Goal: Task Accomplishment & Management: Manage account settings

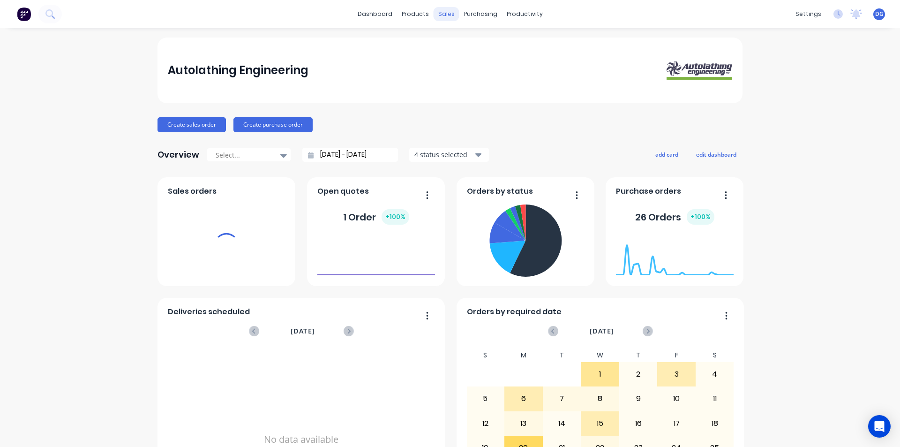
click at [445, 12] on div "sales" at bounding box center [447, 14] width 26 height 14
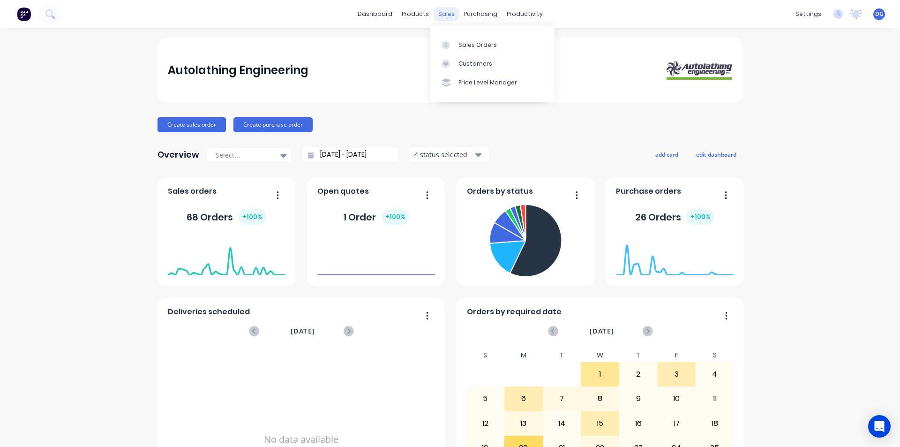
click at [440, 13] on div "sales" at bounding box center [447, 14] width 26 height 14
click at [476, 49] on link "Sales Orders" at bounding box center [492, 44] width 124 height 19
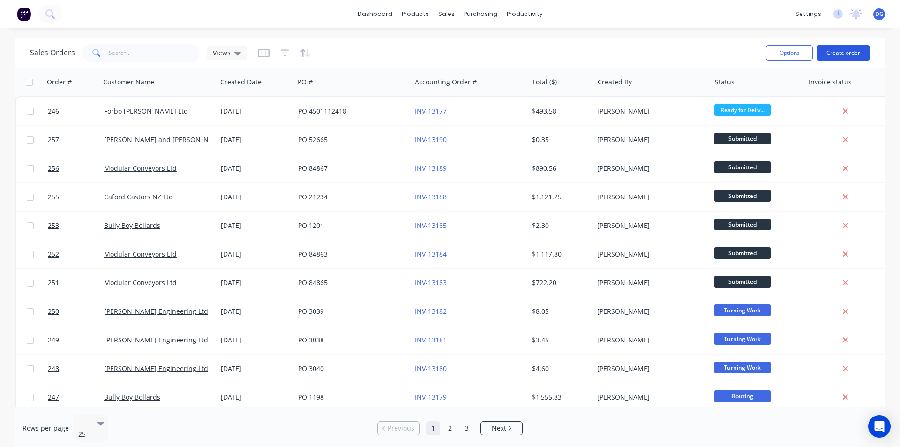
click at [834, 53] on button "Create order" at bounding box center [843, 52] width 53 height 15
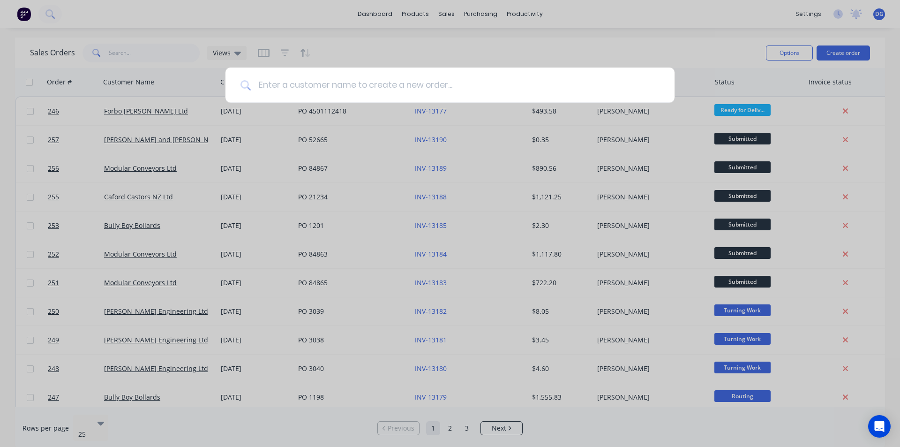
click at [376, 83] on input at bounding box center [455, 85] width 409 height 35
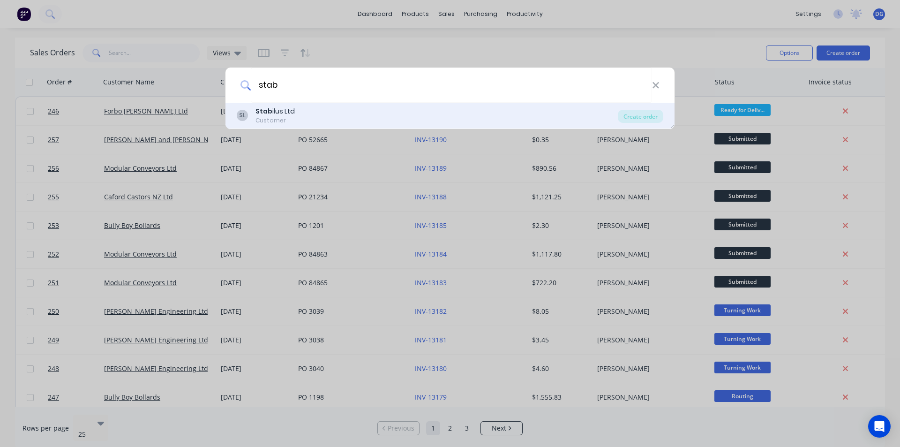
type input "stab"
click at [295, 113] on div "SL Stab ilus Ltd Customer" at bounding box center [427, 115] width 381 height 18
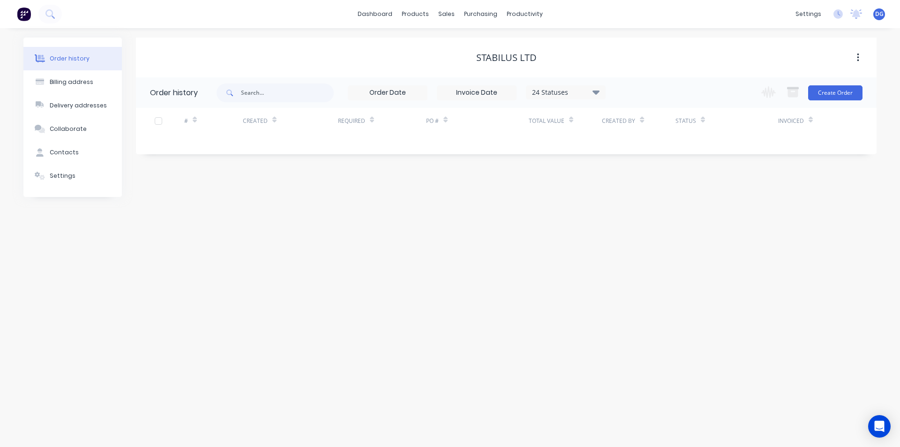
click at [824, 83] on div "Change order status Submitted Turning Work Milling Work Routing Loadrite Modula…" at bounding box center [809, 92] width 107 height 30
click at [826, 90] on button "Create Order" at bounding box center [835, 92] width 54 height 15
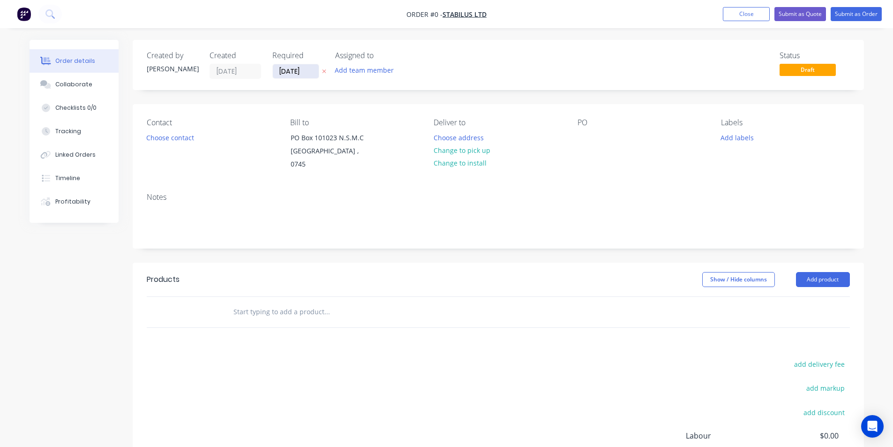
click at [307, 73] on input "[DATE]" at bounding box center [296, 71] width 46 height 14
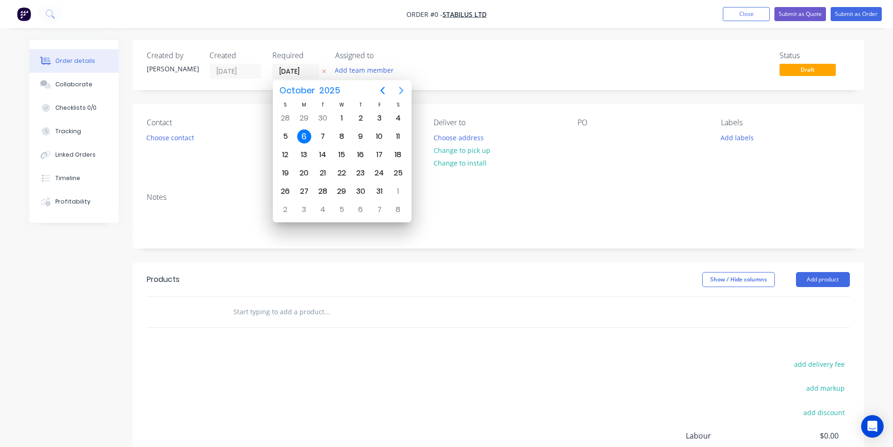
click at [401, 91] on icon "Next page" at bounding box center [401, 90] width 11 height 11
click at [362, 173] on div "20" at bounding box center [361, 173] width 14 height 14
type input "[DATE]"
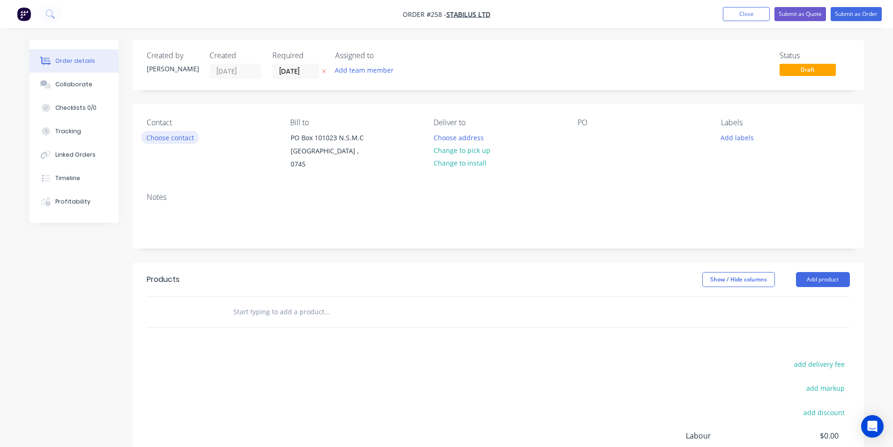
click at [181, 139] on button "Choose contact" at bounding box center [170, 137] width 58 height 13
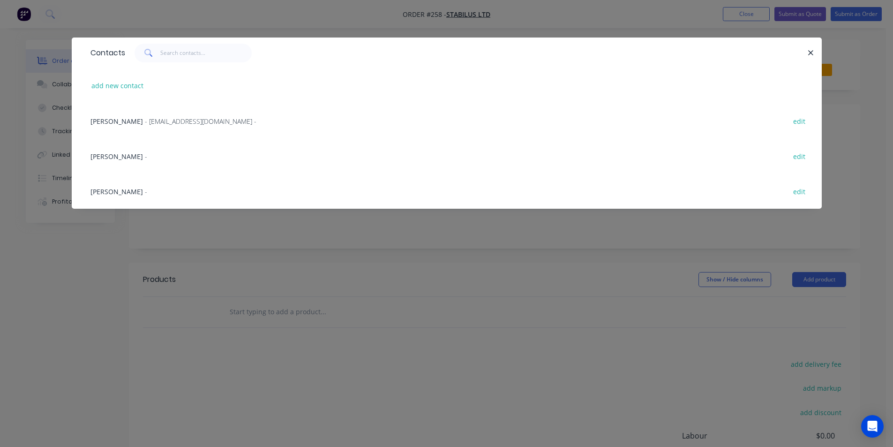
drag, startPoint x: 106, startPoint y: 158, endPoint x: 133, endPoint y: 148, distance: 28.9
click at [106, 157] on div "[PERSON_NAME] -" at bounding box center [119, 156] width 57 height 10
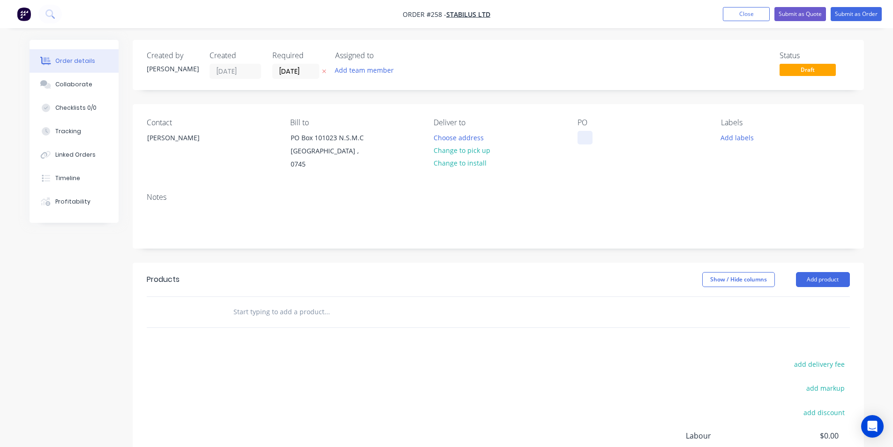
click at [583, 136] on div at bounding box center [585, 138] width 15 height 14
click at [741, 138] on button "Add labels" at bounding box center [737, 137] width 43 height 13
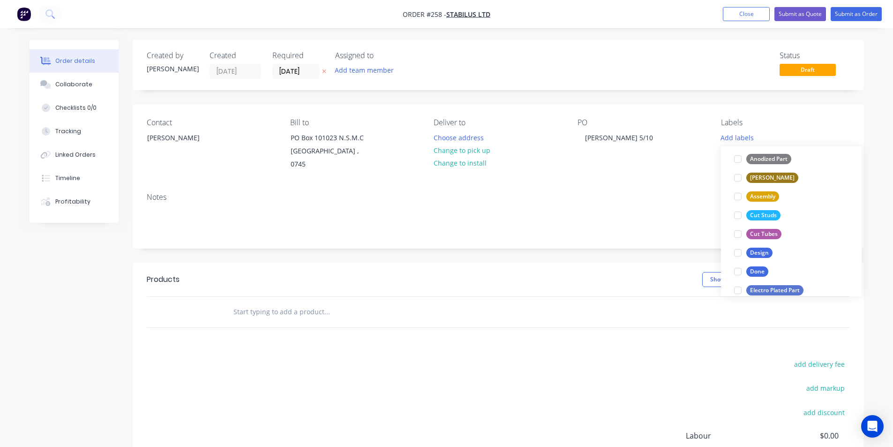
scroll to position [141, 0]
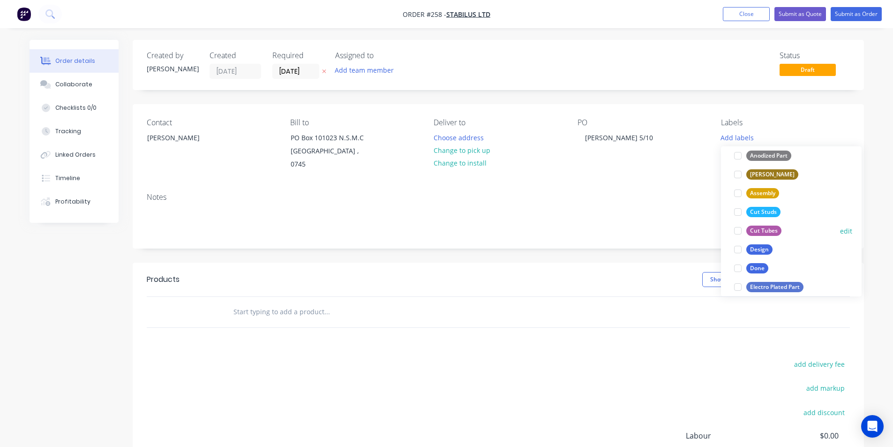
click at [765, 225] on button "Cut Tubes" at bounding box center [758, 230] width 55 height 13
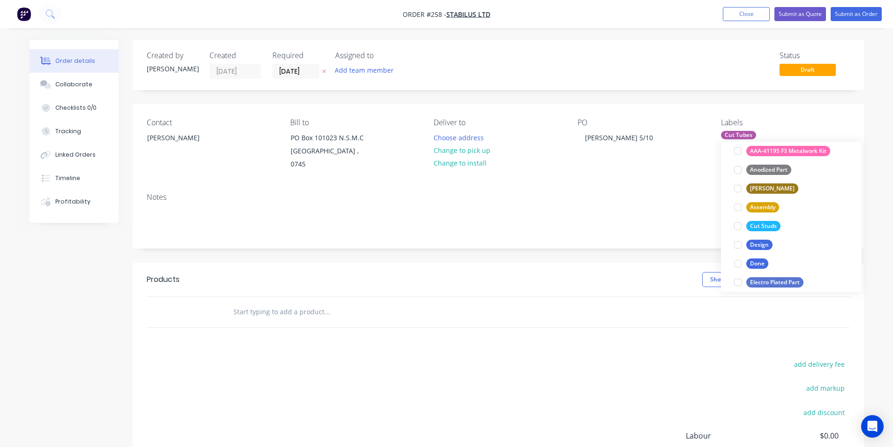
scroll to position [0, 0]
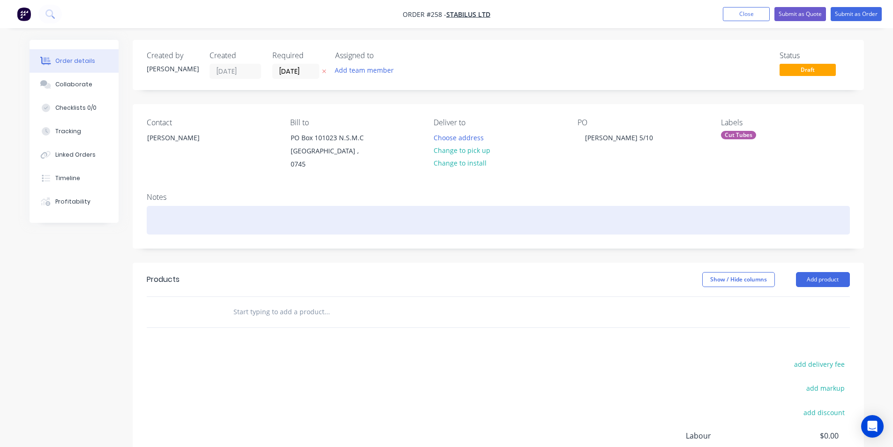
click at [158, 208] on div at bounding box center [498, 220] width 703 height 29
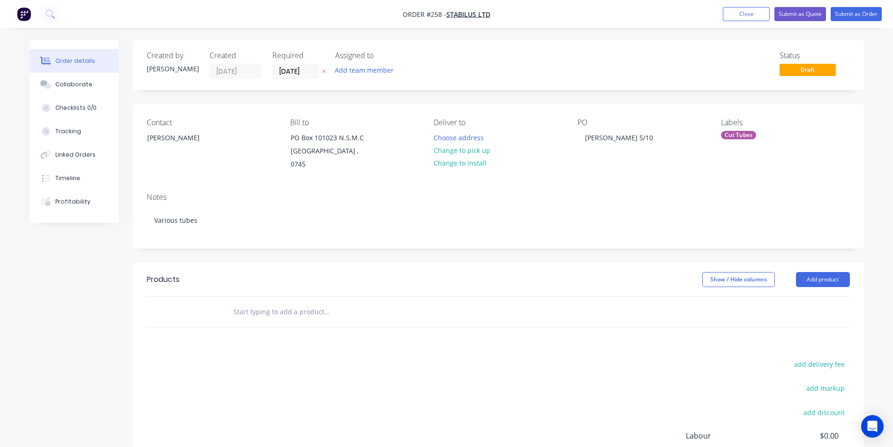
click at [249, 302] on input "text" at bounding box center [327, 311] width 188 height 19
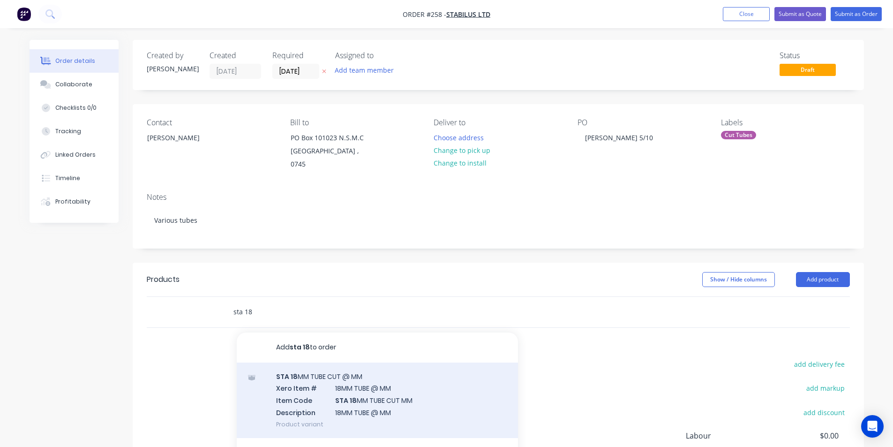
type input "sta 18"
click at [362, 389] on div "STA 18 MM TUBE CUT @ MM Xero Item # 18MM TUBE @ MM Item Code STA 18 MM TUBE CUT…" at bounding box center [377, 400] width 281 height 76
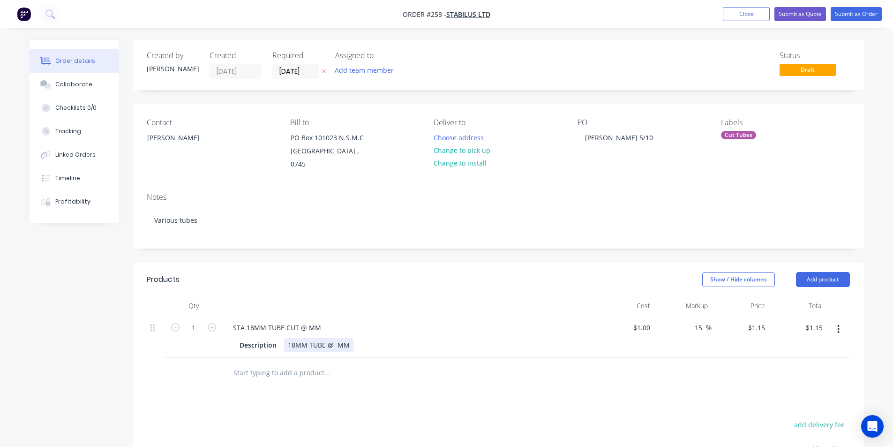
click at [336, 338] on div "18MM TUBE @ MM" at bounding box center [318, 345] width 69 height 14
click at [197, 321] on input "1" at bounding box center [193, 328] width 24 height 14
type input "210"
type input "$241.50"
click at [306, 321] on div "STA 18MM TUBE CUT @ MM" at bounding box center [277, 328] width 103 height 14
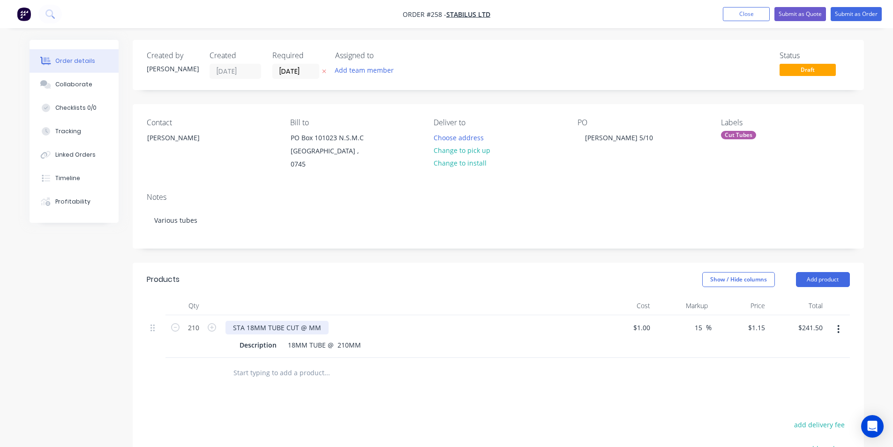
click at [306, 321] on div "STA 18MM TUBE CUT @ MM" at bounding box center [277, 328] width 103 height 14
click at [346, 338] on div "18MM TUBE @ 210MM" at bounding box center [324, 345] width 81 height 14
type input "$1.00"
click at [264, 365] on input "text" at bounding box center [327, 372] width 188 height 19
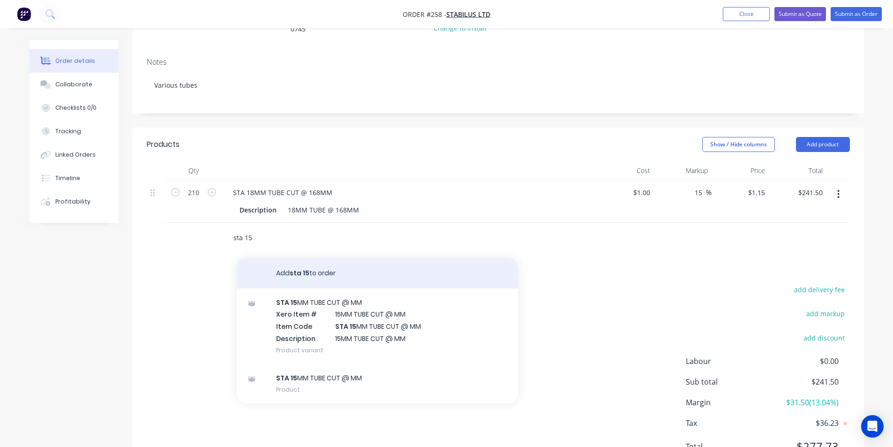
scroll to position [141, 0]
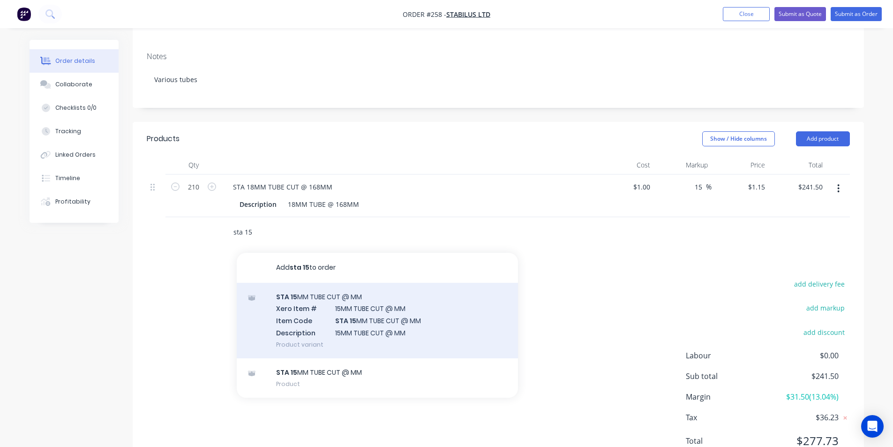
type input "sta 15"
click at [373, 300] on div "STA 15 MM TUBE CUT @ MM Xero Item # 15MM TUBE CUT @ MM Item Code STA 15 MM TUBE…" at bounding box center [377, 321] width 281 height 76
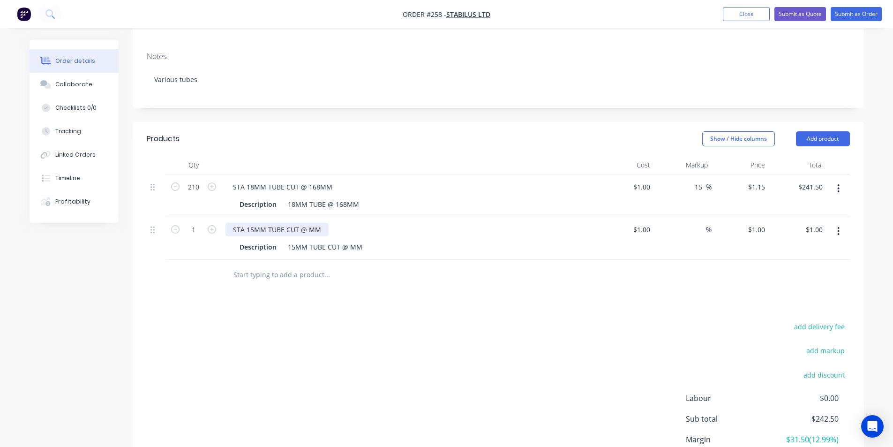
click at [307, 223] on div "STA 15MM TUBE CUT @ MM" at bounding box center [277, 230] width 103 height 14
click at [201, 223] on input "1" at bounding box center [193, 230] width 24 height 14
type input "10"
type input "$10.00"
click at [282, 265] on input "text" at bounding box center [327, 274] width 188 height 19
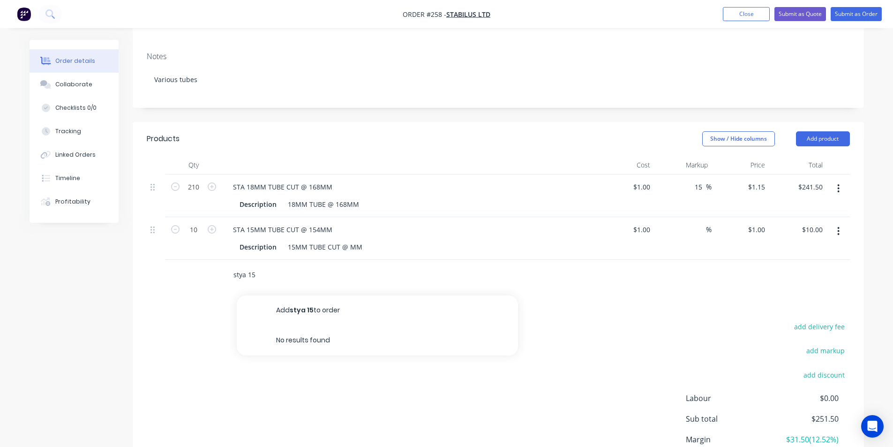
click at [244, 265] on input "stya 15" at bounding box center [327, 274] width 188 height 19
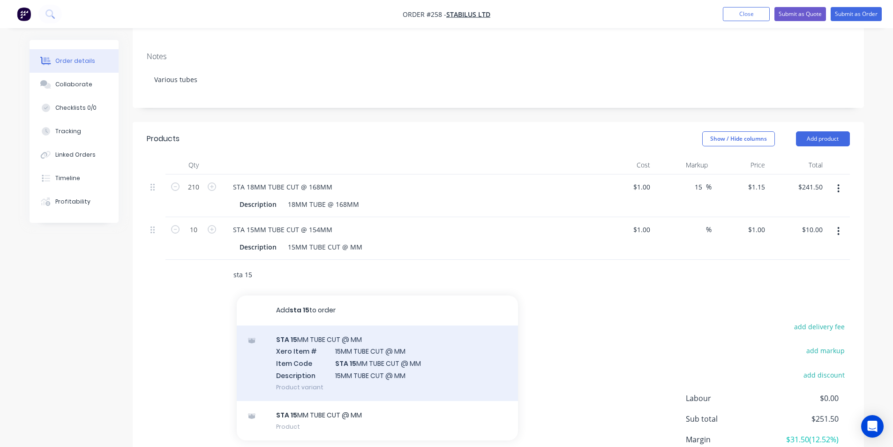
type input "sta 15"
click at [369, 347] on div "STA 15 MM TUBE CUT @ MM Xero Item # 15MM TUBE CUT @ MM Item Code STA 15 MM TUBE…" at bounding box center [377, 363] width 281 height 76
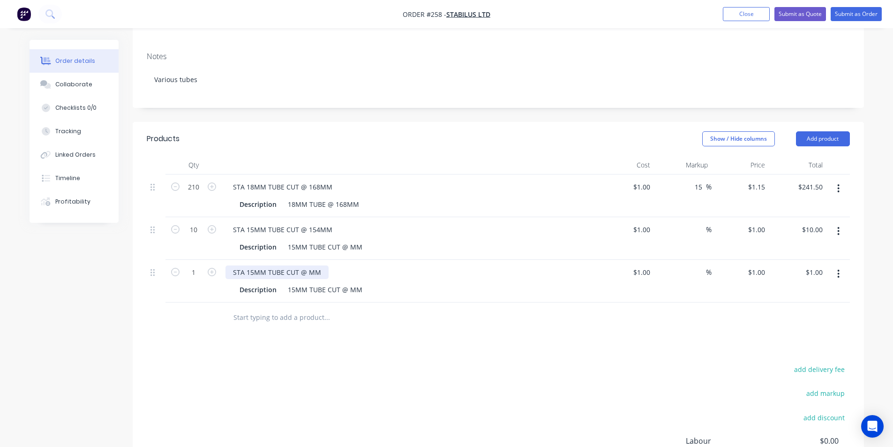
click at [308, 265] on div "STA 15MM TUBE CUT @ MM" at bounding box center [277, 272] width 103 height 14
click at [198, 265] on input "1" at bounding box center [193, 272] width 24 height 14
type input "0"
type input "$0.00"
click at [248, 308] on input "text" at bounding box center [327, 317] width 188 height 19
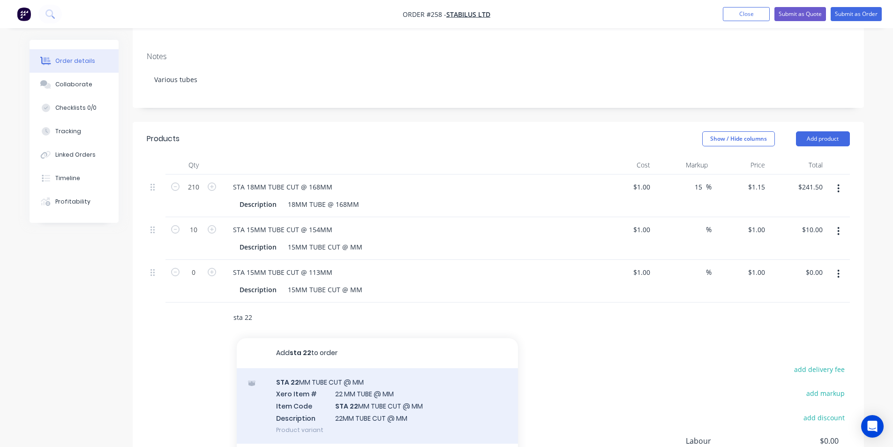
type input "sta 22"
click at [338, 370] on div "STA 22 MM TUBE CUT @ MM Xero Item # 22 MM TUBE @ MM Item Code STA 22 MM TUBE CU…" at bounding box center [377, 406] width 281 height 76
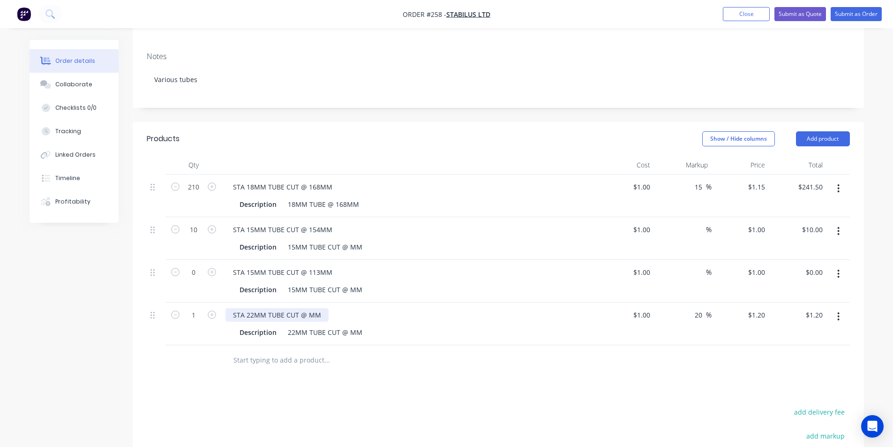
click at [307, 308] on div "STA 22MM TUBE CUT @ MM" at bounding box center [277, 315] width 103 height 14
click at [197, 308] on input "1" at bounding box center [193, 315] width 24 height 14
type input "0"
type input "$0.00"
click at [245, 352] on input "text" at bounding box center [327, 360] width 188 height 19
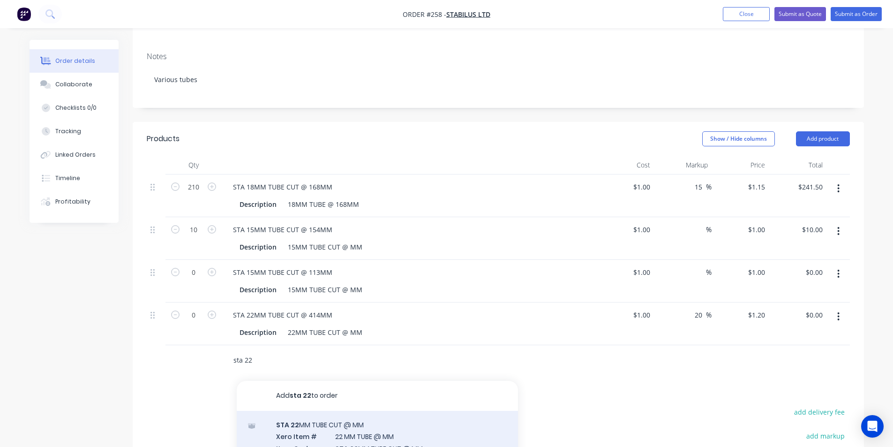
type input "sta 22"
click at [315, 412] on div "STA 22 MM TUBE CUT @ MM Xero Item # 22 MM TUBE @ MM Item Code STA 22 MM TUBE CU…" at bounding box center [377, 449] width 281 height 76
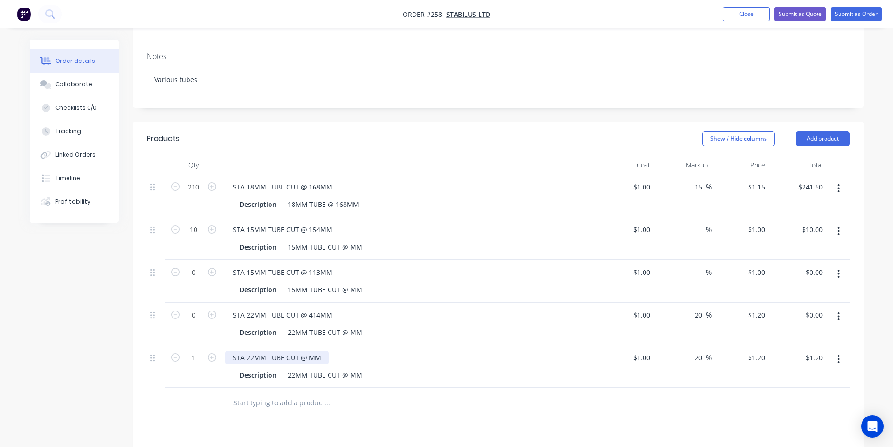
click at [307, 351] on div "STA 22MM TUBE CUT @ MM" at bounding box center [277, 358] width 103 height 14
click at [197, 351] on input "1" at bounding box center [193, 358] width 24 height 14
type input "24"
type input "$28.80"
click at [195, 265] on input "0" at bounding box center [193, 272] width 24 height 14
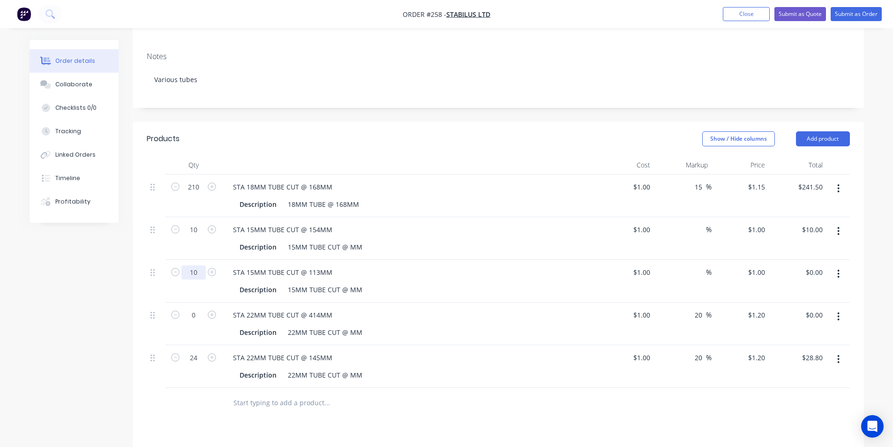
type input "10"
type input "$10.00"
click at [197, 308] on input "0" at bounding box center [193, 315] width 24 height 14
type input "10"
type input "$12.00"
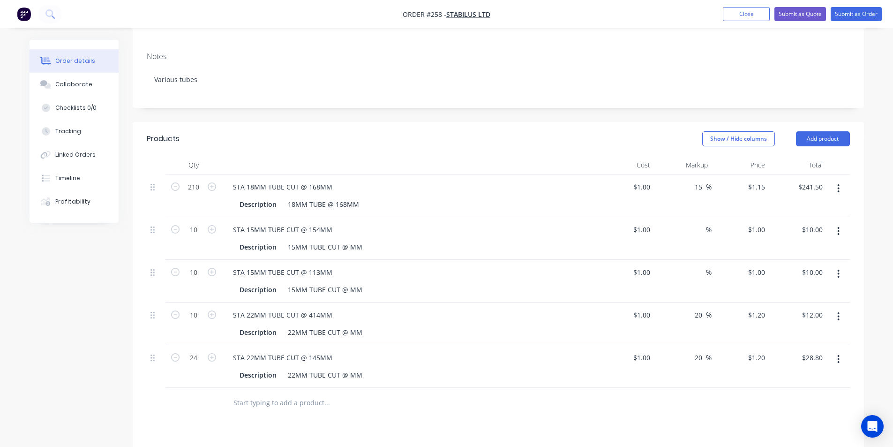
click at [242, 393] on input "text" at bounding box center [327, 402] width 188 height 19
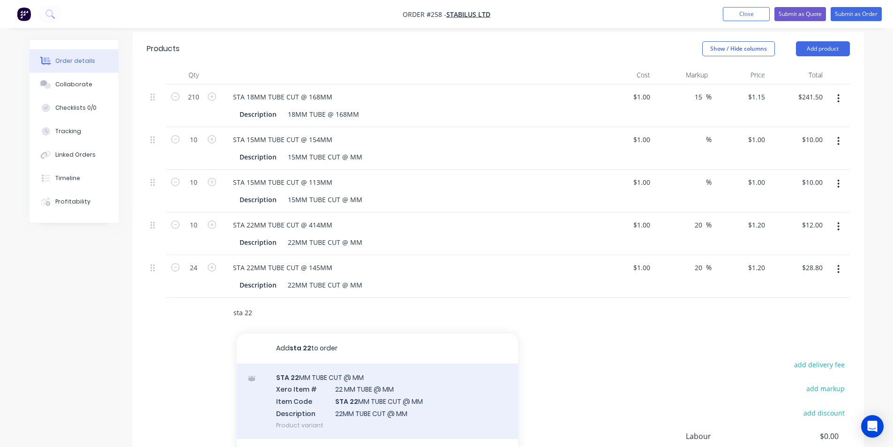
scroll to position [234, 0]
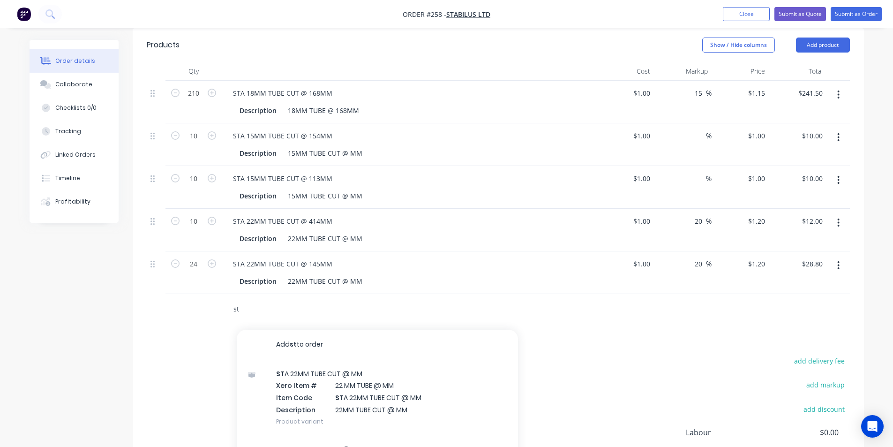
type input "s"
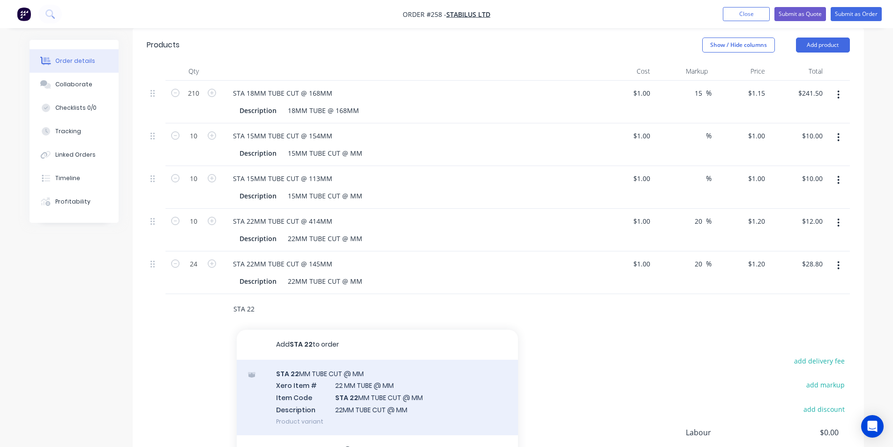
type input "STA 22"
click at [326, 364] on div "STA 22 MM TUBE CUT @ MM Xero Item # 22 MM TUBE @ MM Item Code STA 22 MM TUBE CU…" at bounding box center [377, 398] width 281 height 76
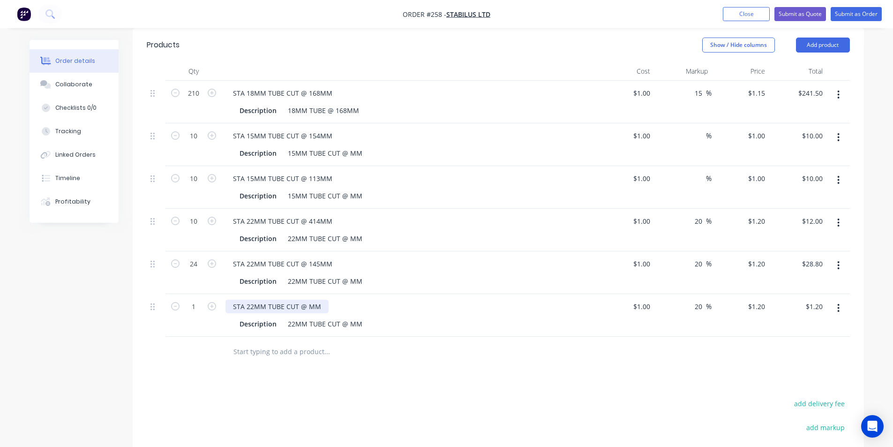
click at [306, 300] on div "STA 22MM TUBE CUT @ MM" at bounding box center [277, 307] width 103 height 14
click at [196, 300] on input "1" at bounding box center [193, 307] width 24 height 14
type input "12"
type input "$14.40"
click at [254, 342] on input "text" at bounding box center [327, 351] width 188 height 19
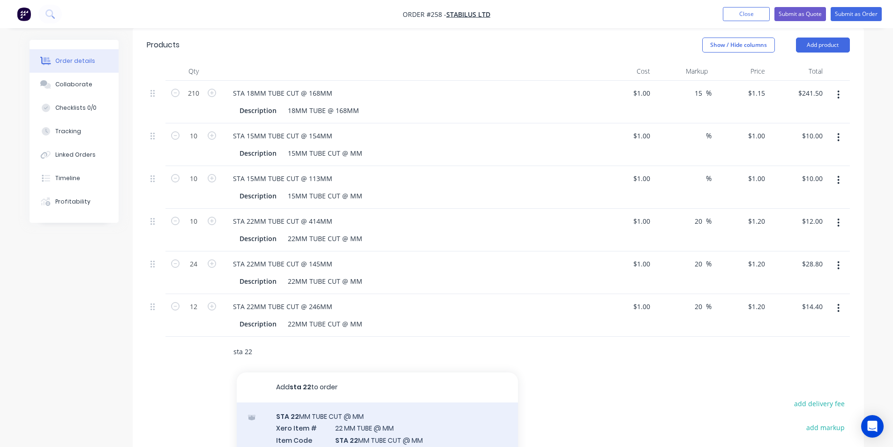
type input "sta 22"
click at [348, 418] on div "STA 22 MM TUBE CUT @ MM Xero Item # 22 MM TUBE @ MM Item Code STA 22 MM TUBE CU…" at bounding box center [377, 440] width 281 height 76
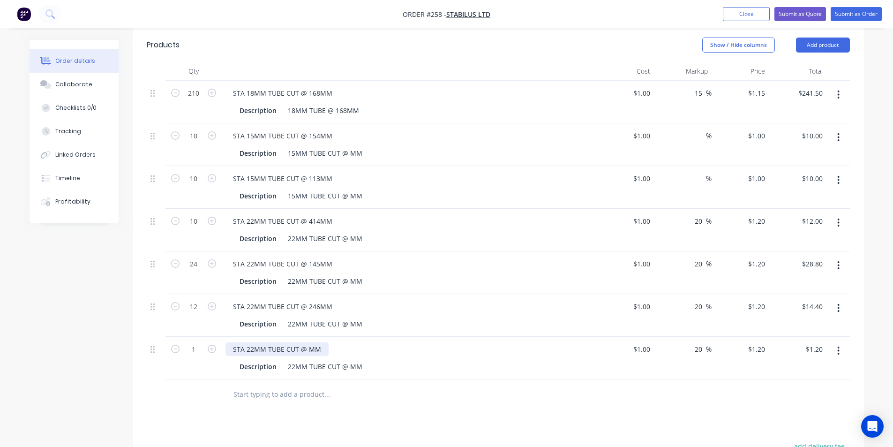
click at [307, 342] on div "STA 22MM TUBE CUT @ MM" at bounding box center [277, 349] width 103 height 14
click at [196, 342] on input "1" at bounding box center [193, 349] width 24 height 14
type input "12"
type input "$14.40"
click at [281, 386] on input "text" at bounding box center [327, 394] width 188 height 19
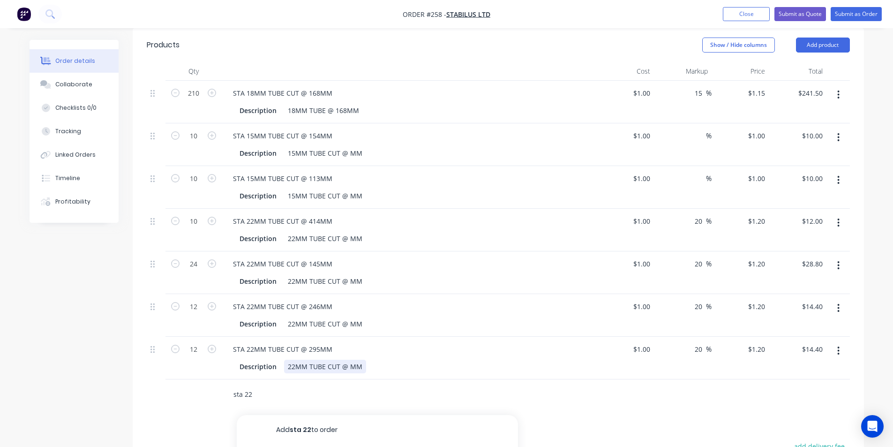
type input "sta 22"
click at [348, 360] on div "22MM TUBE CUT @ MM" at bounding box center [325, 367] width 82 height 14
type input "$1.00"
click at [250, 385] on input "sta 22" at bounding box center [327, 394] width 188 height 19
type input "sta 22"
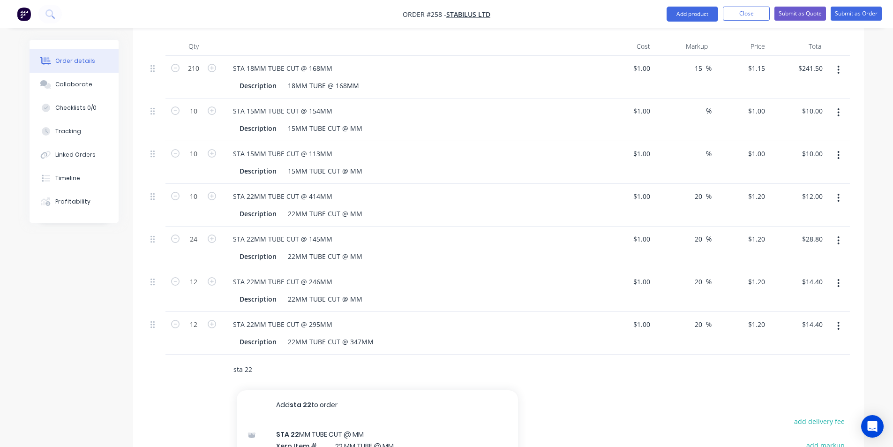
scroll to position [328, 0]
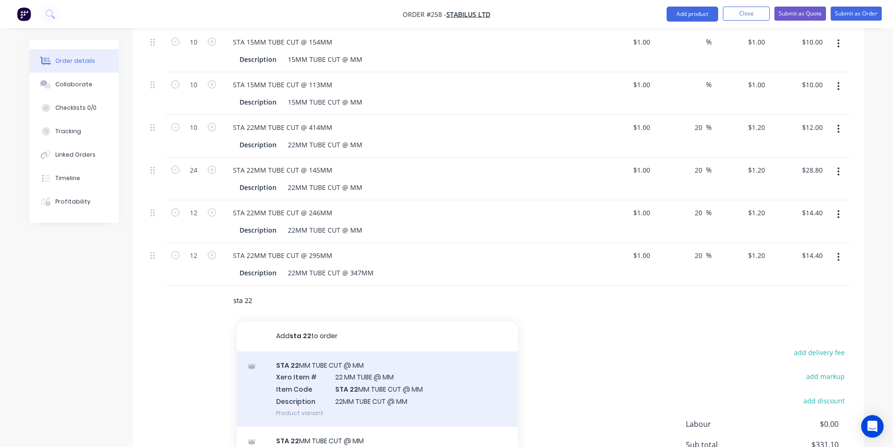
click at [351, 365] on div "STA 22 MM TUBE CUT @ MM Xero Item # 22 MM TUBE @ MM Item Code STA 22 MM TUBE CU…" at bounding box center [377, 389] width 281 height 76
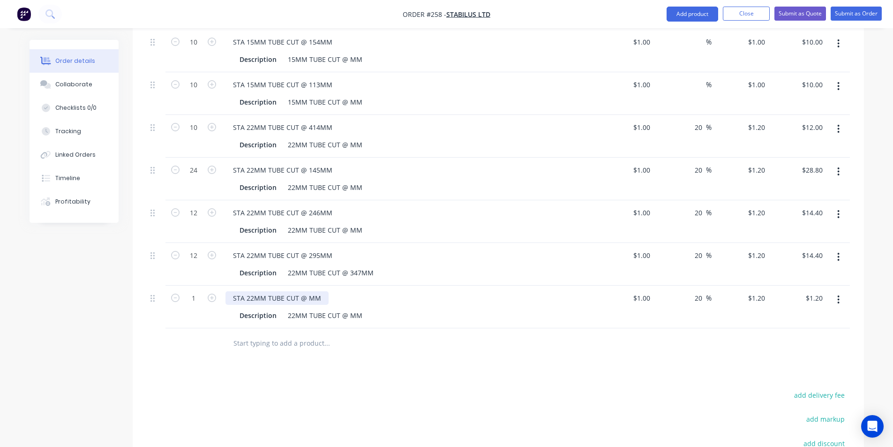
click at [307, 291] on div "STA 22MM TUBE CUT @ MM" at bounding box center [277, 298] width 103 height 14
click at [196, 291] on input "1" at bounding box center [193, 298] width 24 height 14
type input "12"
type input "$14.40"
click at [279, 334] on input "text" at bounding box center [327, 343] width 188 height 19
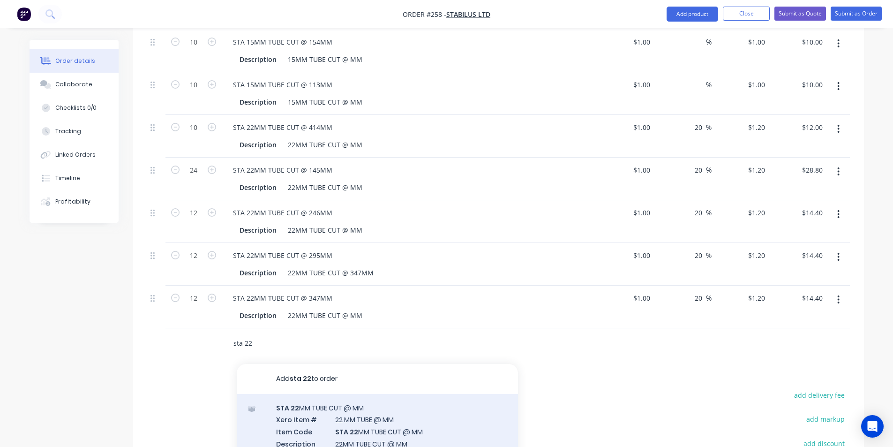
type input "sta 22"
click at [325, 400] on div "STA 22 MM TUBE CUT @ MM Xero Item # 22 MM TUBE @ MM Item Code STA 22 MM TUBE CU…" at bounding box center [377, 432] width 281 height 76
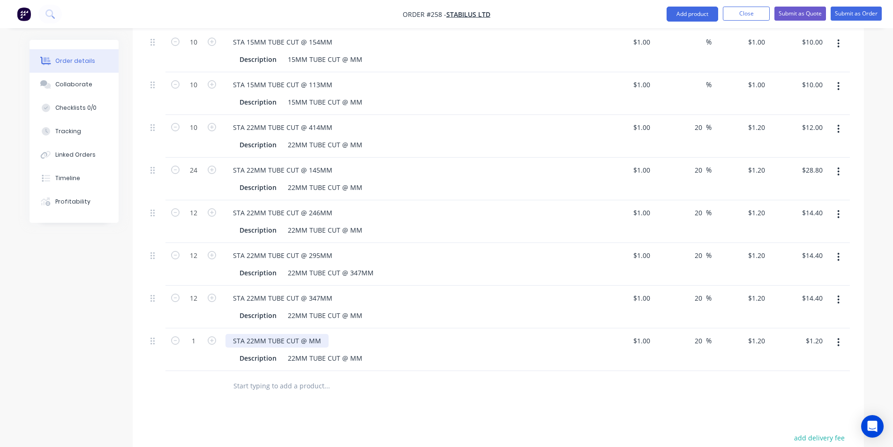
click at [308, 334] on div "STA 22MM TUBE CUT @ MM" at bounding box center [277, 341] width 103 height 14
click at [196, 334] on input "1" at bounding box center [193, 341] width 24 height 14
type input "48"
type input "$57.60"
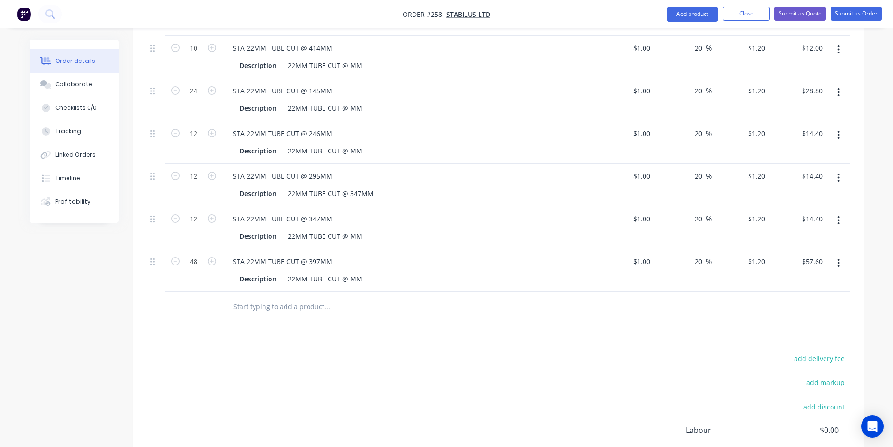
scroll to position [422, 0]
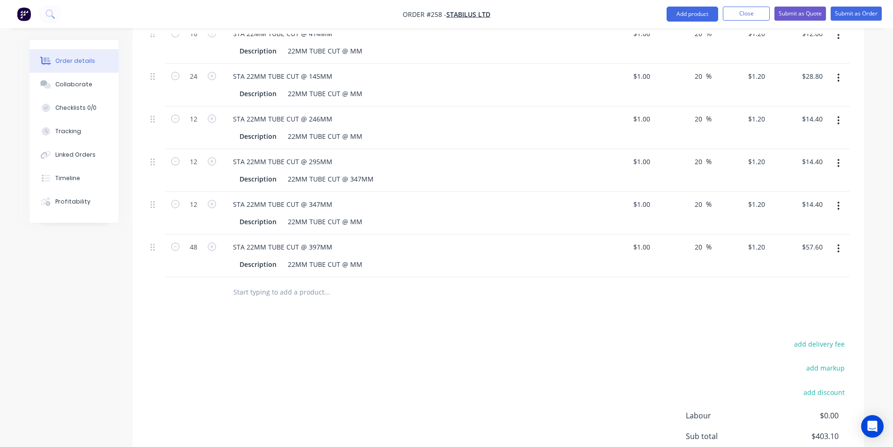
click at [261, 283] on input "text" at bounding box center [327, 292] width 188 height 19
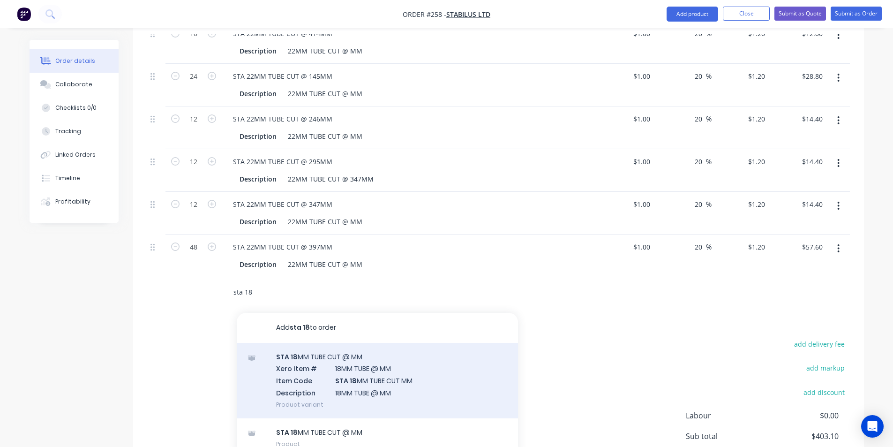
type input "sta 18"
click at [329, 352] on div "STA 18 MM TUBE CUT @ MM Xero Item # 18MM TUBE @ MM Item Code STA 18 MM TUBE CUT…" at bounding box center [377, 381] width 281 height 76
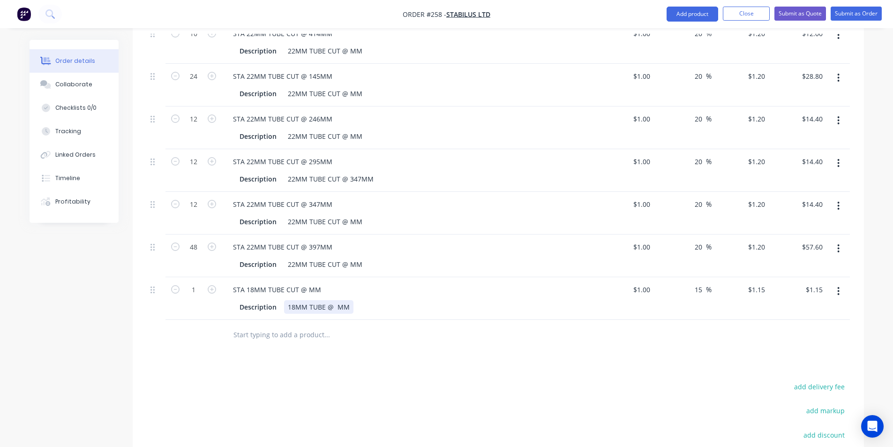
click at [335, 300] on div "18MM TUBE @ MM" at bounding box center [318, 307] width 69 height 14
click at [197, 283] on input "1" at bounding box center [193, 290] width 24 height 14
type input "10"
type input "$11.50"
click at [241, 325] on input "text" at bounding box center [327, 334] width 188 height 19
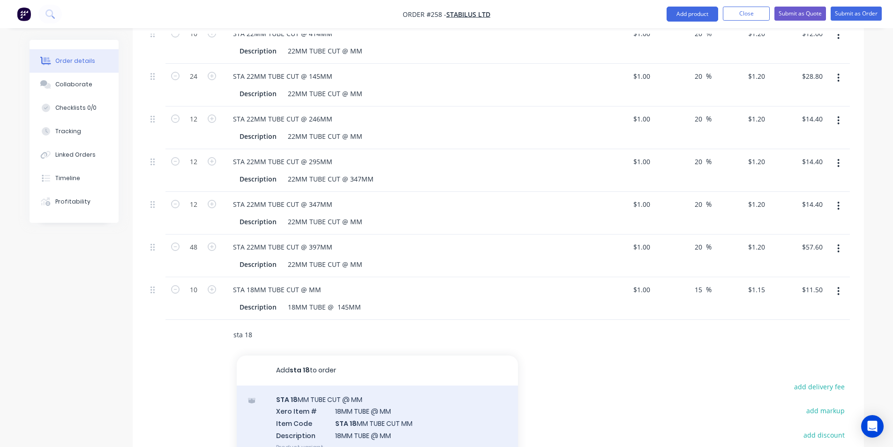
type input "sta 18"
click at [326, 393] on div "STA 18 MM TUBE CUT @ MM Xero Item # 18MM TUBE @ MM Item Code STA 18 MM TUBE CUT…" at bounding box center [377, 423] width 281 height 76
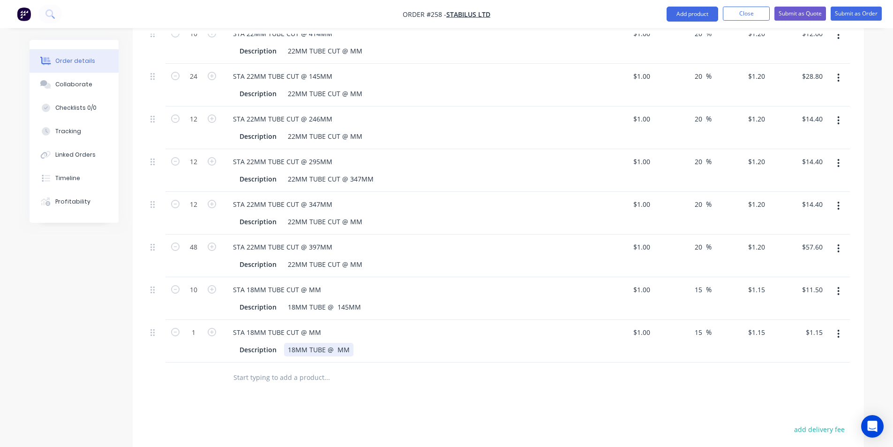
click at [336, 343] on div "18MM TUBE @ MM" at bounding box center [318, 350] width 69 height 14
type input "$1.00"
click at [196, 325] on input "1" at bounding box center [193, 332] width 24 height 14
type input "12"
type input "$13.80"
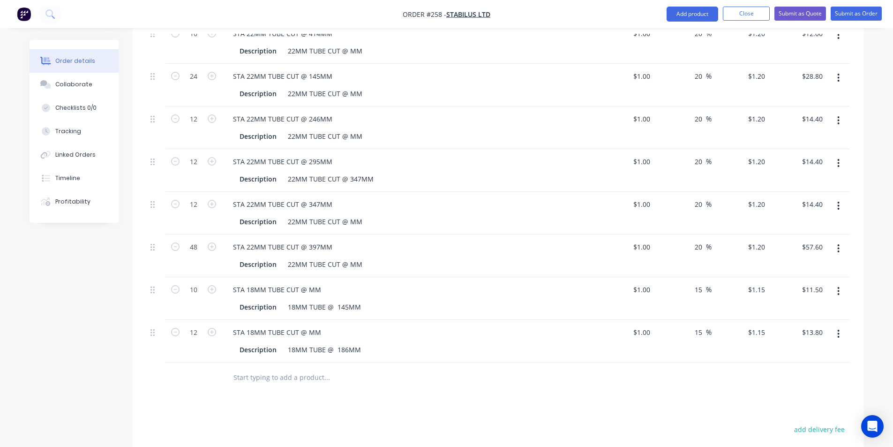
click at [258, 370] on input "text" at bounding box center [327, 377] width 188 height 19
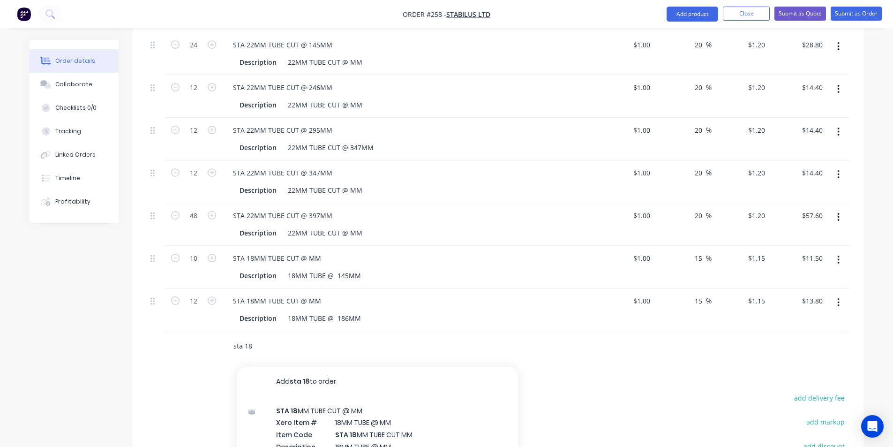
scroll to position [516, 0]
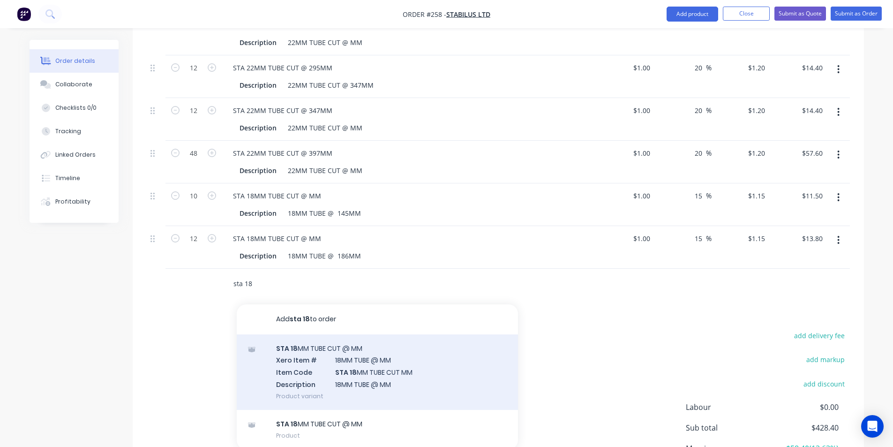
type input "sta 18"
click at [341, 355] on div "STA 18 MM TUBE CUT @ MM Xero Item # 18MM TUBE @ MM Item Code STA 18 MM TUBE CUT…" at bounding box center [377, 372] width 281 height 76
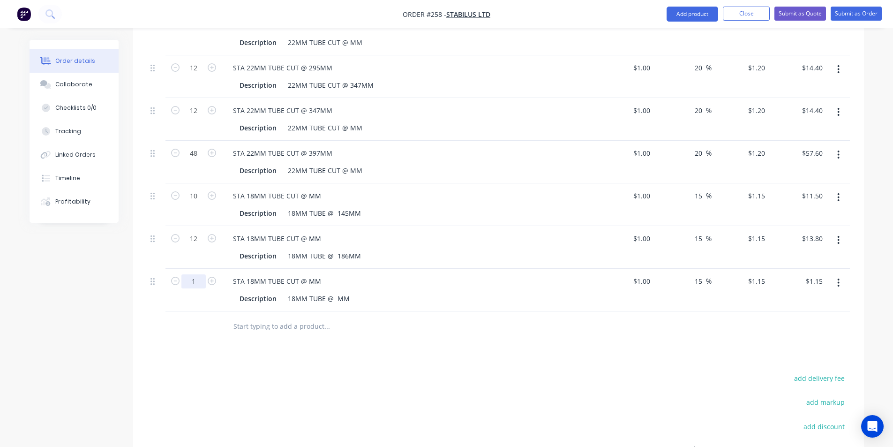
click at [195, 274] on input "1" at bounding box center [193, 281] width 24 height 14
type input "227"
type input "$261.05"
click at [306, 274] on div "STA 18MM TUBE CUT @ MM" at bounding box center [277, 281] width 103 height 14
click at [201, 274] on input "227" at bounding box center [193, 281] width 24 height 14
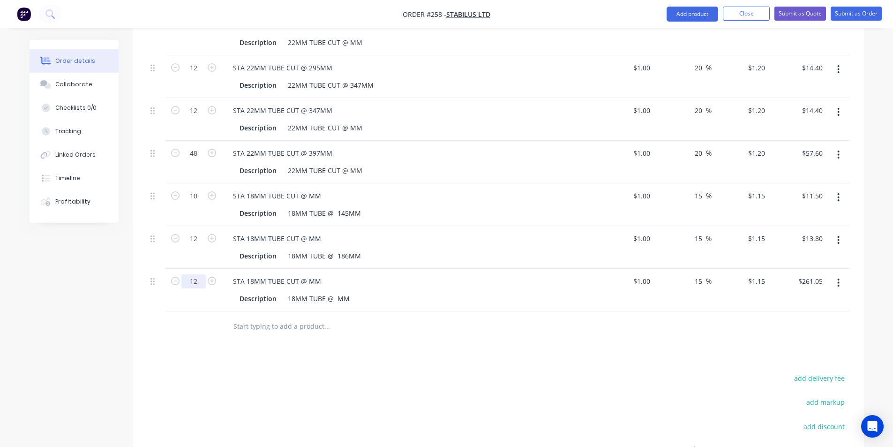
type input "12"
type input "$13.80"
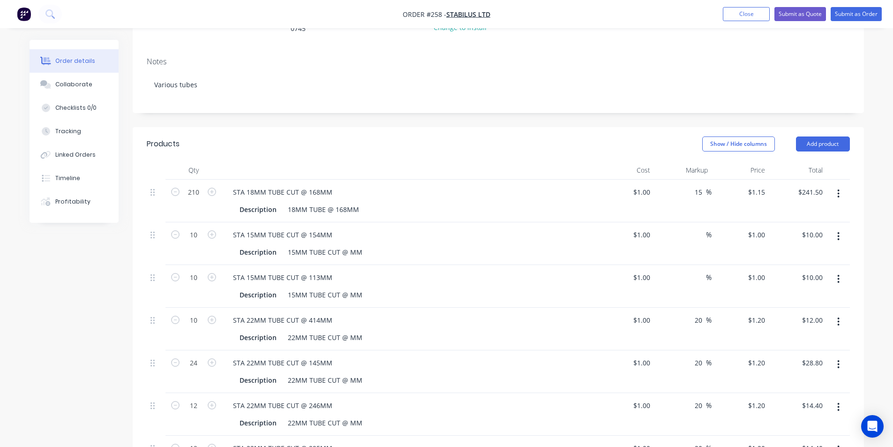
scroll to position [124, 0]
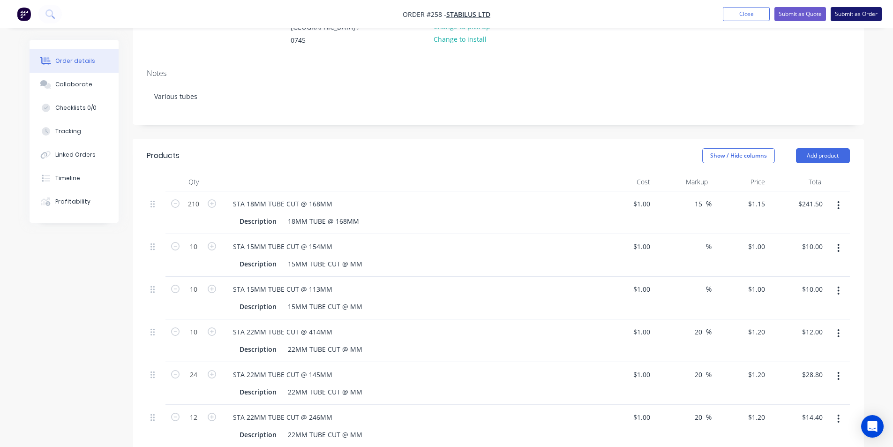
click at [859, 16] on button "Submit as Order" at bounding box center [856, 14] width 51 height 14
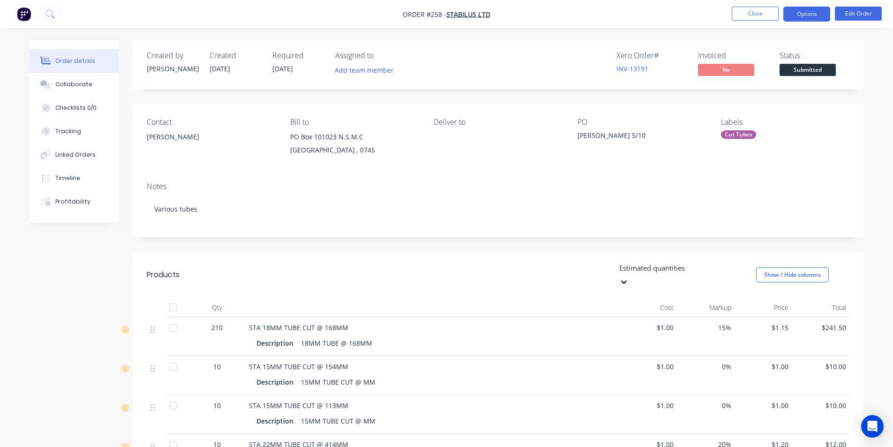
click at [803, 15] on button "Options" at bounding box center [807, 14] width 47 height 15
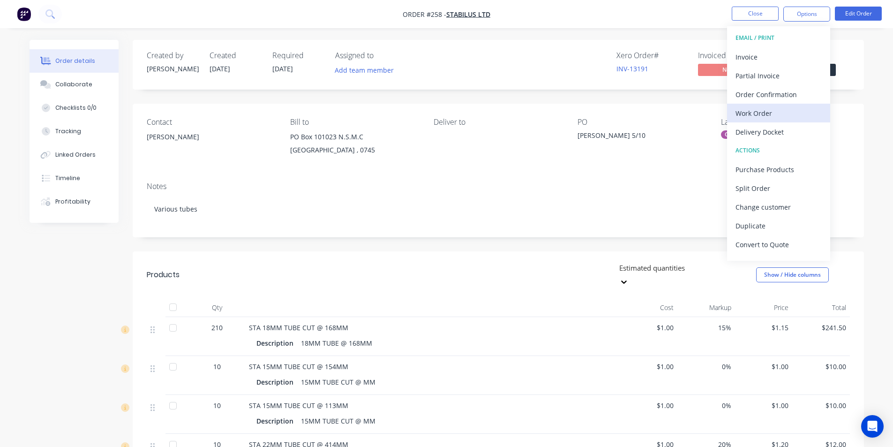
click at [761, 117] on div "Work Order" at bounding box center [779, 113] width 86 height 14
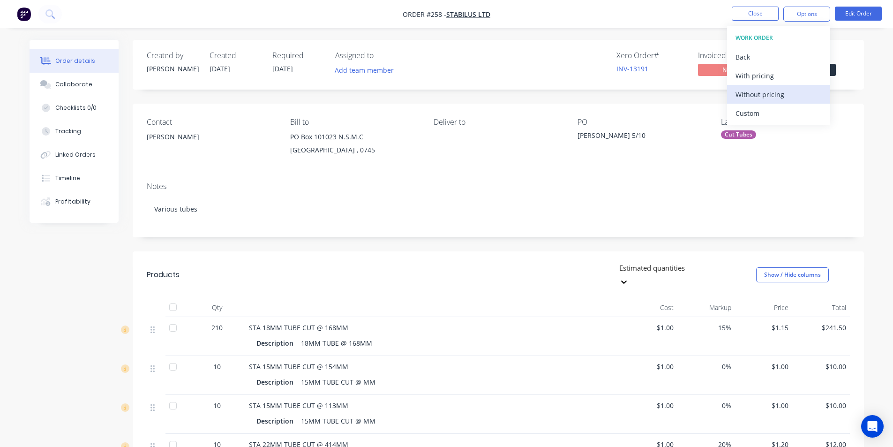
click at [763, 93] on div "Without pricing" at bounding box center [779, 95] width 86 height 14
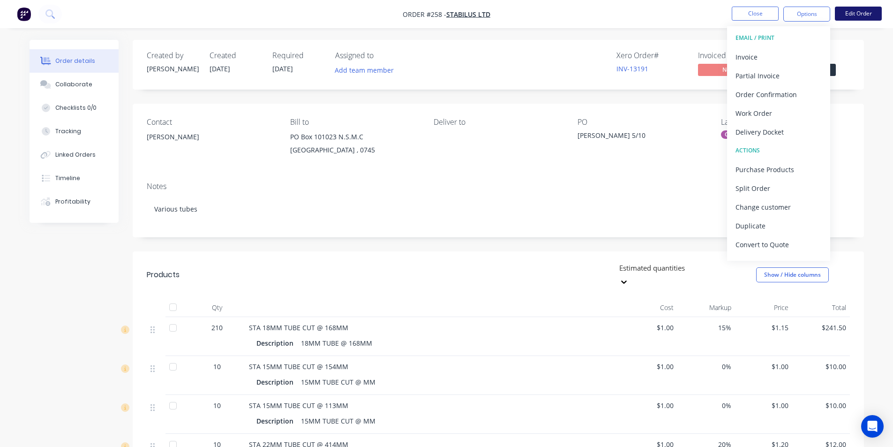
click at [862, 14] on button "Edit Order" at bounding box center [858, 14] width 47 height 14
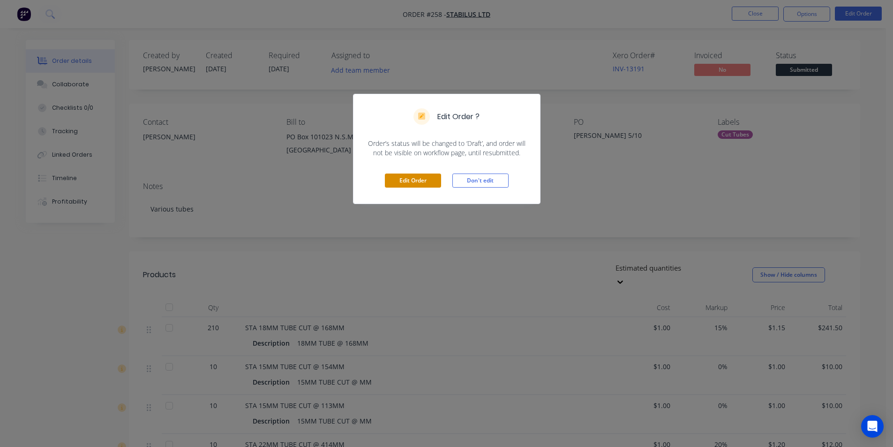
click at [405, 185] on button "Edit Order" at bounding box center [413, 181] width 56 height 14
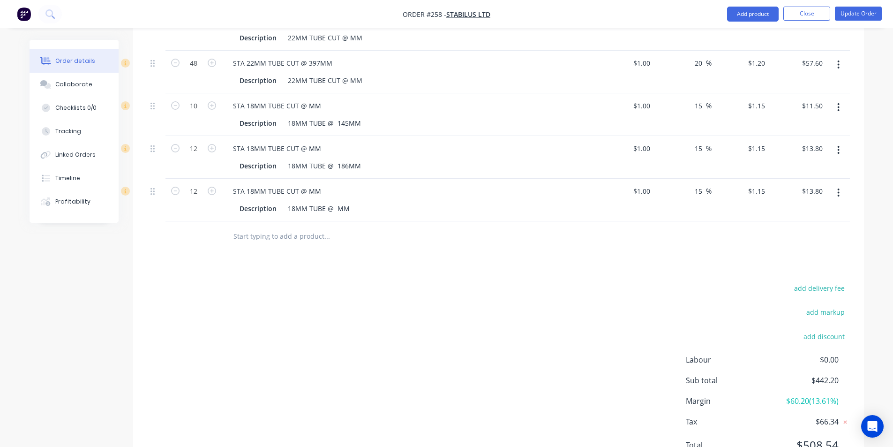
scroll to position [640, 0]
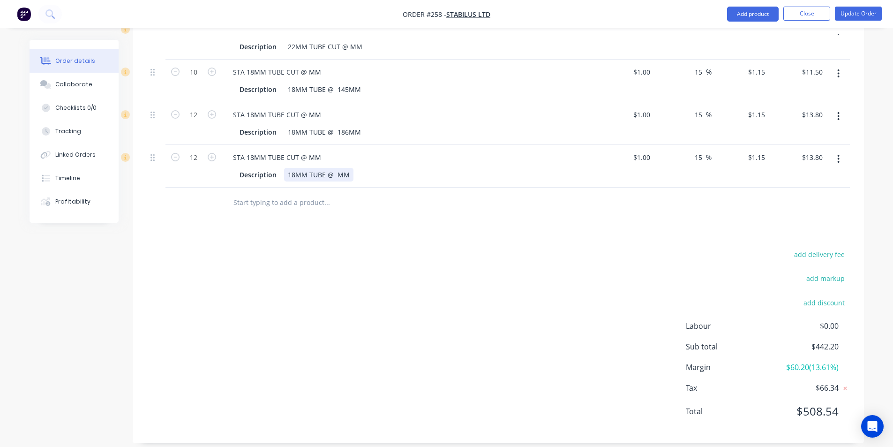
click at [336, 168] on div "18MM TUBE @ MM" at bounding box center [318, 175] width 69 height 14
click at [307, 151] on div "STA 18MM TUBE CUT @ MM" at bounding box center [277, 158] width 103 height 14
click at [307, 108] on div "STA 18MM TUBE CUT @ MM" at bounding box center [277, 115] width 103 height 14
click at [309, 108] on div "STA 18MM TUBE CUT @ MM" at bounding box center [277, 115] width 103 height 14
click at [306, 65] on div "STA 18MM TUBE CUT @ MM" at bounding box center [277, 72] width 103 height 14
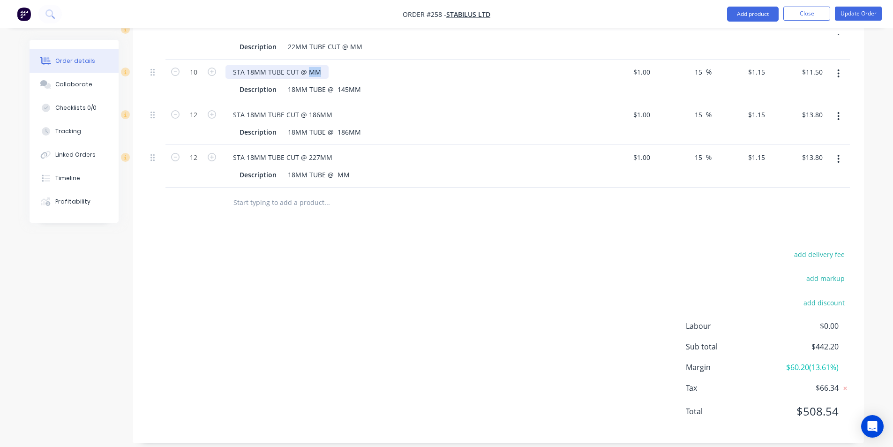
click at [306, 65] on div "STA 18MM TUBE CUT @ MM" at bounding box center [277, 72] width 103 height 14
click at [852, 14] on button "Update Order" at bounding box center [858, 14] width 47 height 14
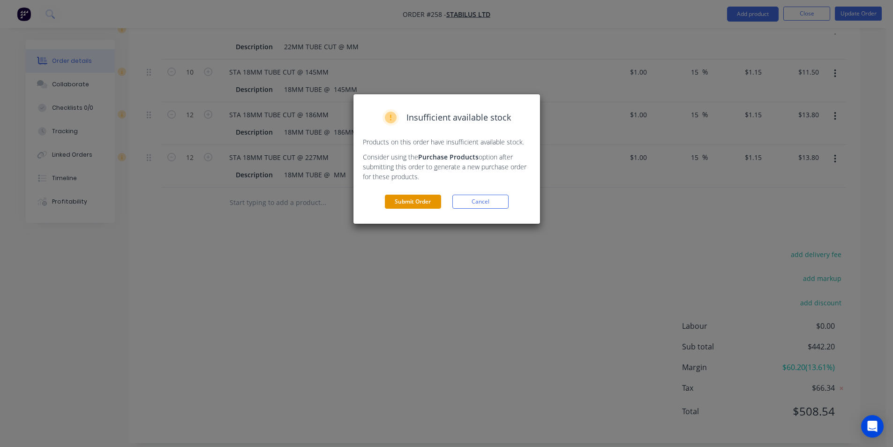
click at [416, 202] on button "Submit Order" at bounding box center [413, 202] width 56 height 14
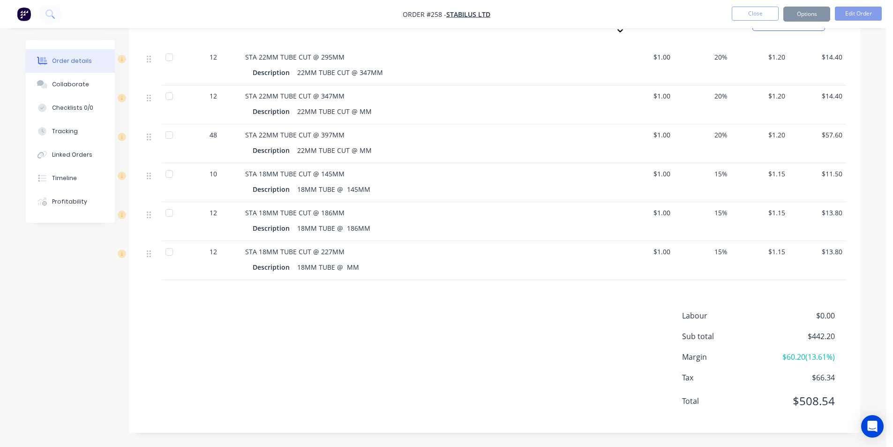
scroll to position [491, 0]
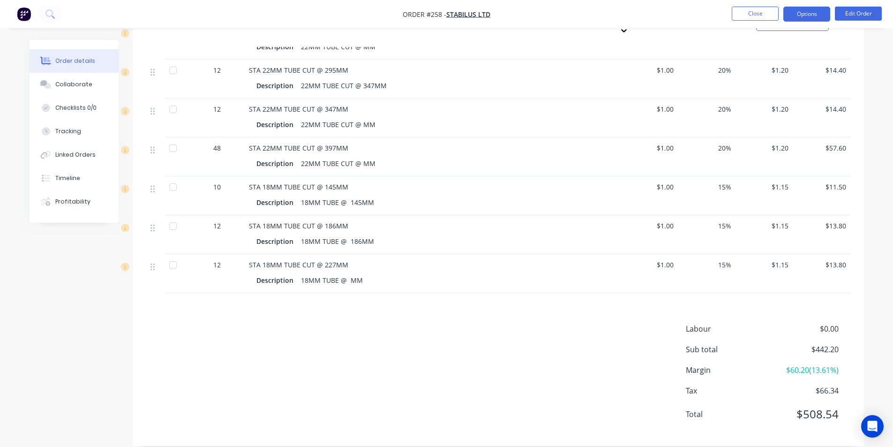
click at [805, 14] on button "Options" at bounding box center [807, 14] width 47 height 15
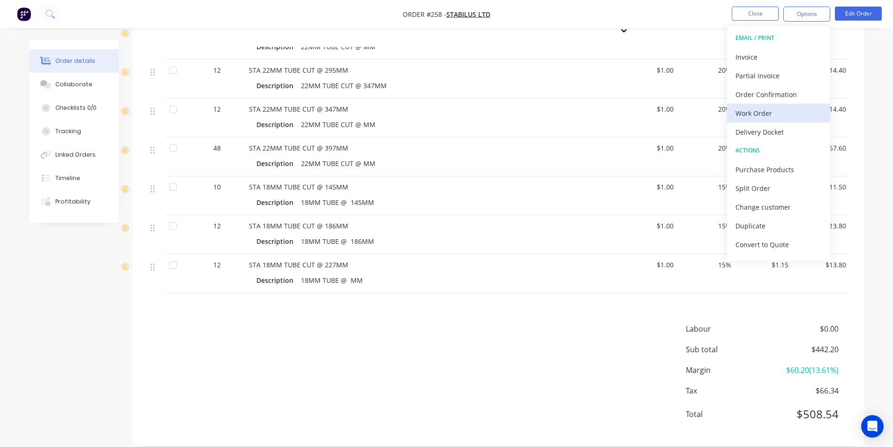
click at [769, 109] on div "Work Order" at bounding box center [779, 113] width 86 height 14
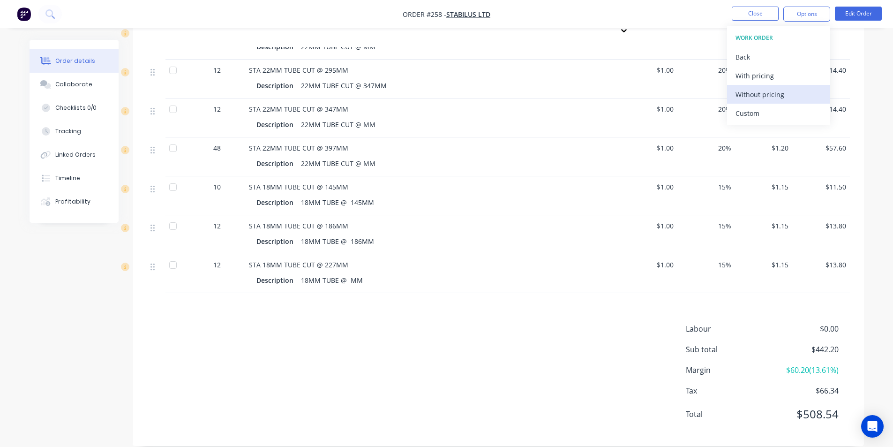
click at [767, 95] on div "Without pricing" at bounding box center [779, 95] width 86 height 14
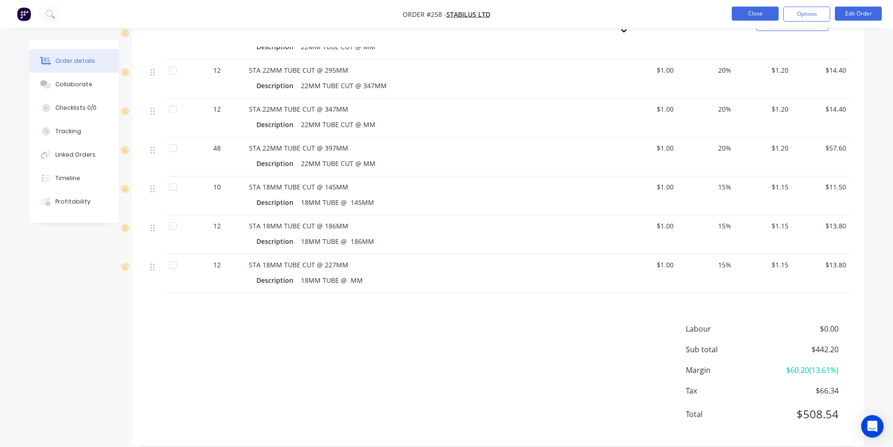
click at [766, 13] on button "Close" at bounding box center [755, 14] width 47 height 14
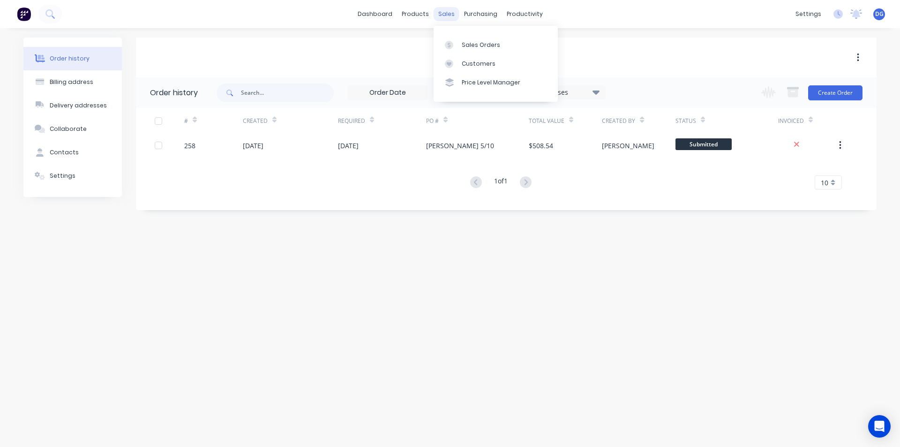
click at [446, 12] on div "sales" at bounding box center [447, 14] width 26 height 14
click at [468, 44] on div "Sales Orders" at bounding box center [481, 45] width 38 height 8
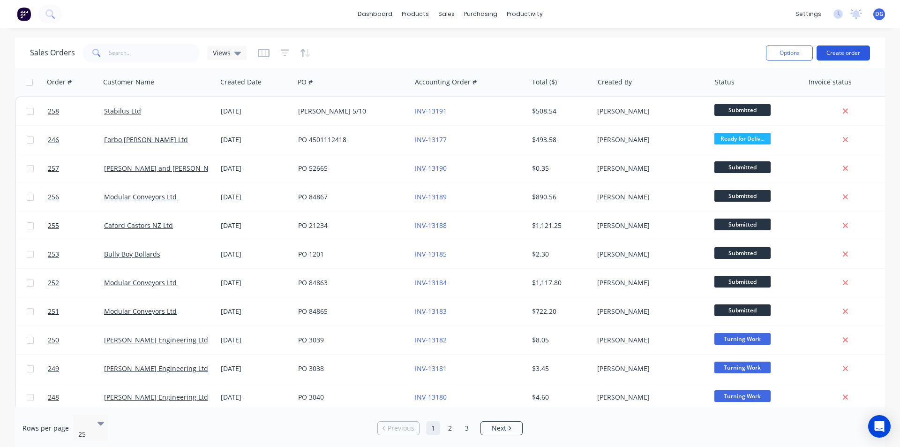
click at [842, 53] on button "Create order" at bounding box center [843, 52] width 53 height 15
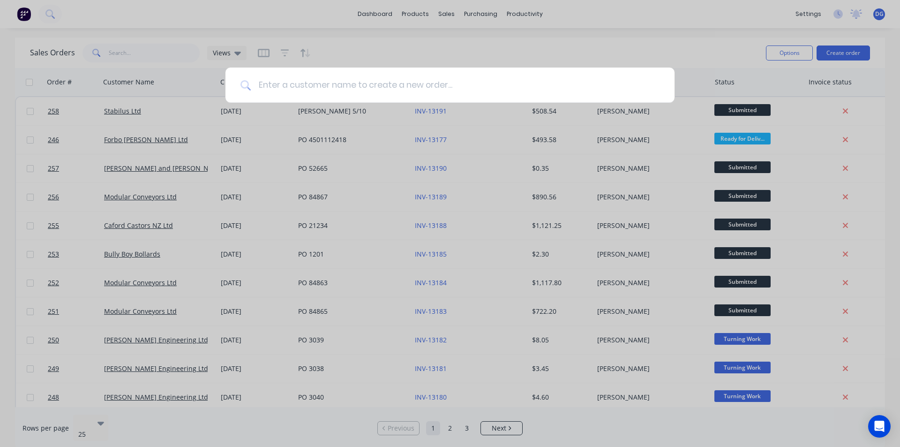
click at [319, 81] on input at bounding box center [455, 85] width 409 height 35
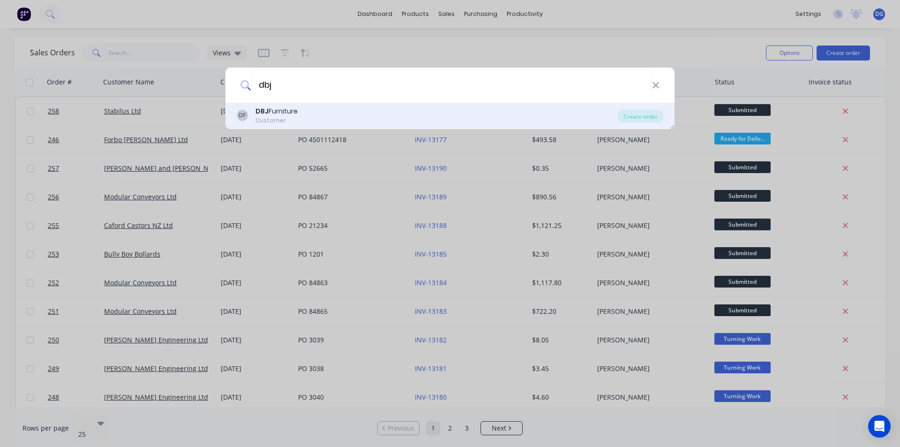
type input "dbj"
click at [310, 111] on div "DF DBJ Furniture Customer" at bounding box center [427, 115] width 381 height 18
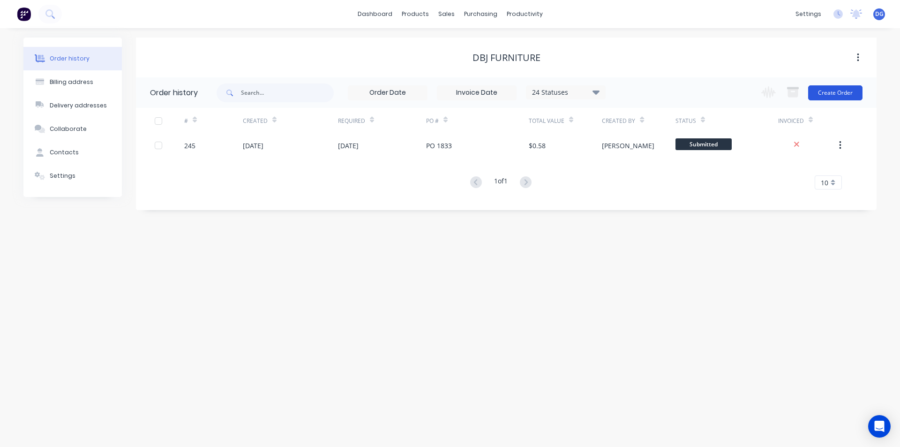
click at [835, 99] on button "Create Order" at bounding box center [835, 92] width 54 height 15
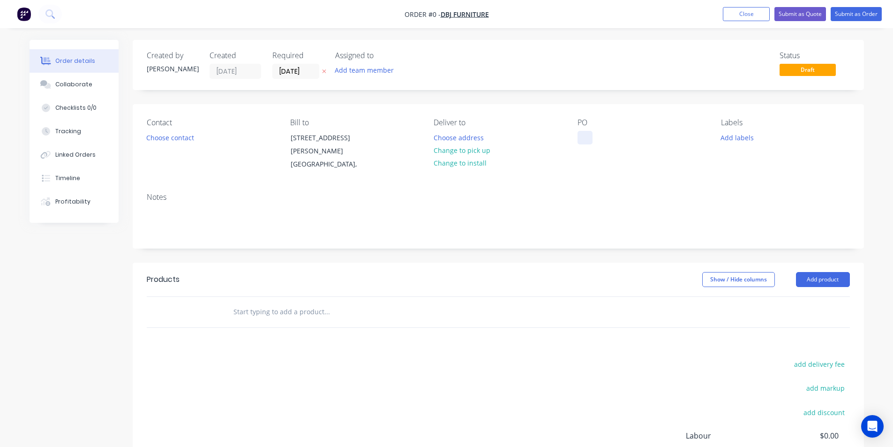
click at [581, 136] on div at bounding box center [585, 138] width 15 height 14
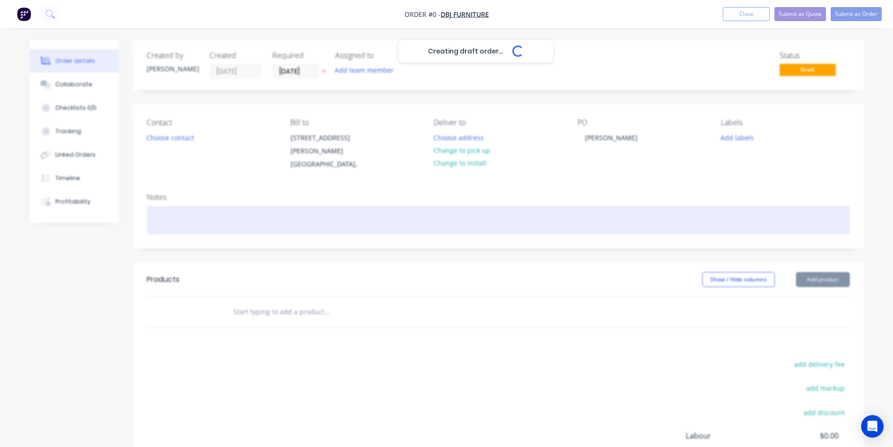
click at [181, 217] on div "Creating draft order... Loading... Order details Collaborate Checklists 0/0 Tra…" at bounding box center [446, 303] width 853 height 527
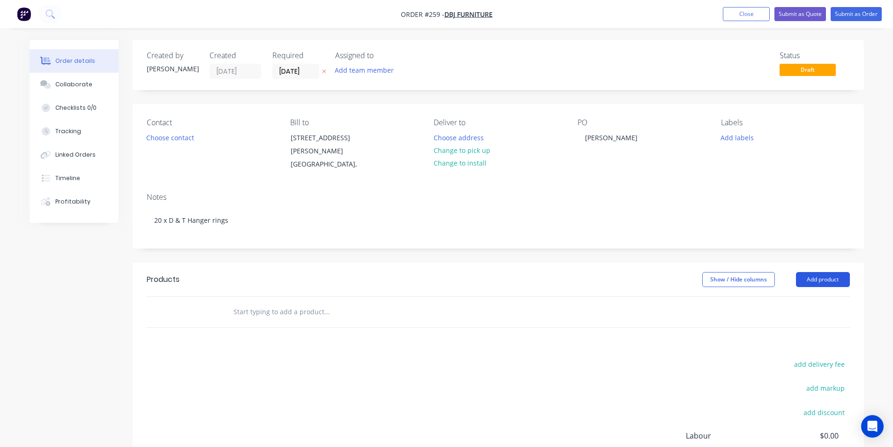
click at [820, 280] on button "Add product" at bounding box center [823, 279] width 54 height 15
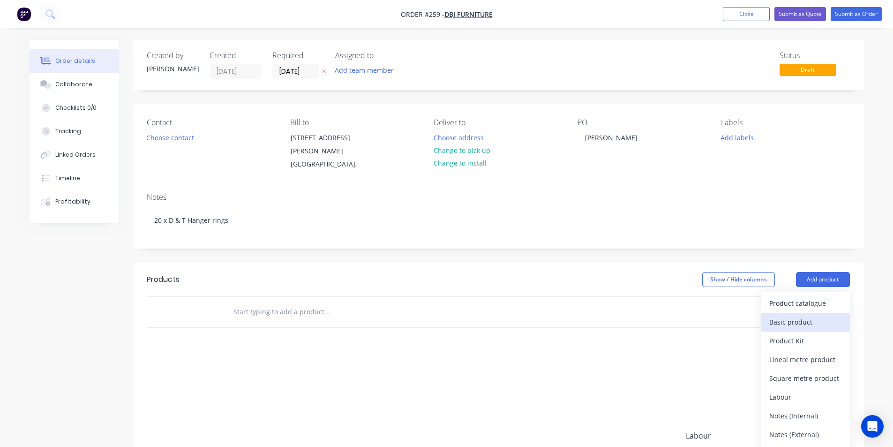
click at [811, 325] on div "Basic product" at bounding box center [806, 322] width 72 height 14
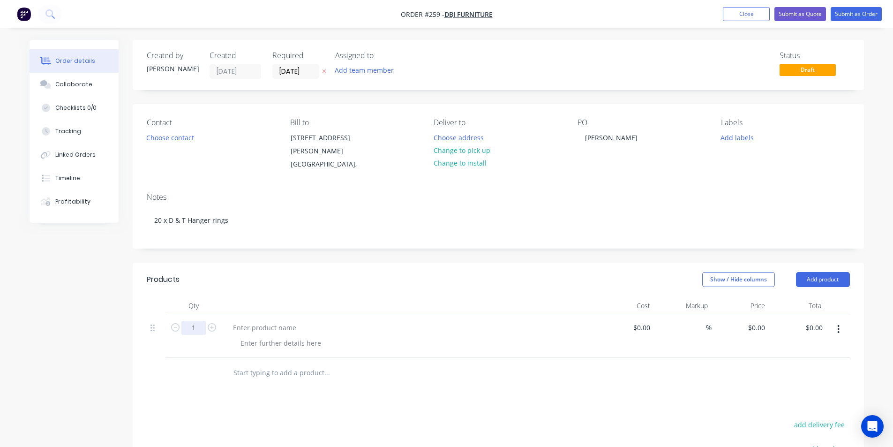
click at [196, 329] on input "1" at bounding box center [193, 328] width 24 height 14
type input "20"
click at [262, 331] on div at bounding box center [265, 328] width 78 height 14
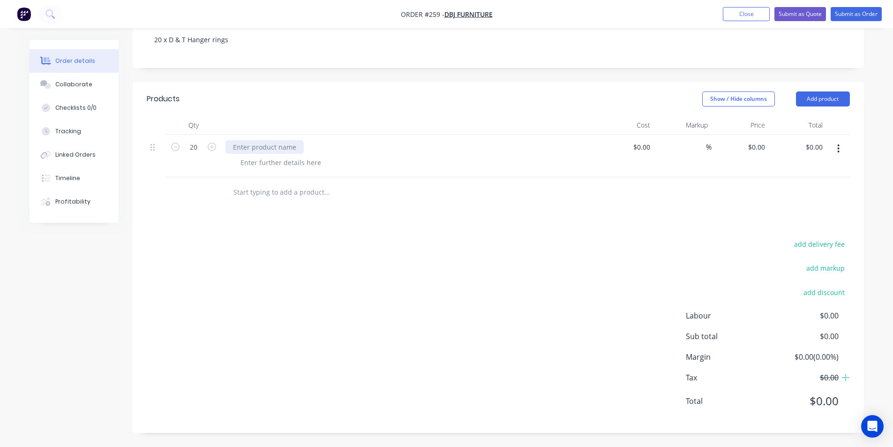
click at [267, 149] on div at bounding box center [265, 147] width 78 height 14
click at [750, 146] on div "0 $0.00" at bounding box center [741, 156] width 58 height 43
type input "$1.00"
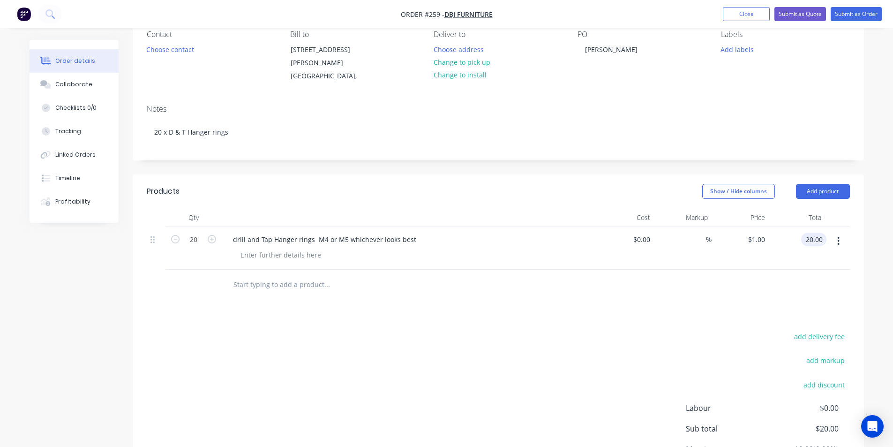
scroll to position [87, 0]
type input "$20.00"
click at [848, 14] on button "Submit as Order" at bounding box center [856, 14] width 51 height 14
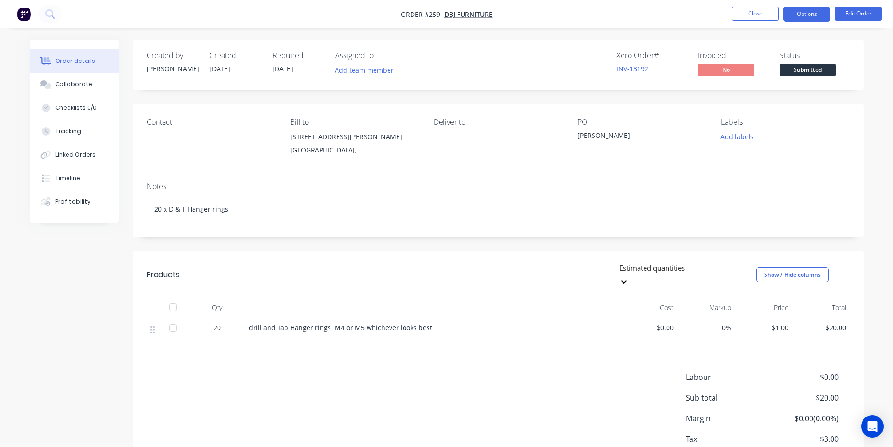
click at [803, 15] on button "Options" at bounding box center [807, 14] width 47 height 15
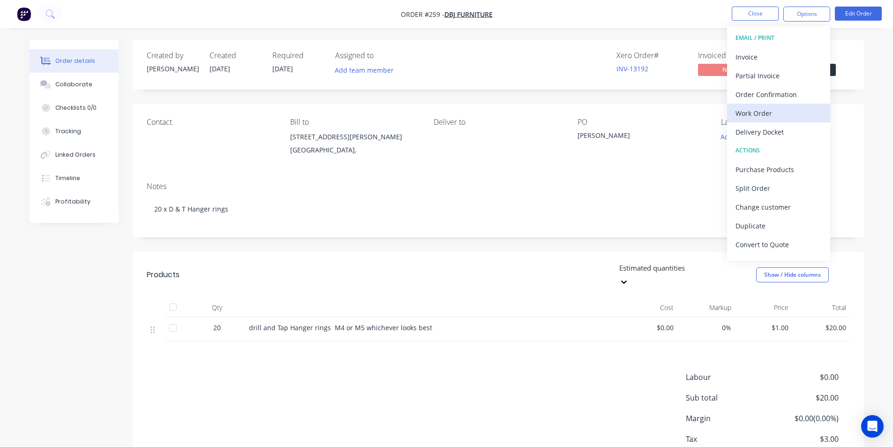
click at [769, 113] on div "Work Order" at bounding box center [779, 113] width 86 height 14
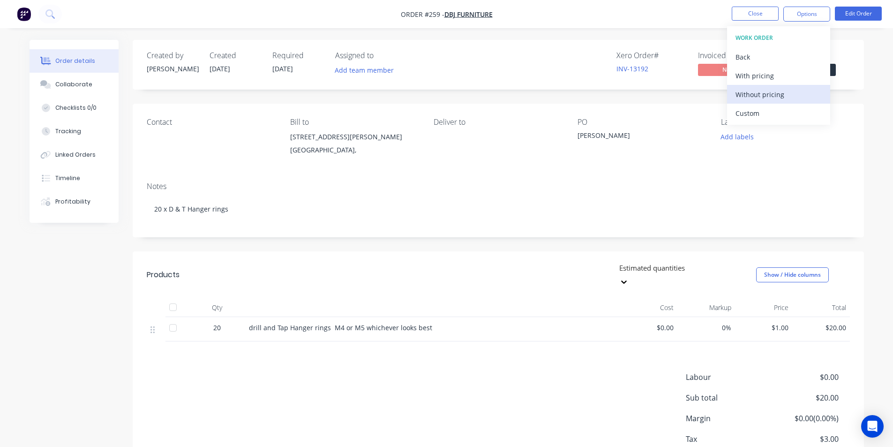
click at [769, 92] on div "Without pricing" at bounding box center [779, 95] width 86 height 14
click at [173, 143] on div "Contact" at bounding box center [211, 139] width 128 height 43
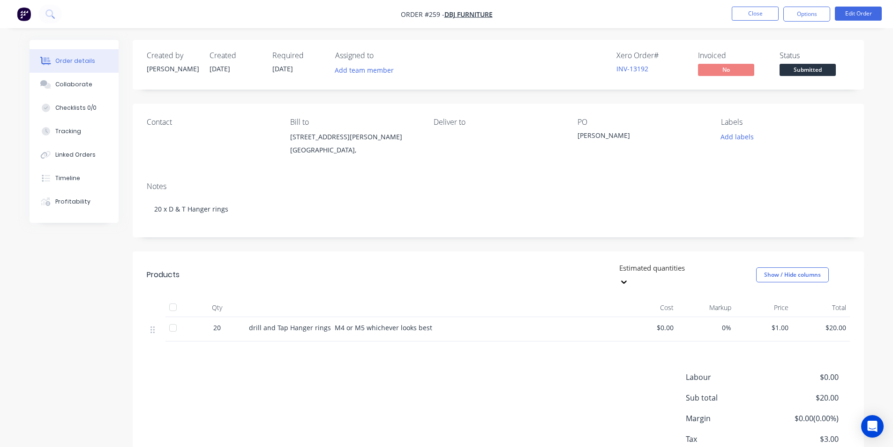
click at [171, 124] on div "Contact" at bounding box center [211, 122] width 128 height 9
click at [170, 138] on div "Contact" at bounding box center [211, 139] width 128 height 43
click at [172, 146] on div "Contact" at bounding box center [211, 139] width 128 height 43
click at [155, 121] on div "Contact" at bounding box center [211, 122] width 128 height 9
click at [860, 15] on button "Edit Order" at bounding box center [858, 14] width 47 height 14
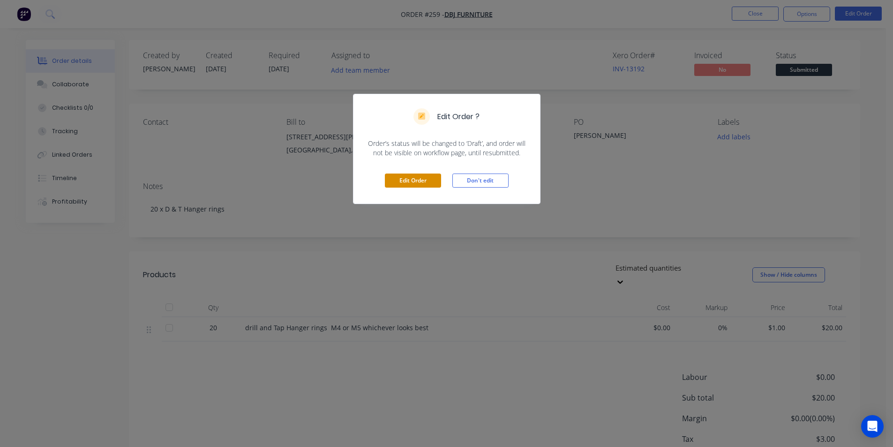
click at [422, 180] on button "Edit Order" at bounding box center [413, 181] width 56 height 14
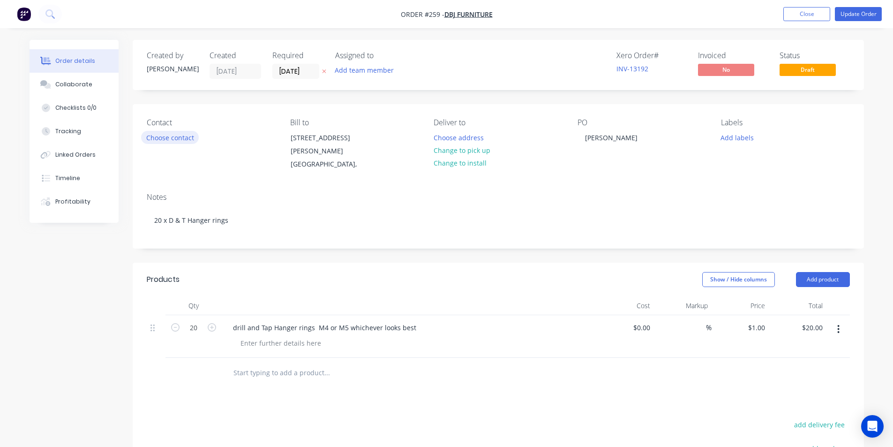
click at [177, 139] on button "Choose contact" at bounding box center [170, 137] width 58 height 13
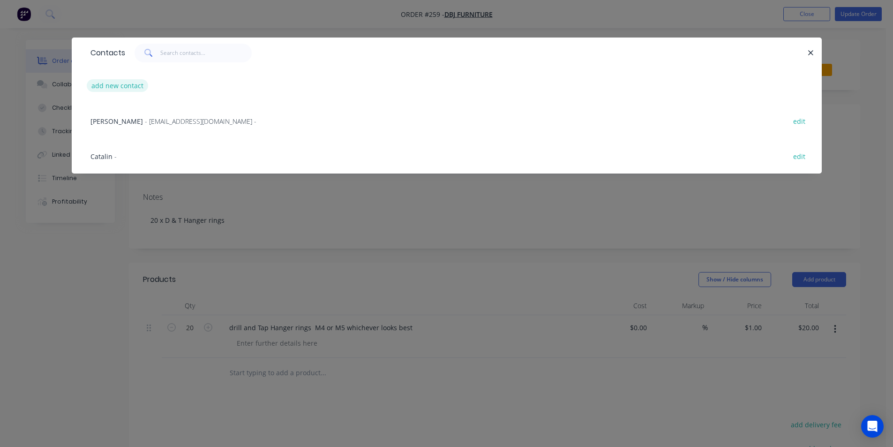
click at [131, 87] on button "add new contact" at bounding box center [118, 85] width 62 height 13
select select "NZ"
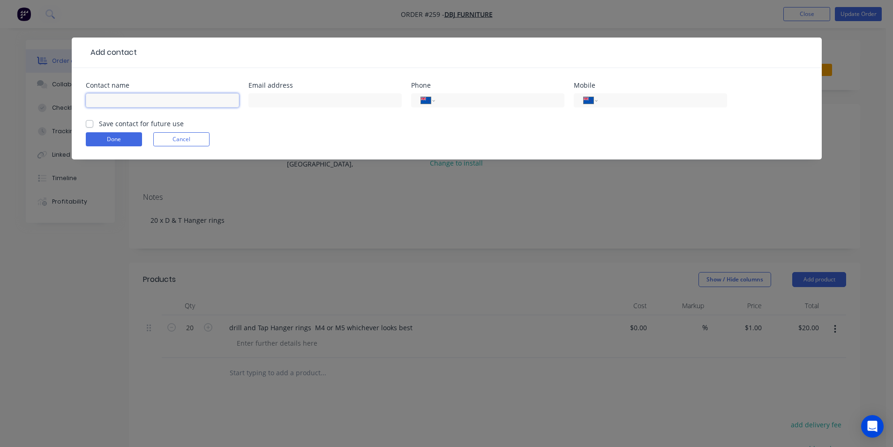
click at [130, 100] on input "text" at bounding box center [162, 100] width 153 height 14
type input "[PERSON_NAME]"
click at [99, 122] on label "Save contact for future use" at bounding box center [141, 124] width 85 height 10
click at [86, 122] on input "Save contact for future use" at bounding box center [90, 123] width 8 height 9
checkbox input "true"
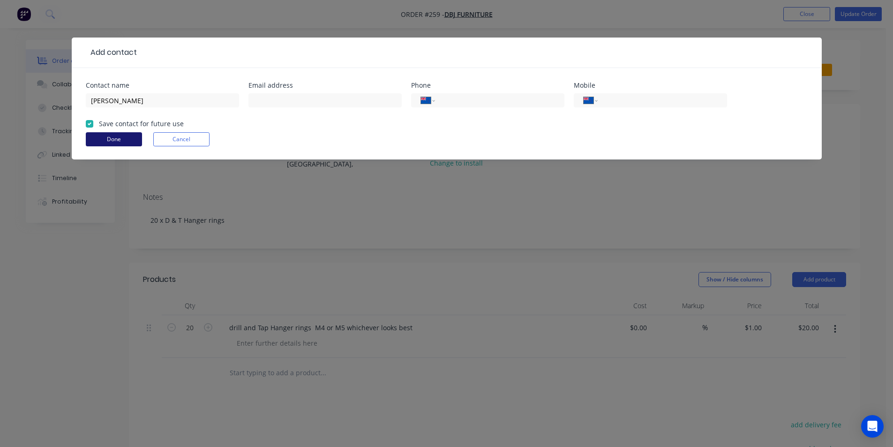
click at [109, 140] on button "Done" at bounding box center [114, 139] width 56 height 14
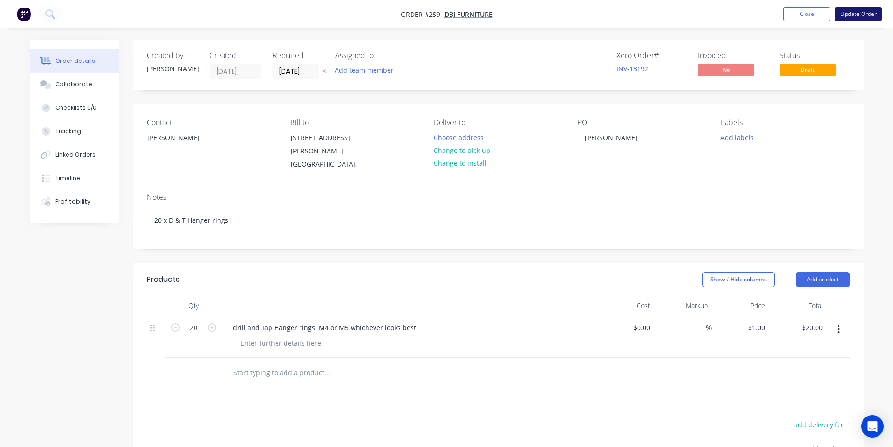
click at [860, 15] on button "Update Order" at bounding box center [858, 14] width 47 height 14
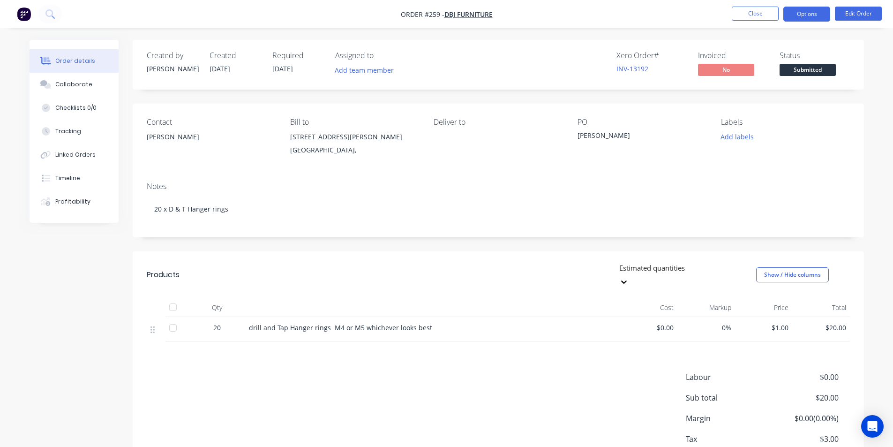
click at [802, 15] on button "Options" at bounding box center [807, 14] width 47 height 15
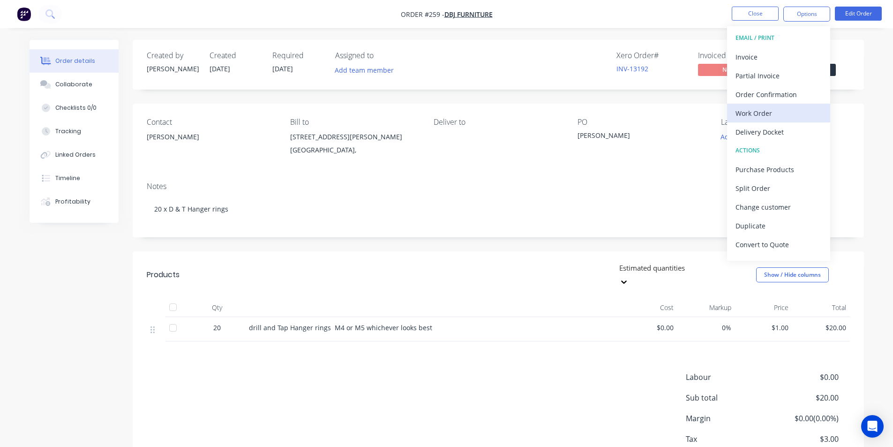
click at [764, 121] on button "Work Order" at bounding box center [778, 113] width 103 height 19
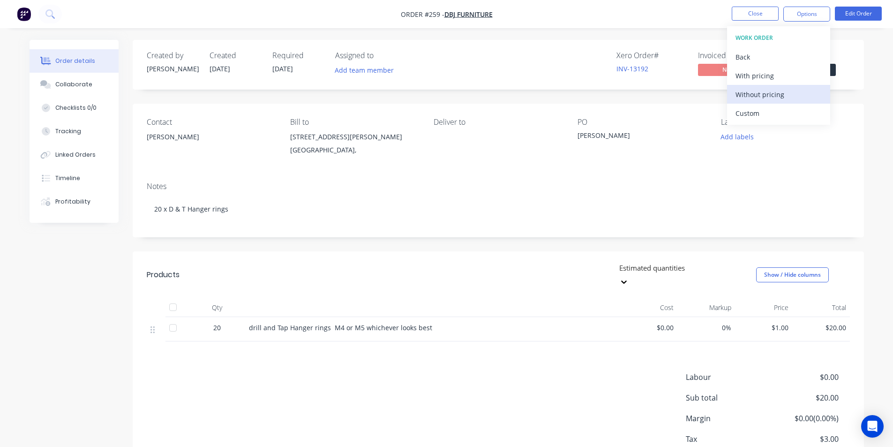
click at [758, 97] on div "Without pricing" at bounding box center [779, 95] width 86 height 14
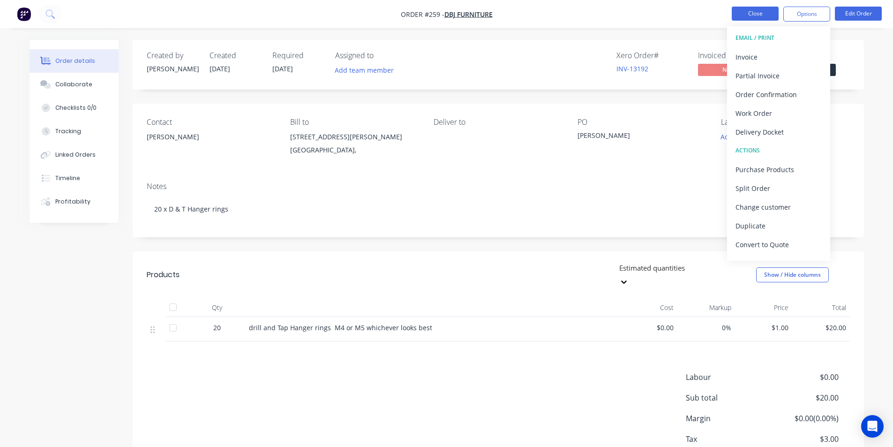
click at [753, 15] on button "Close" at bounding box center [755, 14] width 47 height 14
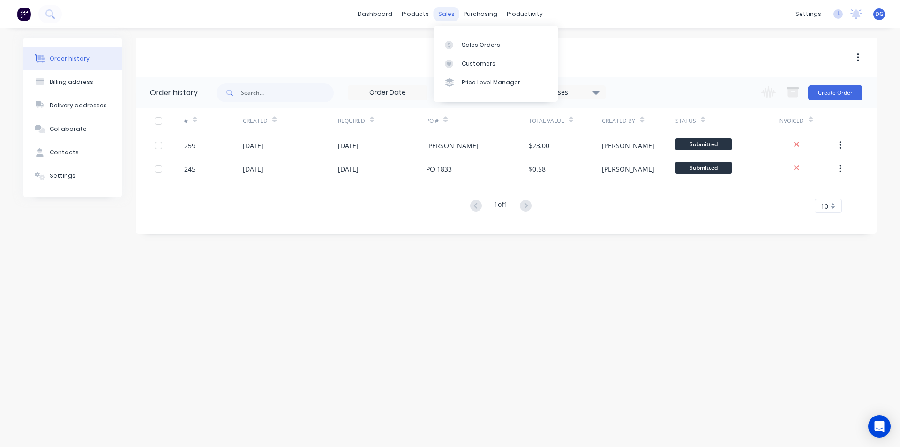
click at [446, 15] on div "sales" at bounding box center [447, 14] width 26 height 14
click at [465, 45] on div "Sales Orders" at bounding box center [481, 45] width 38 height 8
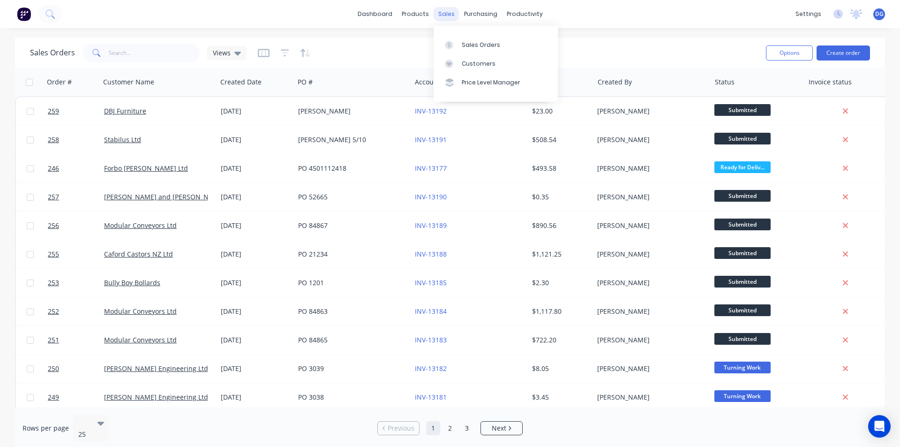
click at [446, 15] on div "sales" at bounding box center [447, 14] width 26 height 14
click at [474, 45] on div "Sales Orders" at bounding box center [481, 45] width 38 height 8
click at [858, 48] on button "Create order" at bounding box center [843, 52] width 53 height 15
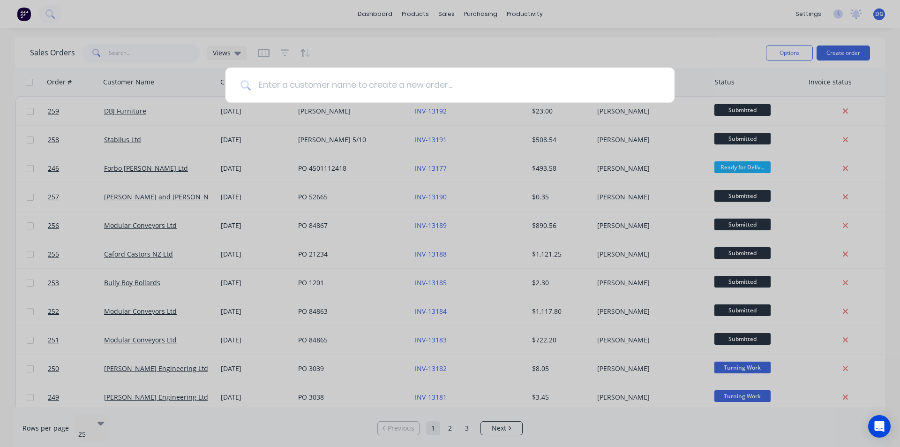
click at [383, 82] on input at bounding box center [455, 85] width 409 height 35
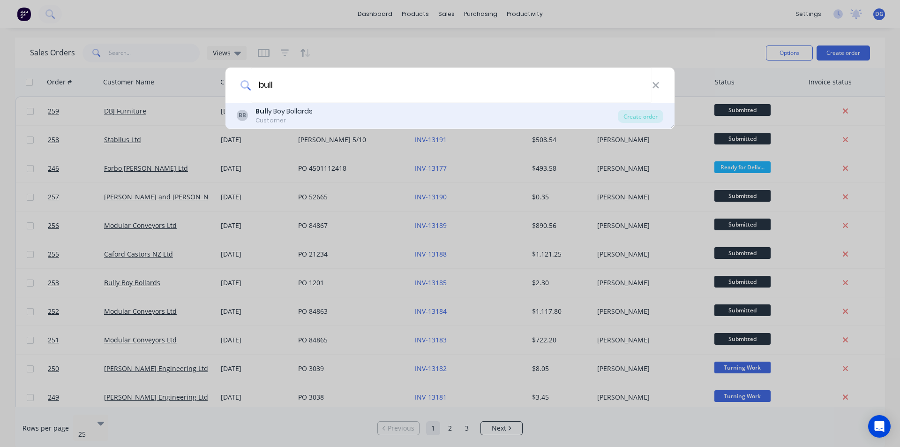
type input "bull"
click at [332, 113] on div "BB Bull y Boy Bollards Customer" at bounding box center [427, 115] width 381 height 18
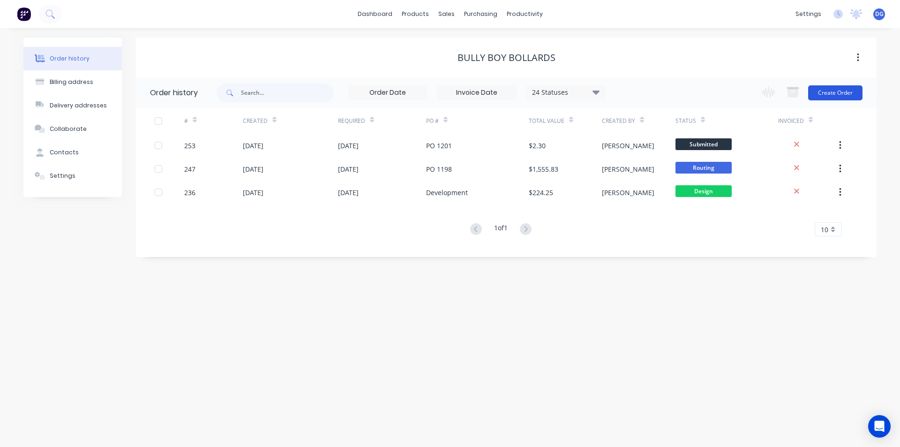
click at [834, 95] on button "Create Order" at bounding box center [835, 92] width 54 height 15
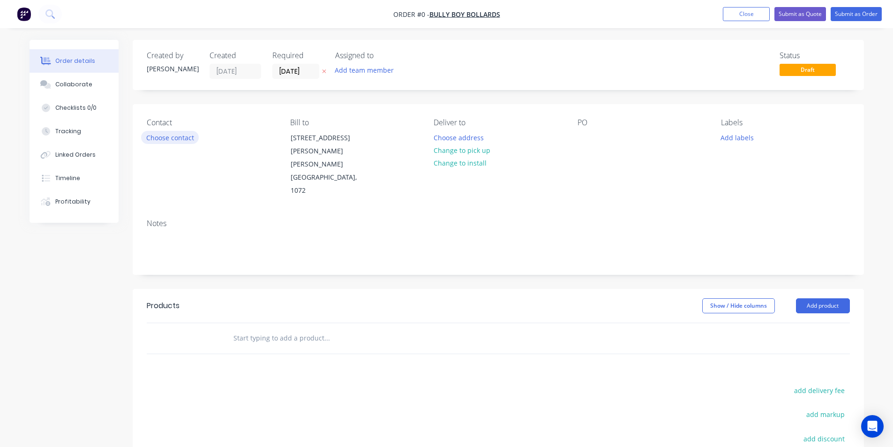
click at [182, 136] on button "Choose contact" at bounding box center [170, 137] width 58 height 13
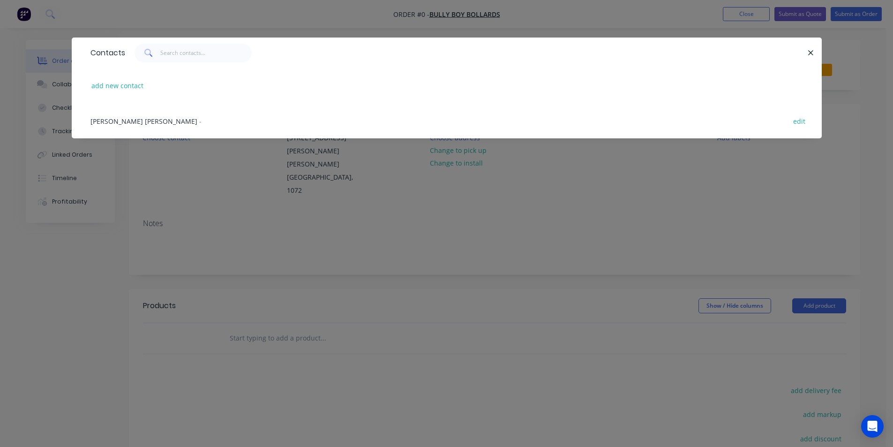
click at [125, 122] on span "[PERSON_NAME] [PERSON_NAME]" at bounding box center [144, 121] width 107 height 9
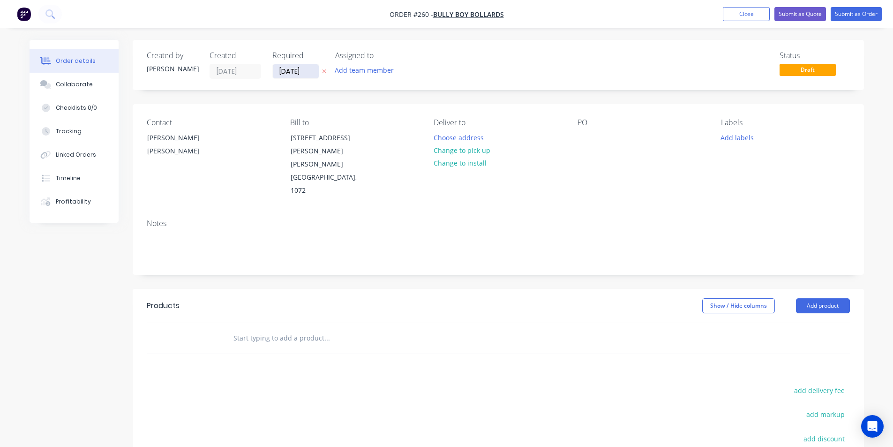
click at [302, 75] on input "[DATE]" at bounding box center [296, 71] width 46 height 14
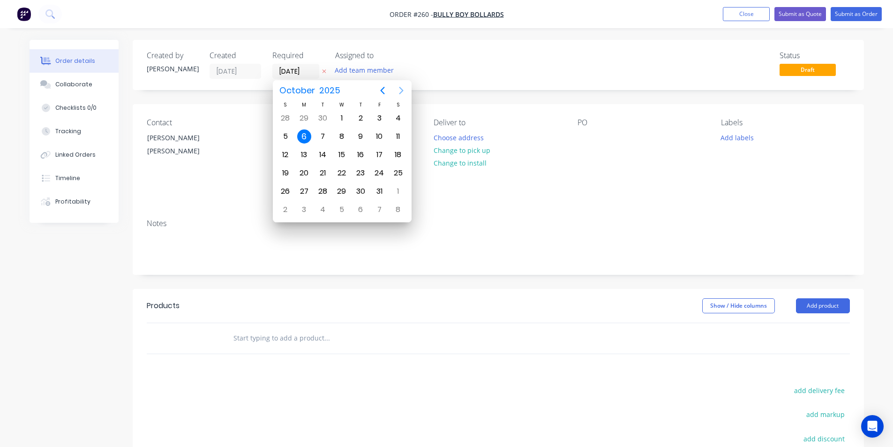
click at [403, 90] on icon "Next page" at bounding box center [401, 90] width 11 height 11
click at [361, 174] on div "20" at bounding box center [361, 173] width 14 height 14
type input "[DATE]"
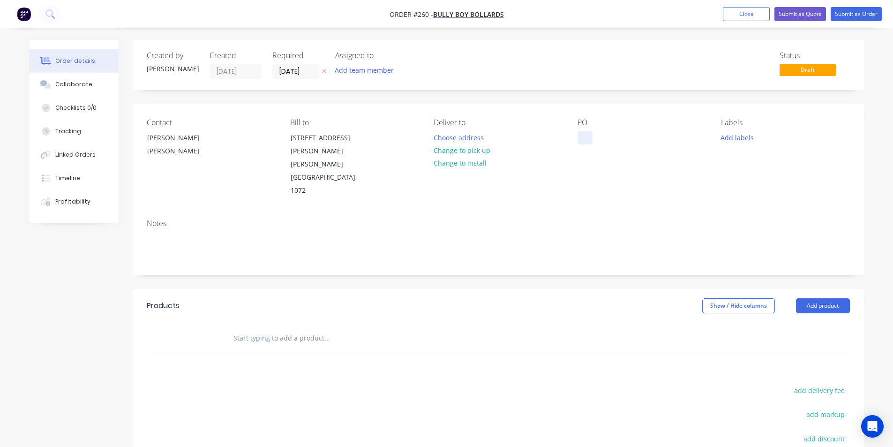
click at [584, 142] on div at bounding box center [585, 138] width 15 height 14
click at [581, 139] on div "1205" at bounding box center [593, 138] width 30 height 14
click at [734, 134] on button "Add labels" at bounding box center [737, 137] width 43 height 13
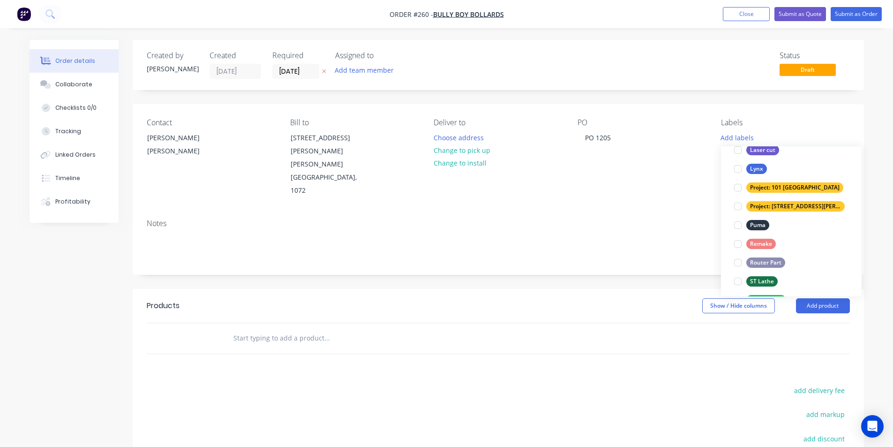
scroll to position [375, 0]
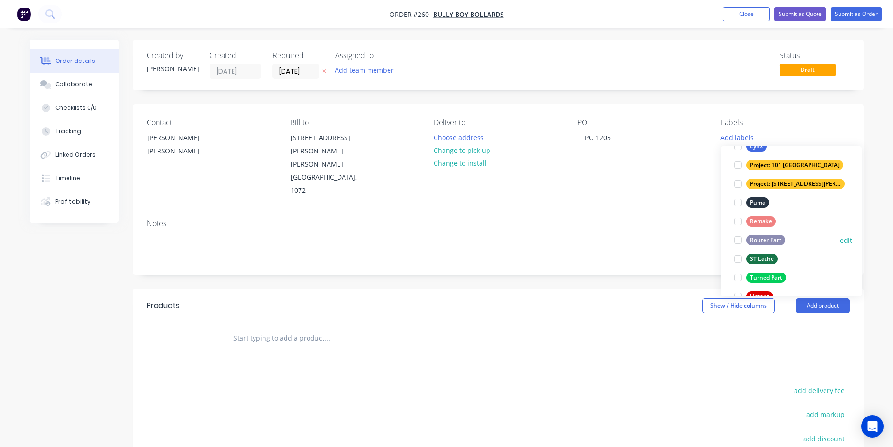
click at [769, 237] on div "Router Part" at bounding box center [766, 240] width 39 height 10
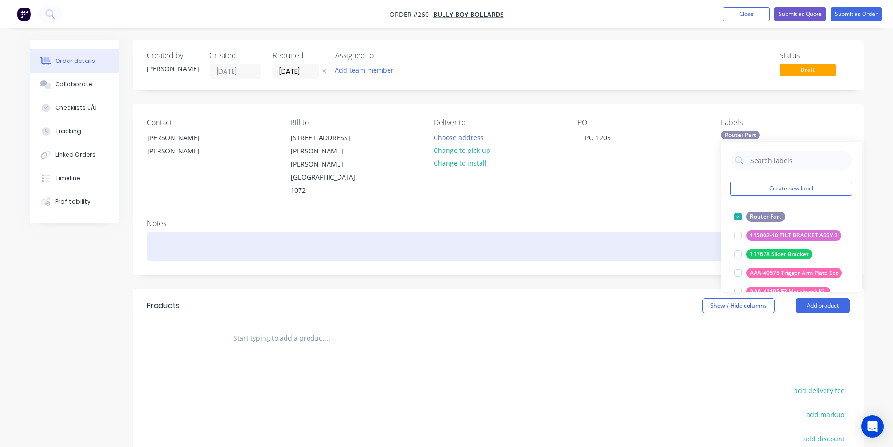
click at [179, 232] on div at bounding box center [498, 246] width 703 height 29
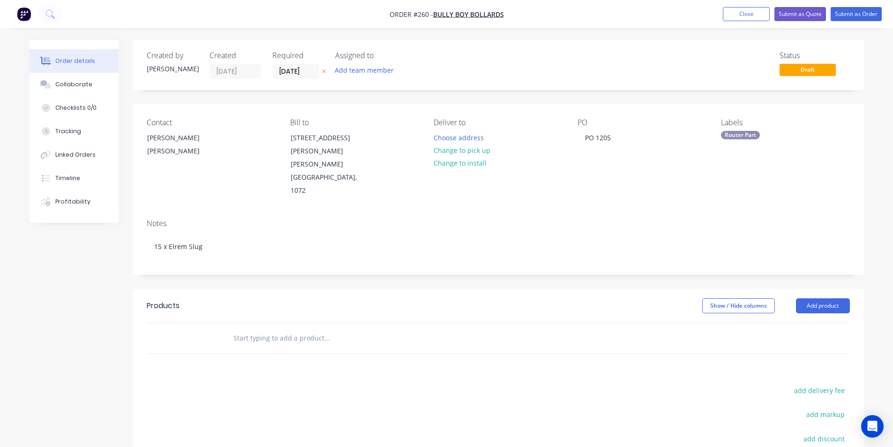
click at [253, 329] on input "text" at bounding box center [327, 338] width 188 height 19
type input "b"
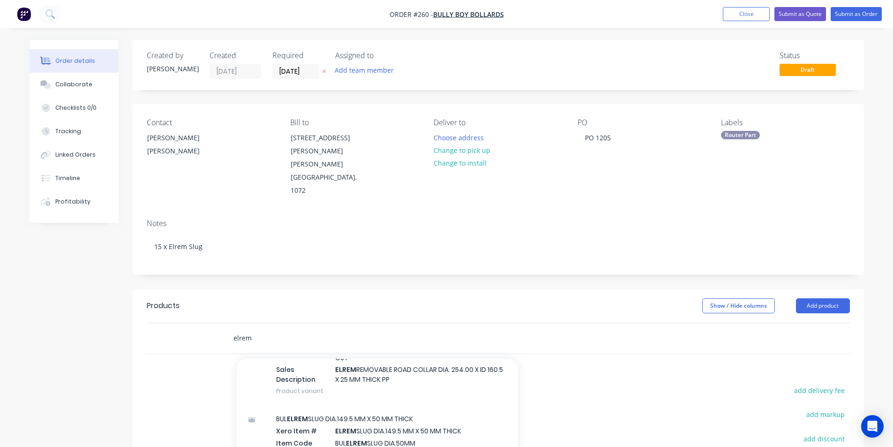
scroll to position [328, 0]
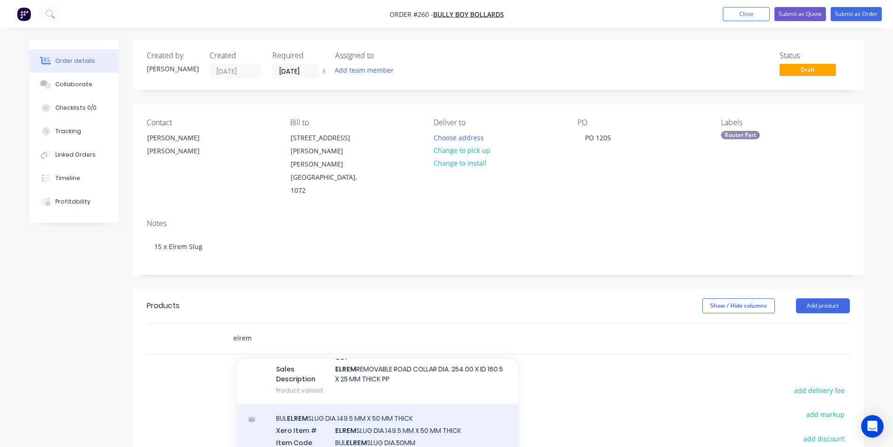
type input "elrem"
click at [370, 404] on div "BUL ELREM SLUG DIA.149.5 MM X 50 MM THICK Xero Item # ELREM SLUG DIA.149.5 MM X…" at bounding box center [377, 446] width 281 height 85
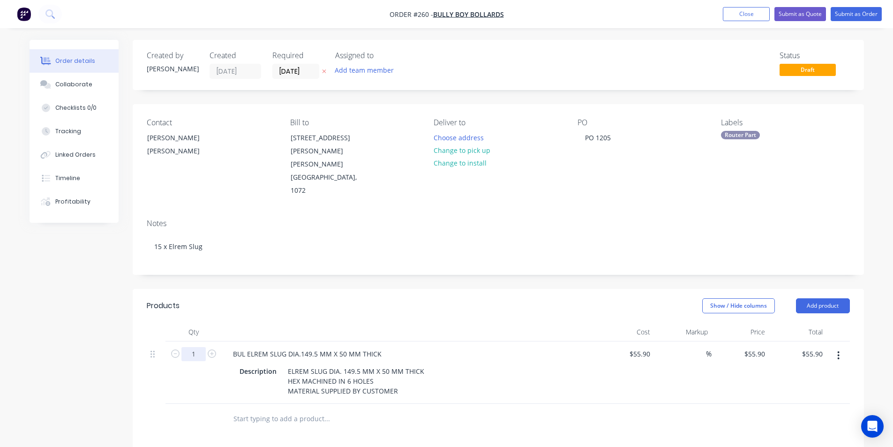
click at [199, 347] on input "1" at bounding box center [193, 354] width 24 height 14
type input "15"
type input "$838.50"
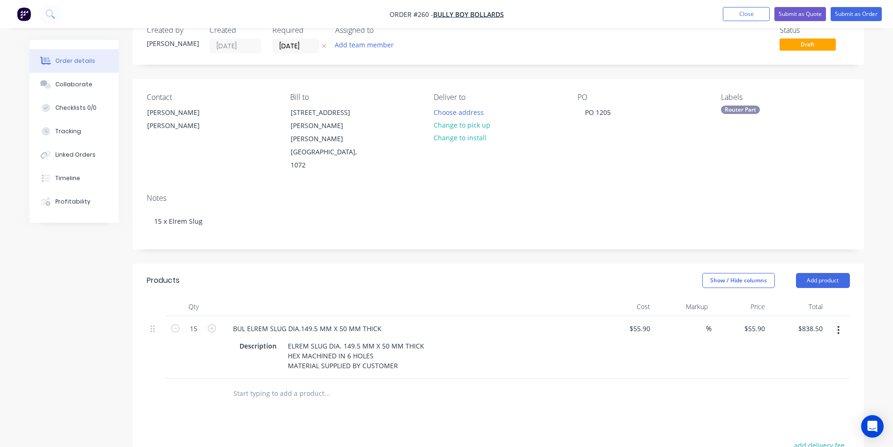
scroll to position [47, 0]
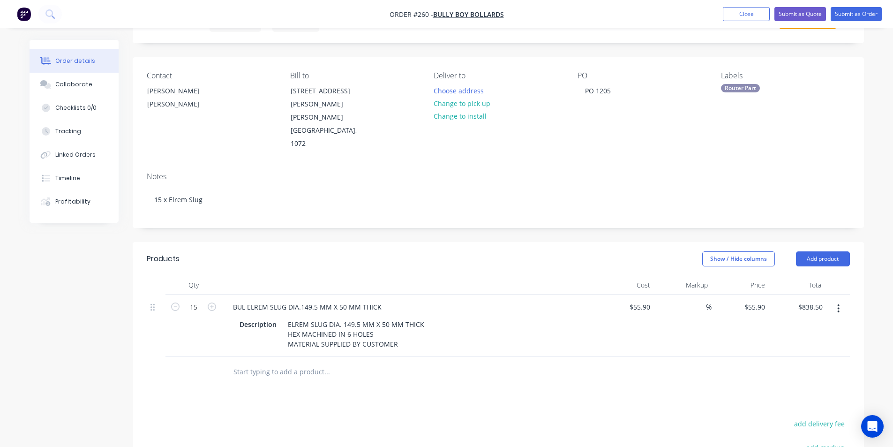
click at [254, 362] on input "text" at bounding box center [327, 371] width 188 height 19
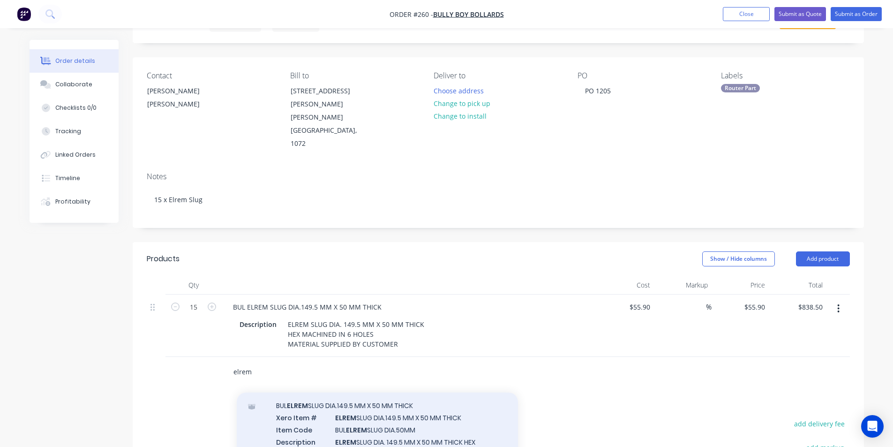
scroll to position [375, 0]
type input "elrem"
click at [369, 398] on div "BUL ELREM SLUG DIA.149.5 MM X 50 MM THICK Xero Item # ELREM SLUG DIA.149.5 MM X…" at bounding box center [377, 433] width 281 height 85
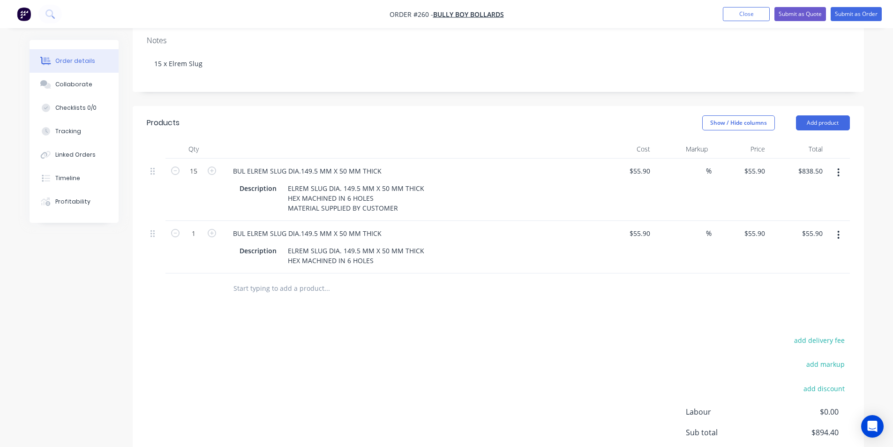
scroll to position [188, 0]
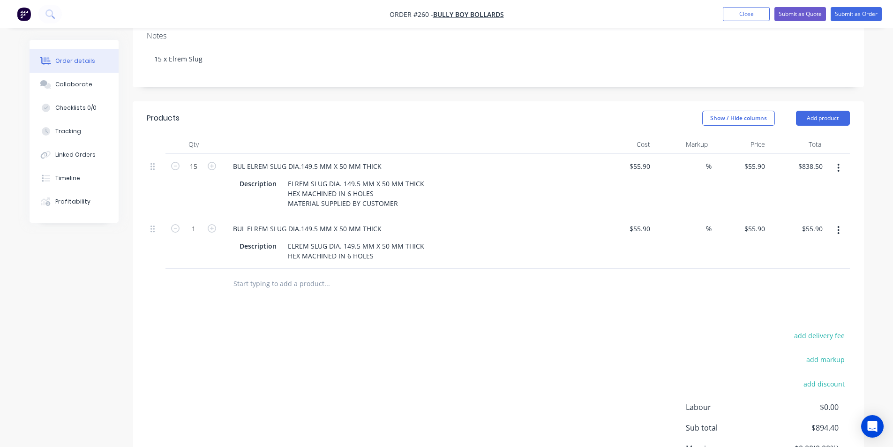
click at [840, 163] on icon "button" at bounding box center [839, 168] width 2 height 10
click at [793, 242] on div "Delete" at bounding box center [806, 249] width 72 height 14
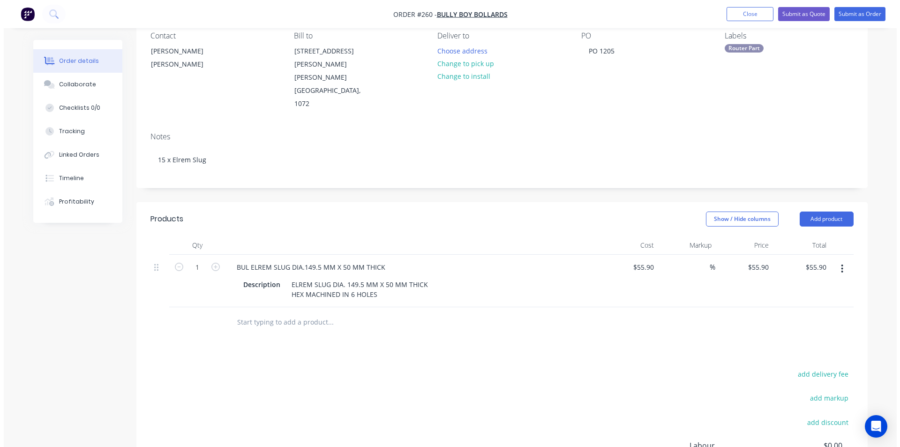
scroll to position [0, 0]
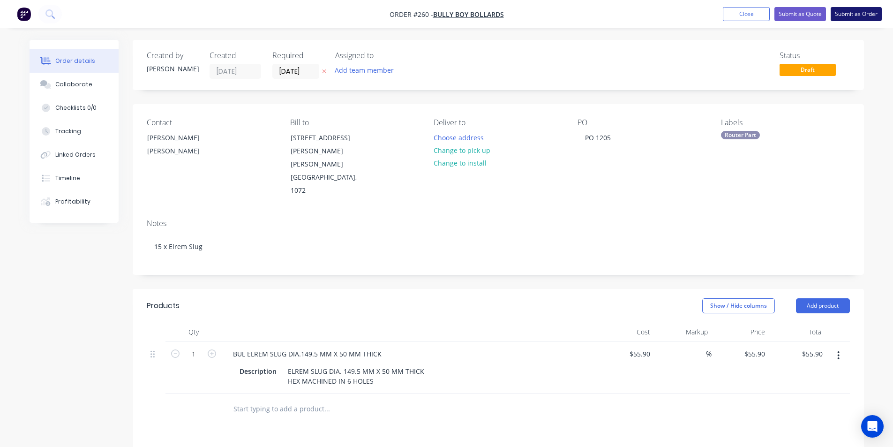
click at [860, 12] on button "Submit as Order" at bounding box center [856, 14] width 51 height 14
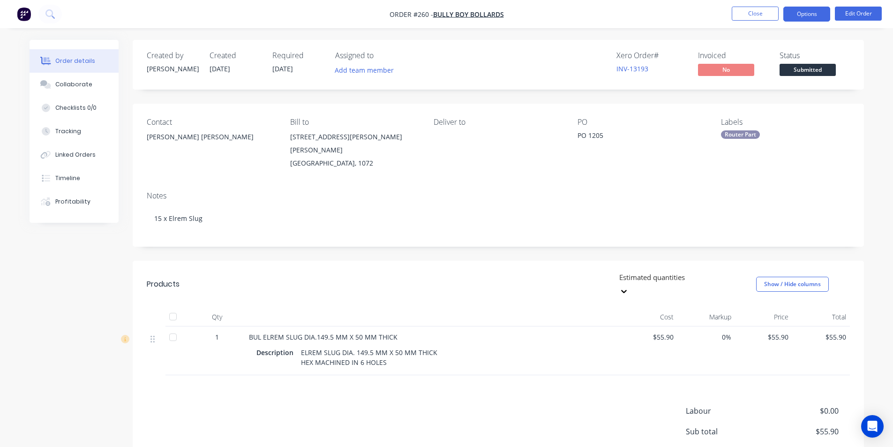
click at [808, 12] on button "Options" at bounding box center [807, 14] width 47 height 15
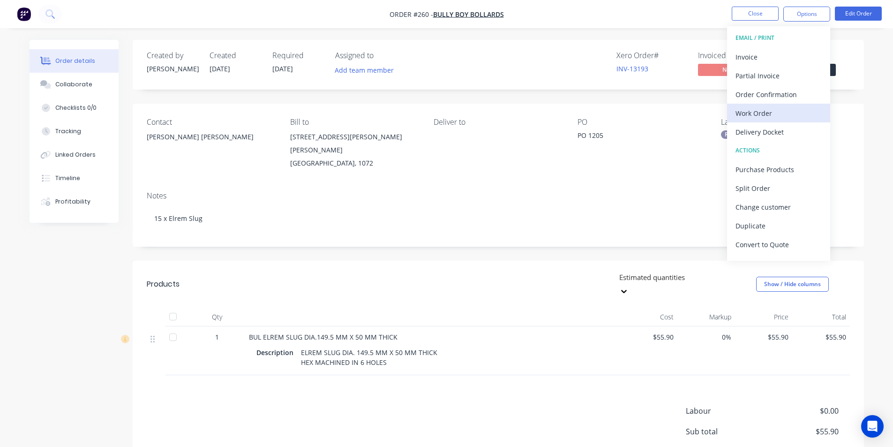
click at [767, 113] on div "Work Order" at bounding box center [779, 113] width 86 height 14
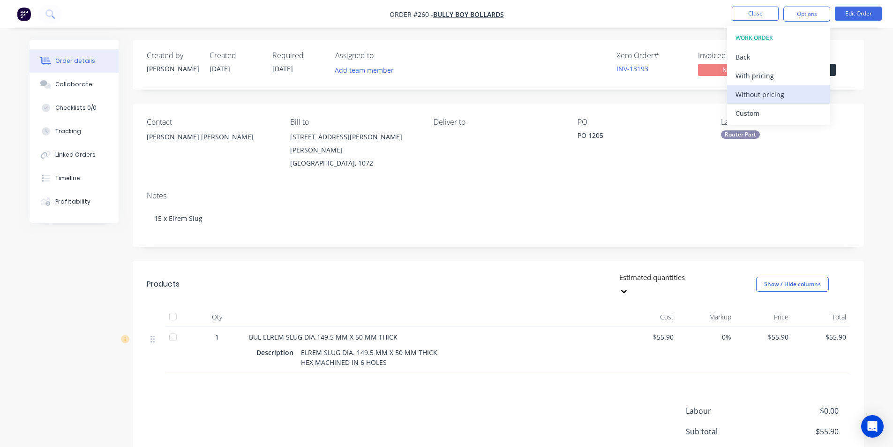
click at [767, 95] on div "Without pricing" at bounding box center [779, 95] width 86 height 14
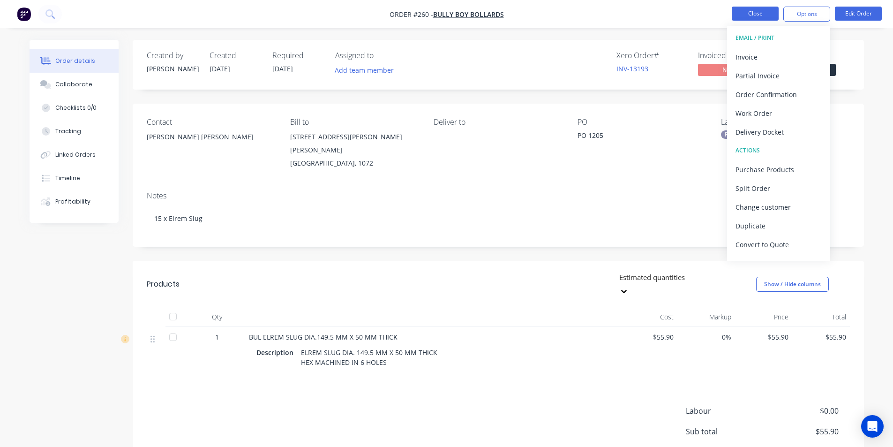
click at [764, 15] on button "Close" at bounding box center [755, 14] width 47 height 14
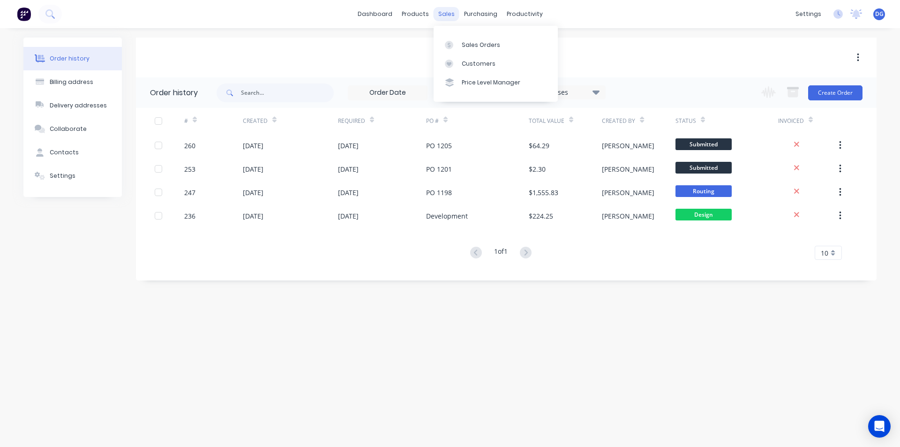
click at [450, 15] on div "sales" at bounding box center [447, 14] width 26 height 14
click at [474, 46] on div "Sales Orders" at bounding box center [481, 45] width 38 height 8
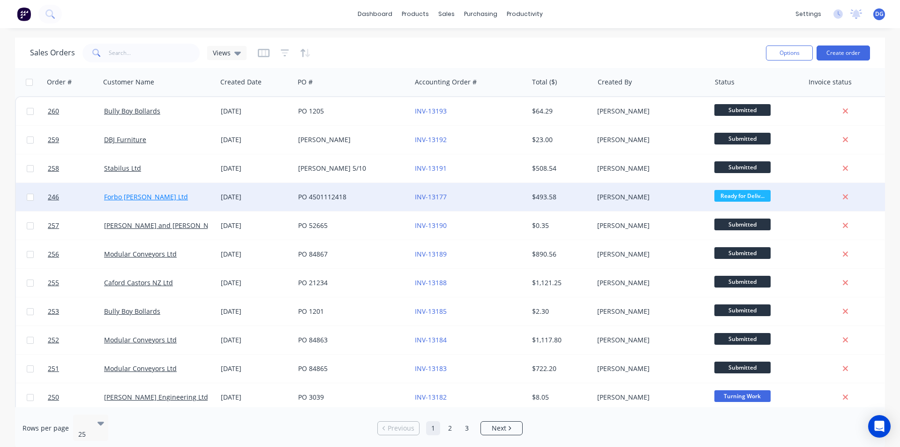
click at [153, 197] on link "Forbo [PERSON_NAME] Ltd" at bounding box center [146, 196] width 84 height 9
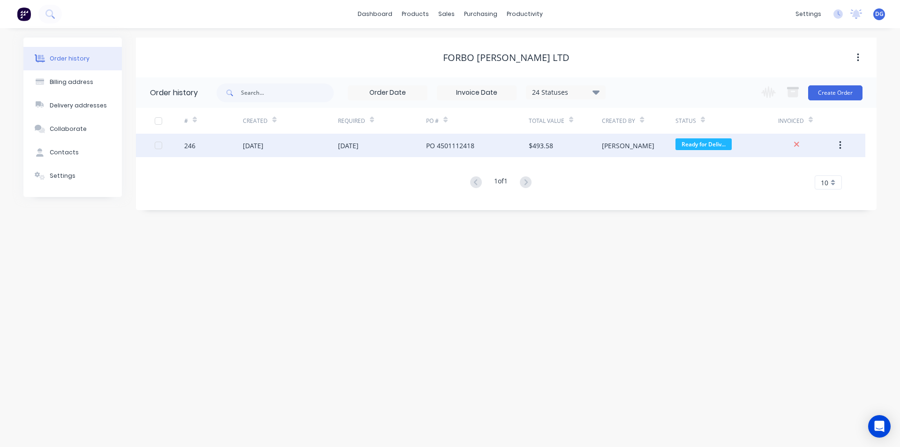
click at [253, 144] on div "[DATE]" at bounding box center [253, 146] width 21 height 10
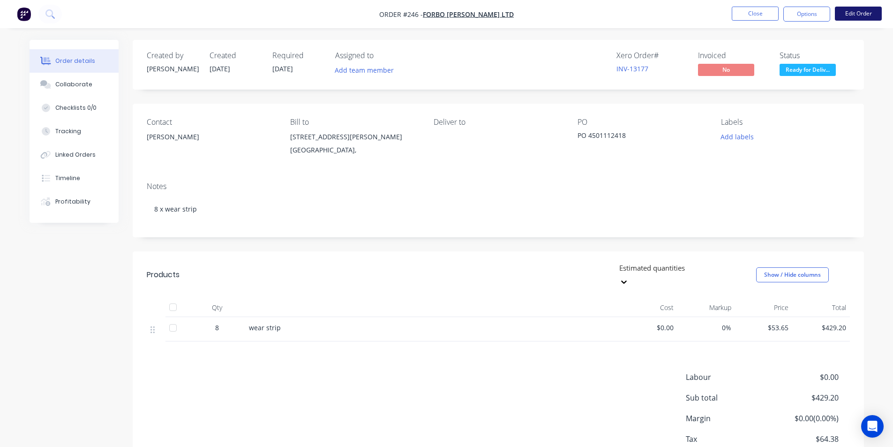
click at [859, 13] on button "Edit Order" at bounding box center [858, 14] width 47 height 14
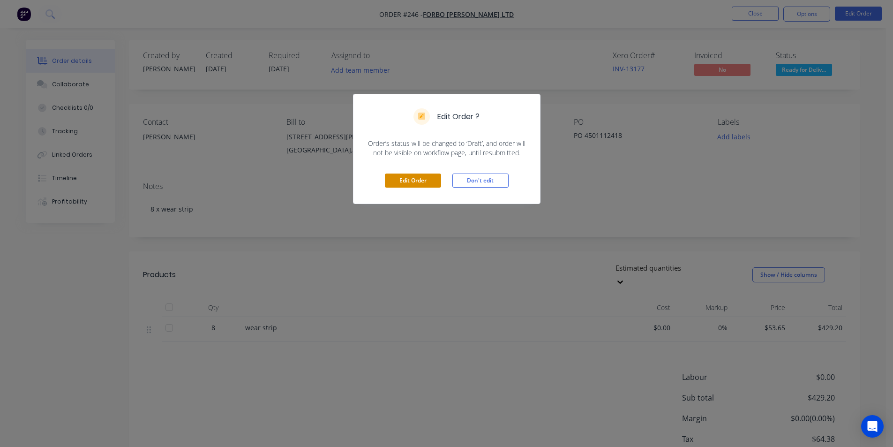
click at [426, 178] on button "Edit Order" at bounding box center [413, 181] width 56 height 14
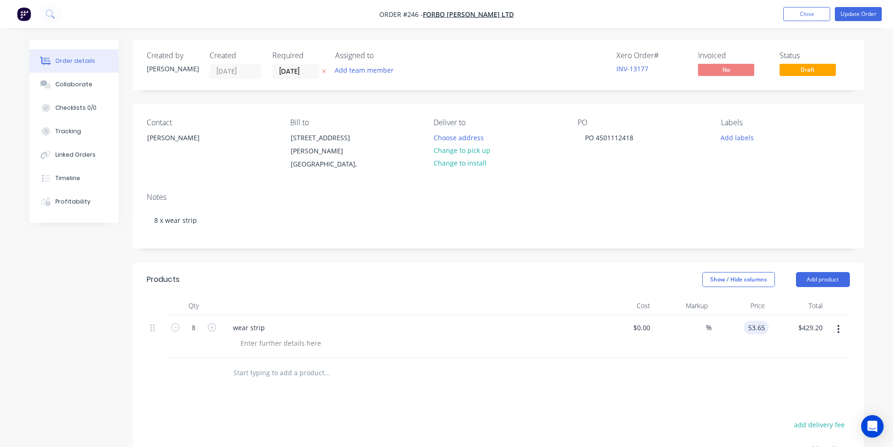
click at [764, 328] on input "53.65" at bounding box center [759, 328] width 22 height 14
type input "$58.75"
type input "$470.00"
click at [306, 69] on input "[DATE]" at bounding box center [296, 71] width 46 height 14
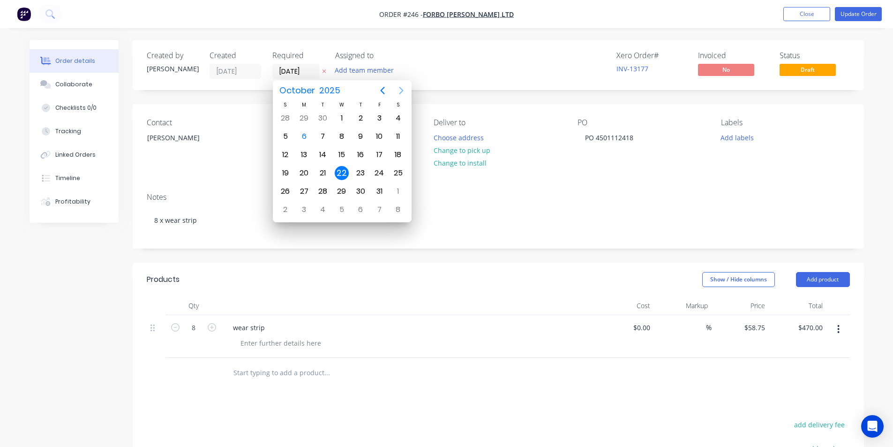
click at [401, 90] on icon "Next page" at bounding box center [401, 91] width 4 height 8
click at [362, 173] on div "20" at bounding box center [361, 173] width 14 height 14
type input "[DATE]"
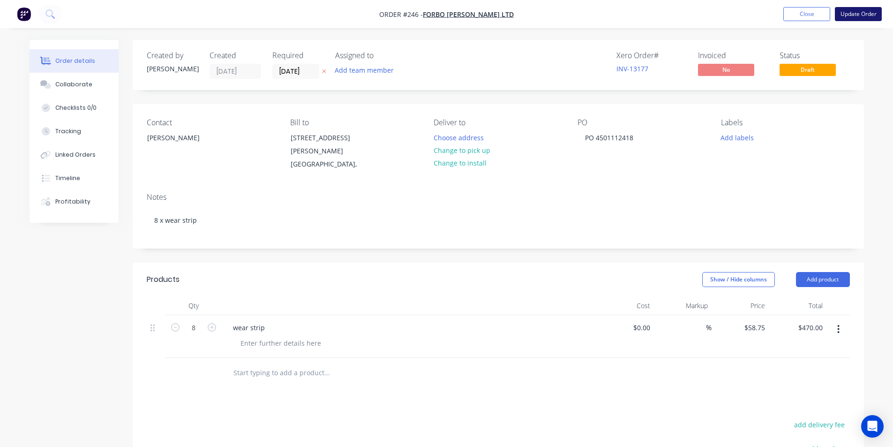
click at [865, 14] on button "Update Order" at bounding box center [858, 14] width 47 height 14
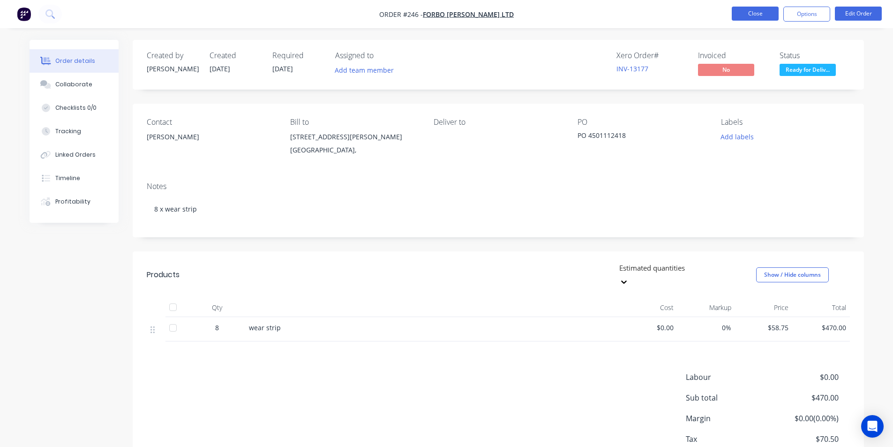
click at [750, 15] on button "Close" at bounding box center [755, 14] width 47 height 14
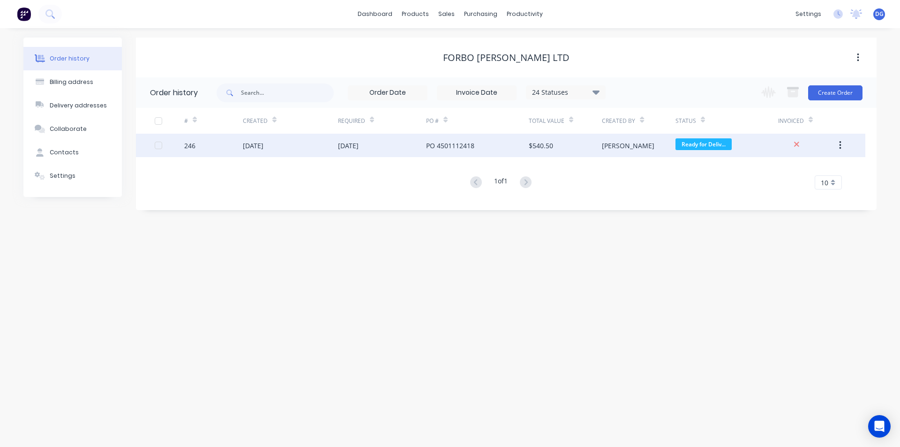
click at [840, 146] on icon "button" at bounding box center [840, 145] width 2 height 8
click at [792, 170] on div "Archive" at bounding box center [807, 170] width 72 height 14
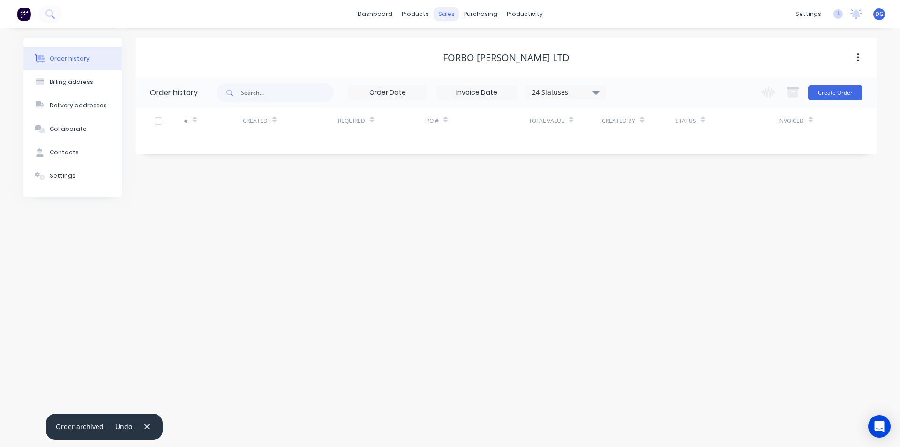
click at [444, 16] on div "sales" at bounding box center [447, 14] width 26 height 14
click at [481, 48] on div "Sales Orders" at bounding box center [481, 45] width 38 height 8
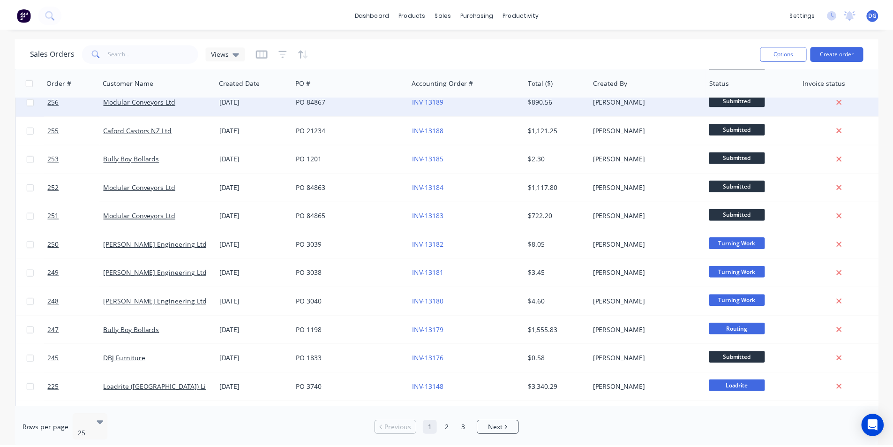
scroll to position [141, 0]
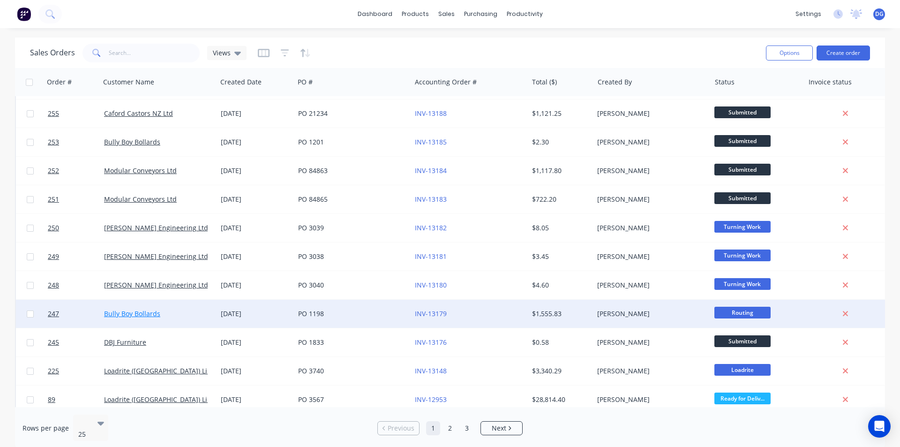
click at [138, 312] on link "Bully Boy Bollards" at bounding box center [132, 313] width 56 height 9
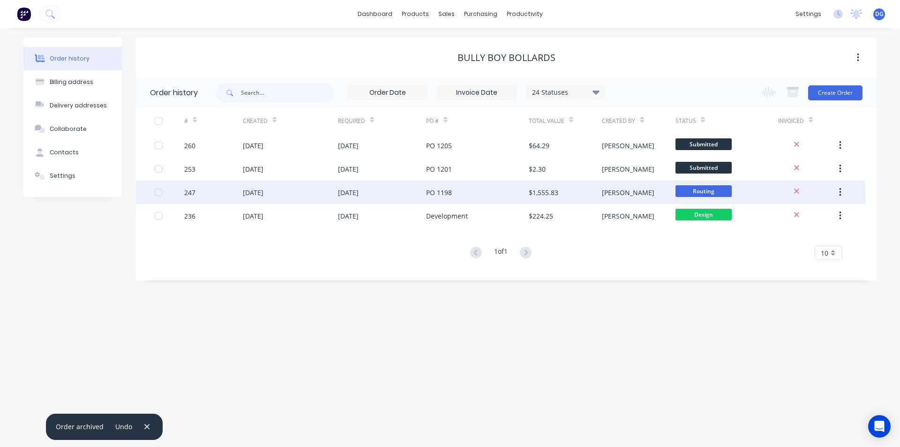
click at [195, 190] on div "247" at bounding box center [189, 193] width 11 height 10
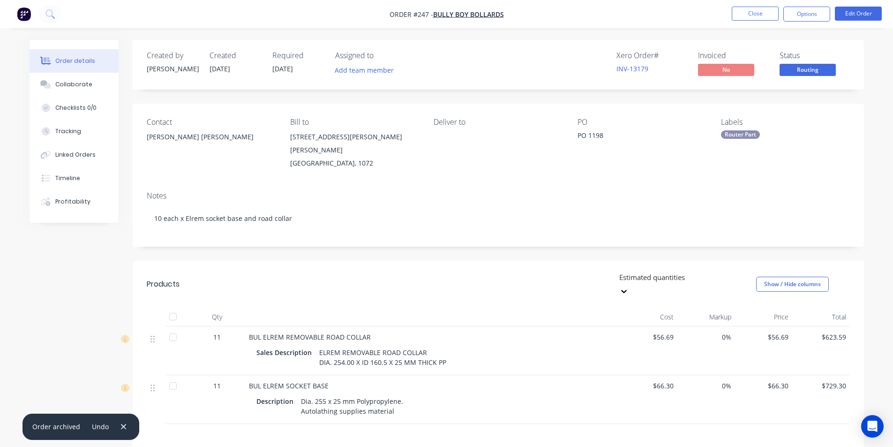
click at [293, 69] on span "[DATE]" at bounding box center [282, 68] width 21 height 9
click at [859, 15] on button "Edit Order" at bounding box center [858, 14] width 47 height 14
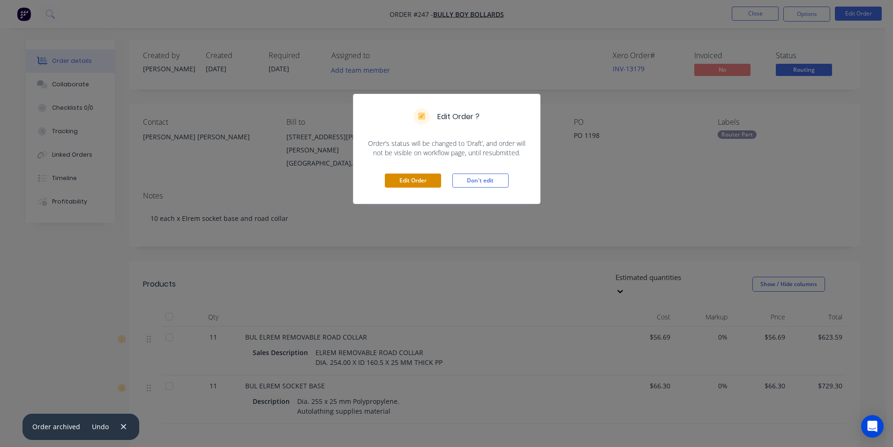
click at [427, 182] on button "Edit Order" at bounding box center [413, 181] width 56 height 14
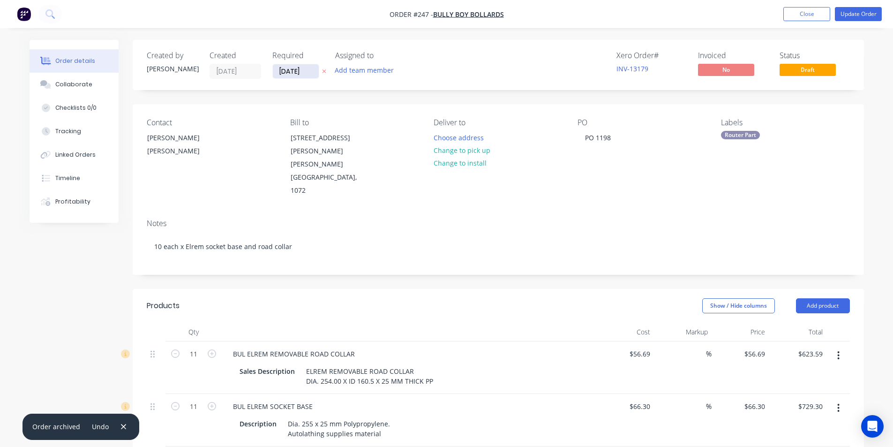
click at [308, 71] on input "[DATE]" at bounding box center [296, 71] width 46 height 14
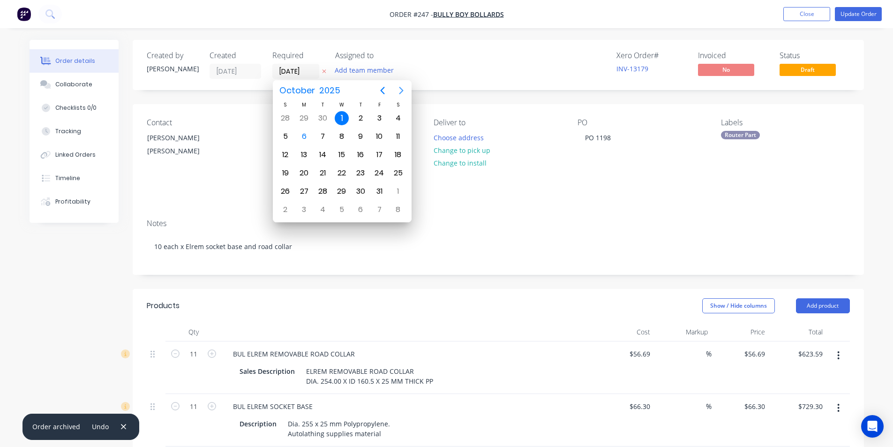
click at [400, 91] on icon "Next page" at bounding box center [401, 90] width 11 height 11
click at [364, 172] on div "20" at bounding box center [361, 173] width 14 height 14
type input "[DATE]"
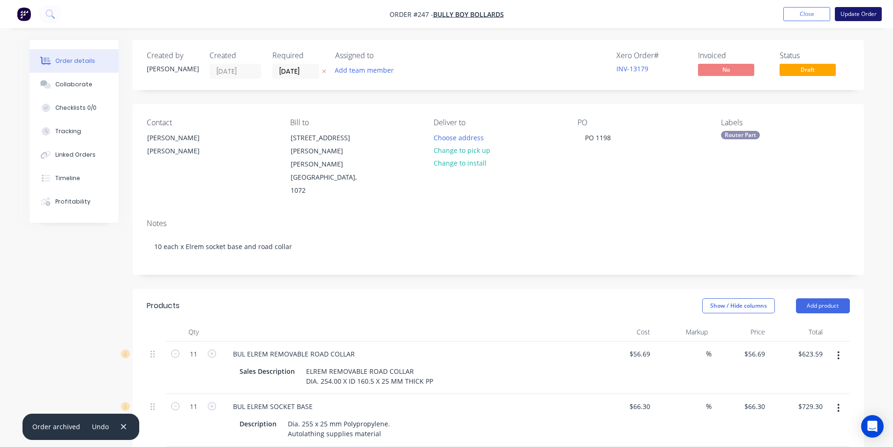
click at [851, 12] on button "Update Order" at bounding box center [858, 14] width 47 height 14
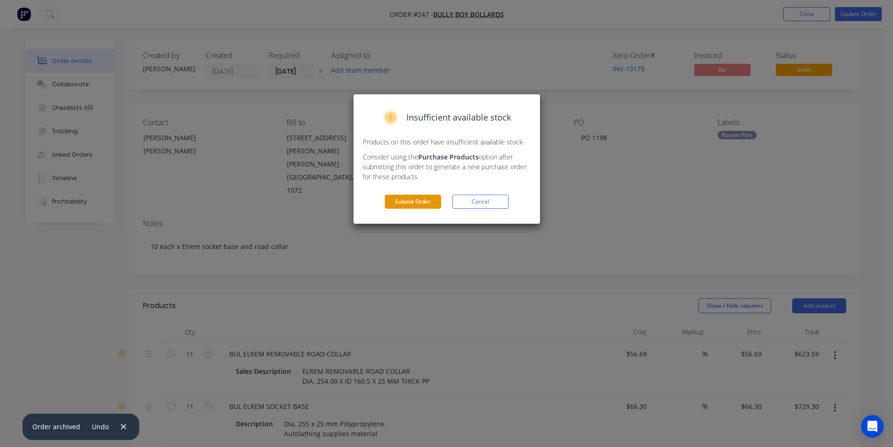
click at [408, 201] on button "Submit Order" at bounding box center [413, 202] width 56 height 14
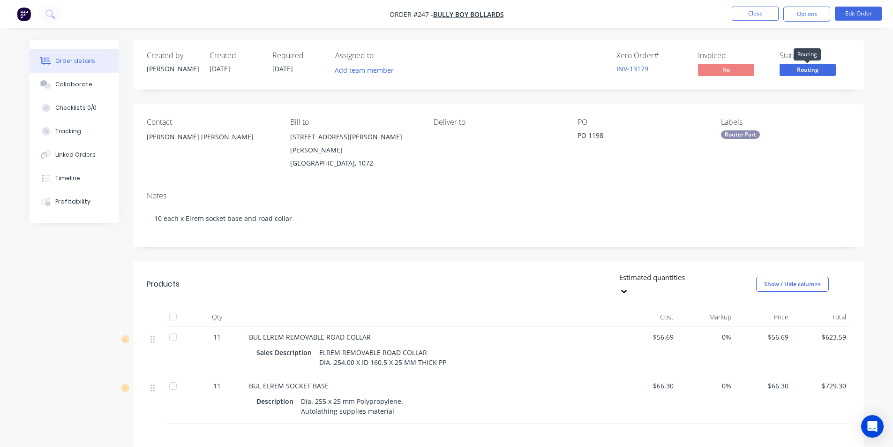
click at [807, 71] on span "Routing" at bounding box center [808, 70] width 56 height 12
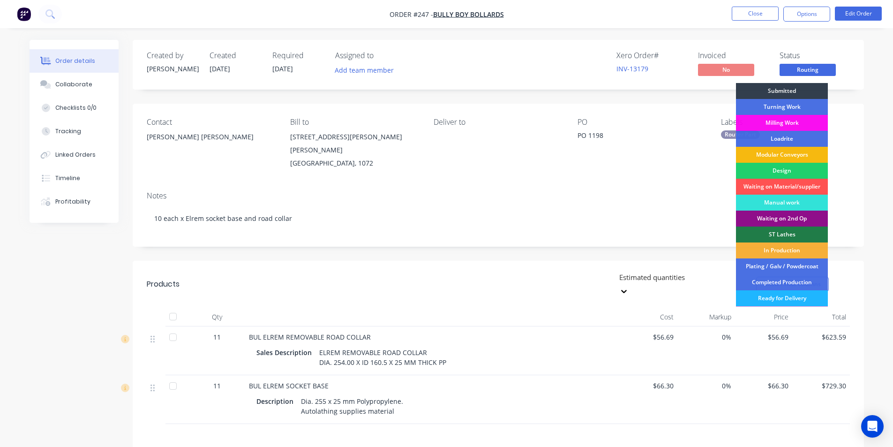
click at [776, 303] on div "Ready for Delivery" at bounding box center [782, 298] width 92 height 16
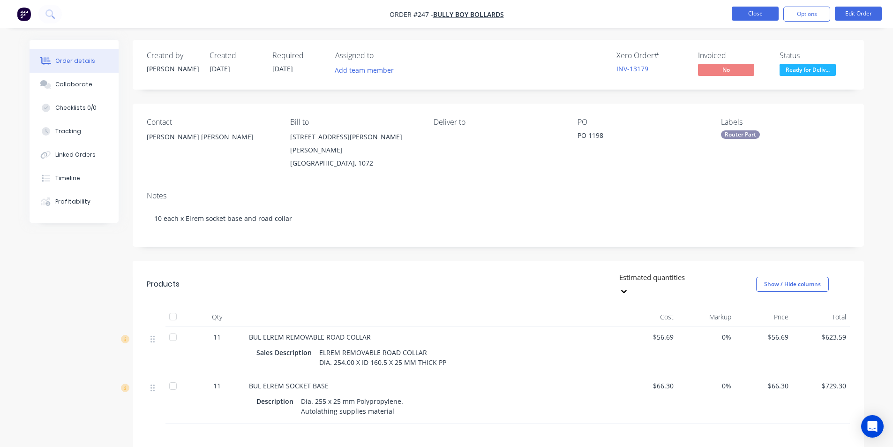
click at [753, 16] on button "Close" at bounding box center [755, 14] width 47 height 14
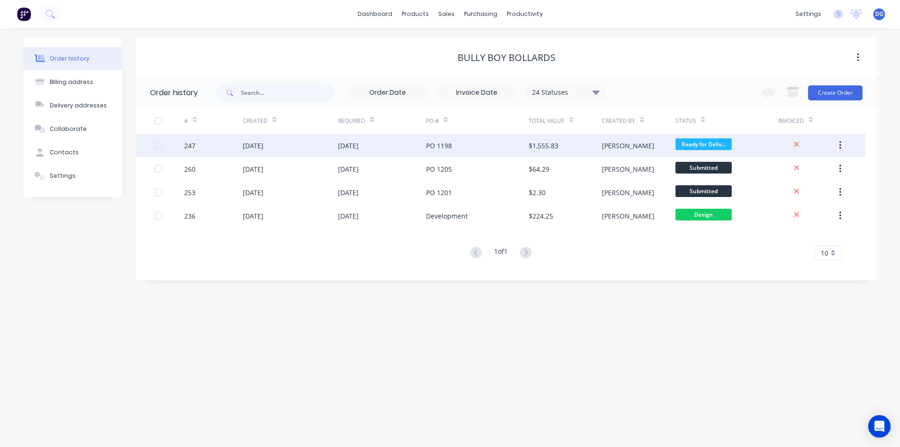
click at [194, 145] on div "247" at bounding box center [189, 146] width 11 height 10
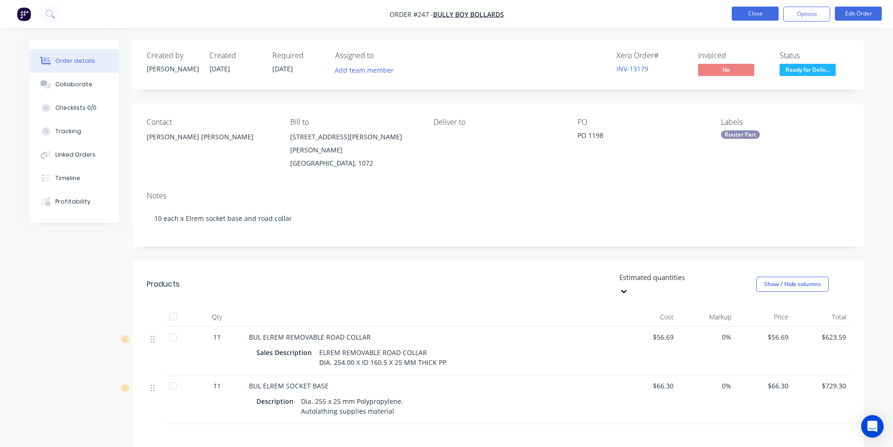
click at [758, 9] on button "Close" at bounding box center [755, 14] width 47 height 14
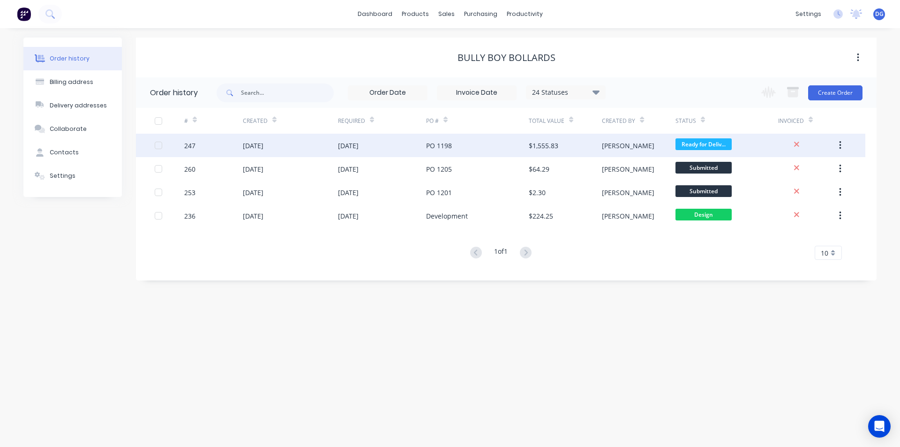
click at [842, 143] on button "button" at bounding box center [841, 145] width 22 height 17
click at [800, 172] on div "Archive" at bounding box center [807, 170] width 72 height 14
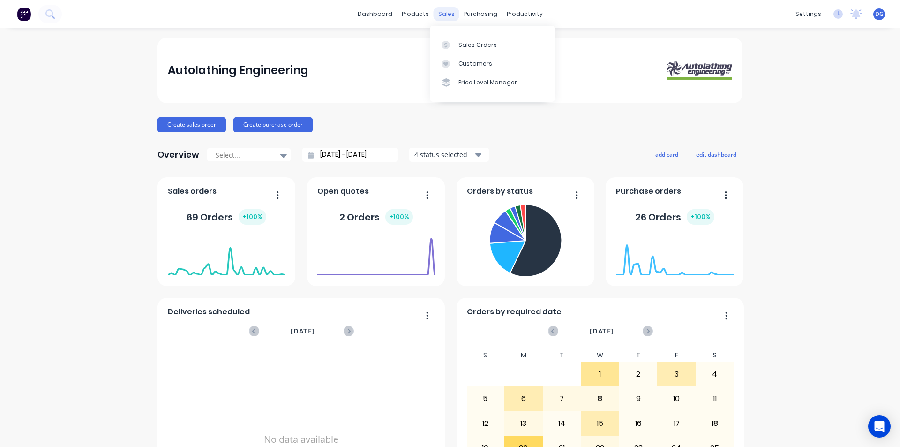
click at [436, 12] on div "sales" at bounding box center [447, 14] width 26 height 14
click at [466, 44] on div "Sales Orders" at bounding box center [478, 45] width 38 height 8
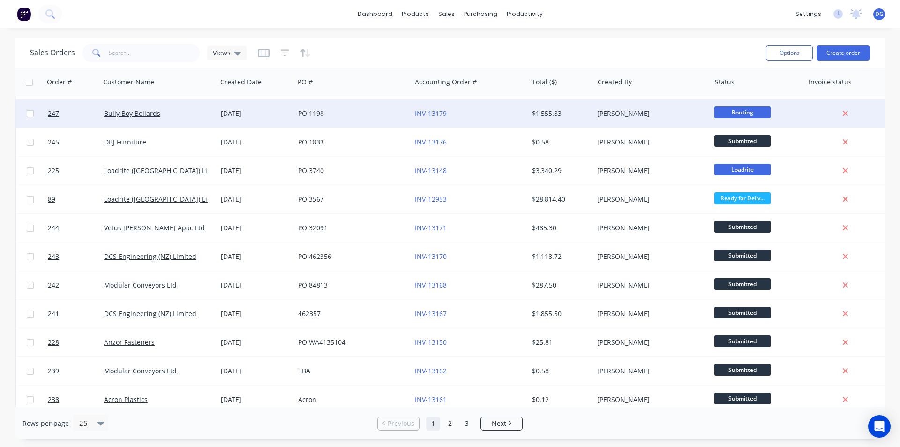
scroll to position [328, 0]
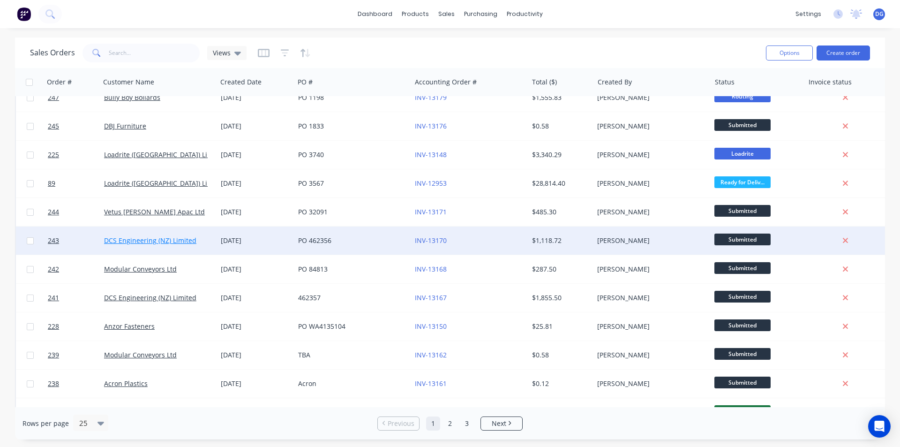
click at [158, 242] on link "DCS Engineering (NZ) Limited" at bounding box center [150, 240] width 92 height 9
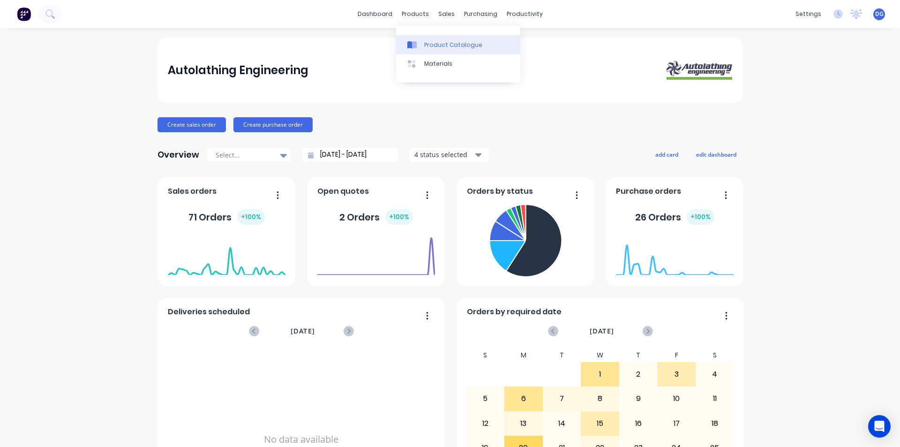
click at [431, 45] on div "Product Catalogue" at bounding box center [453, 45] width 58 height 8
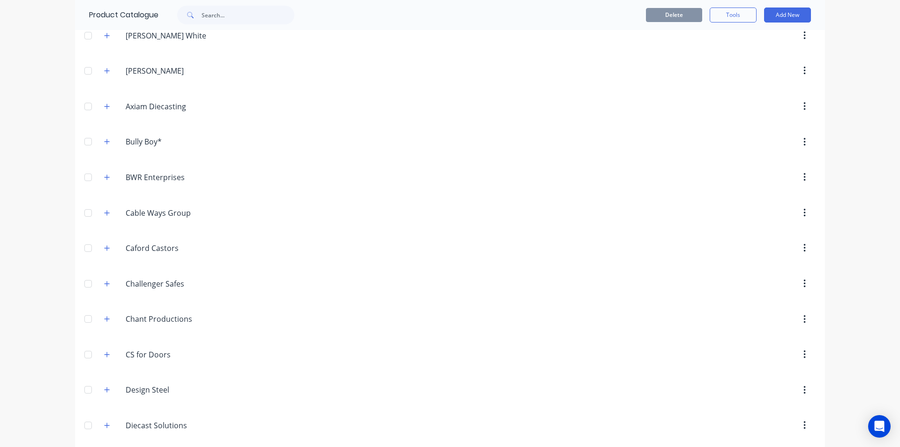
scroll to position [375, 0]
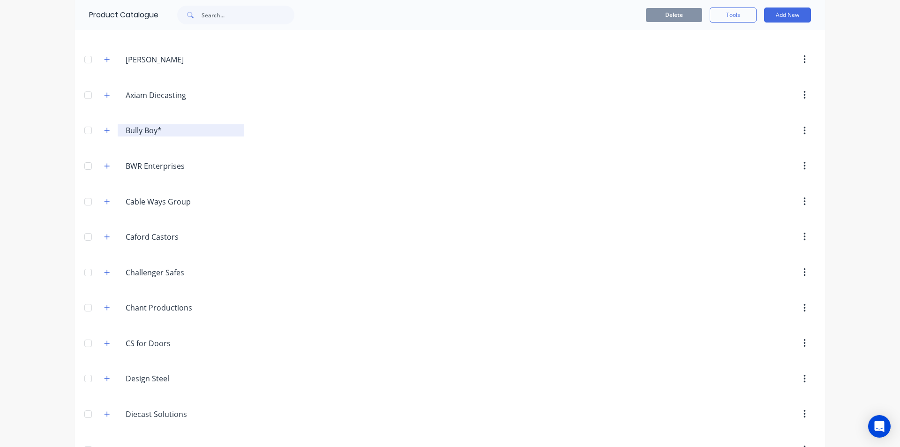
click at [151, 133] on input "Bully Boy*" at bounding box center [181, 130] width 111 height 11
click at [104, 131] on icon "button" at bounding box center [107, 130] width 6 height 7
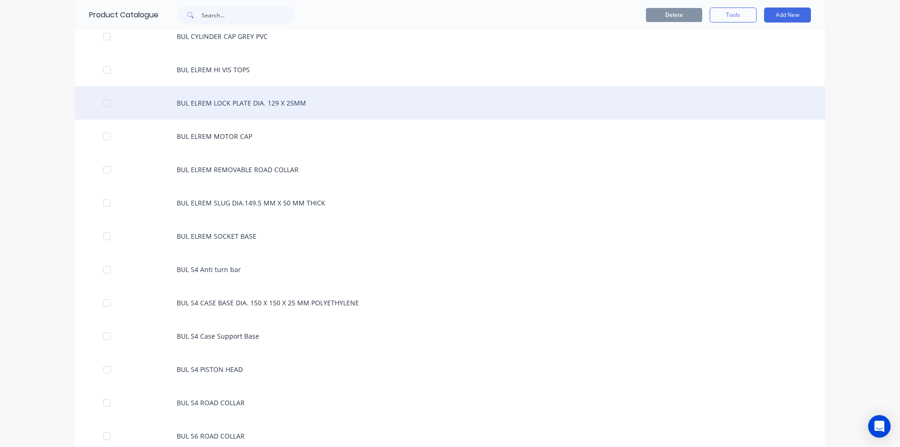
scroll to position [516, 0]
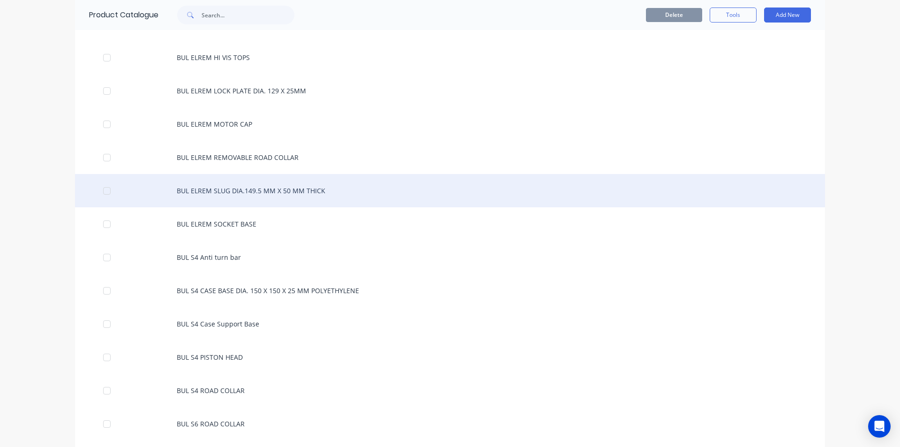
click at [249, 187] on div "BUL ELREM SLUG DIA.149.5 MM X 50 MM THICK" at bounding box center [450, 190] width 750 height 33
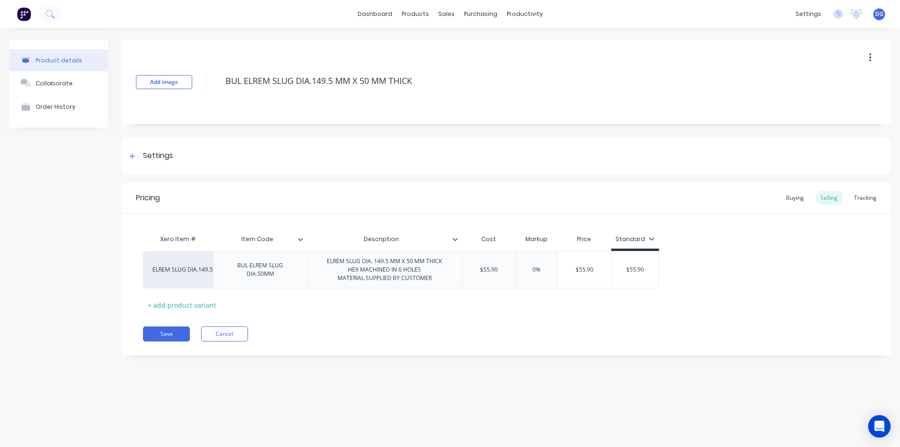
type textarea "x"
click at [433, 281] on div "ELREM SLUG DIA. 149.5 MM X 50 MM THICK HEX MACHINED IN 6 HOLES MATERIAL SUPPLIE…" at bounding box center [384, 269] width 130 height 29
click at [166, 331] on button "Save" at bounding box center [166, 325] width 47 height 15
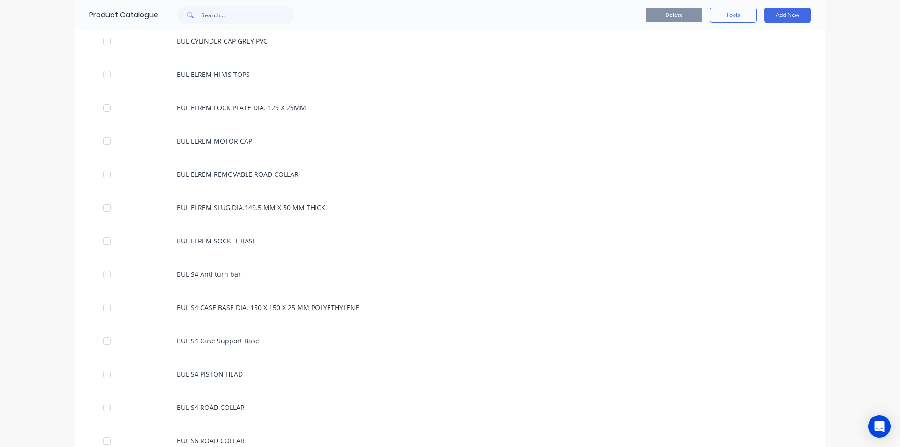
scroll to position [516, 0]
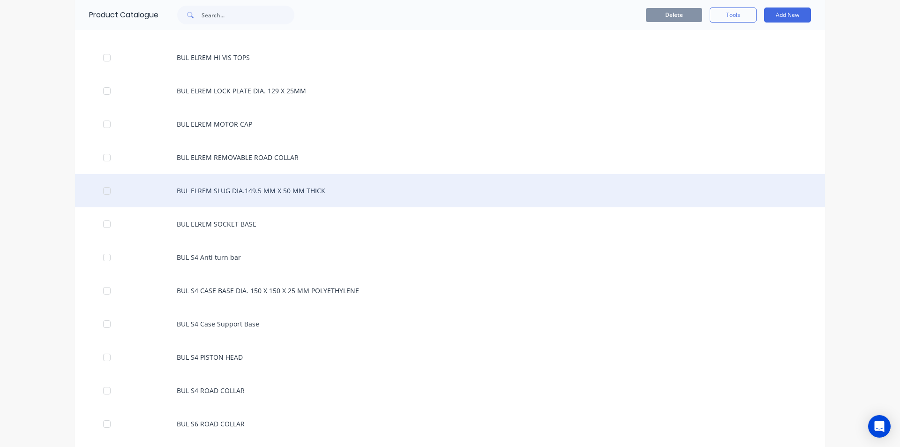
click at [256, 191] on div "BUL ELREM SLUG DIA.149.5 MM X 50 MM THICK" at bounding box center [450, 190] width 750 height 33
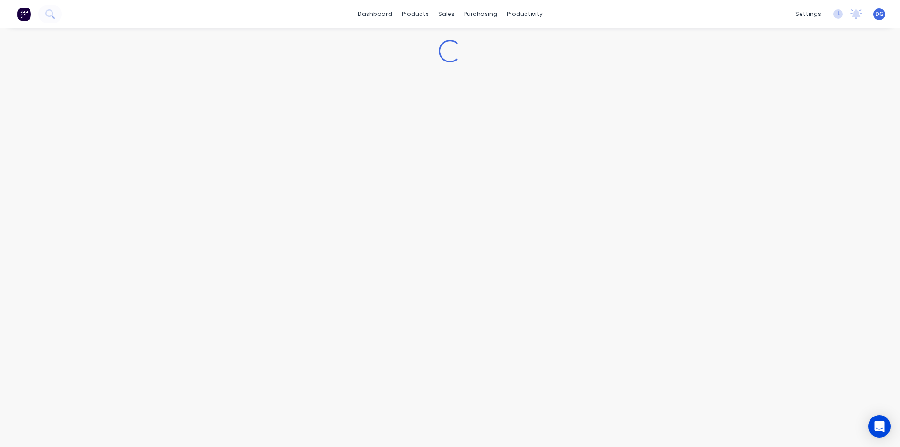
type textarea "x"
